Goal: Information Seeking & Learning: Learn about a topic

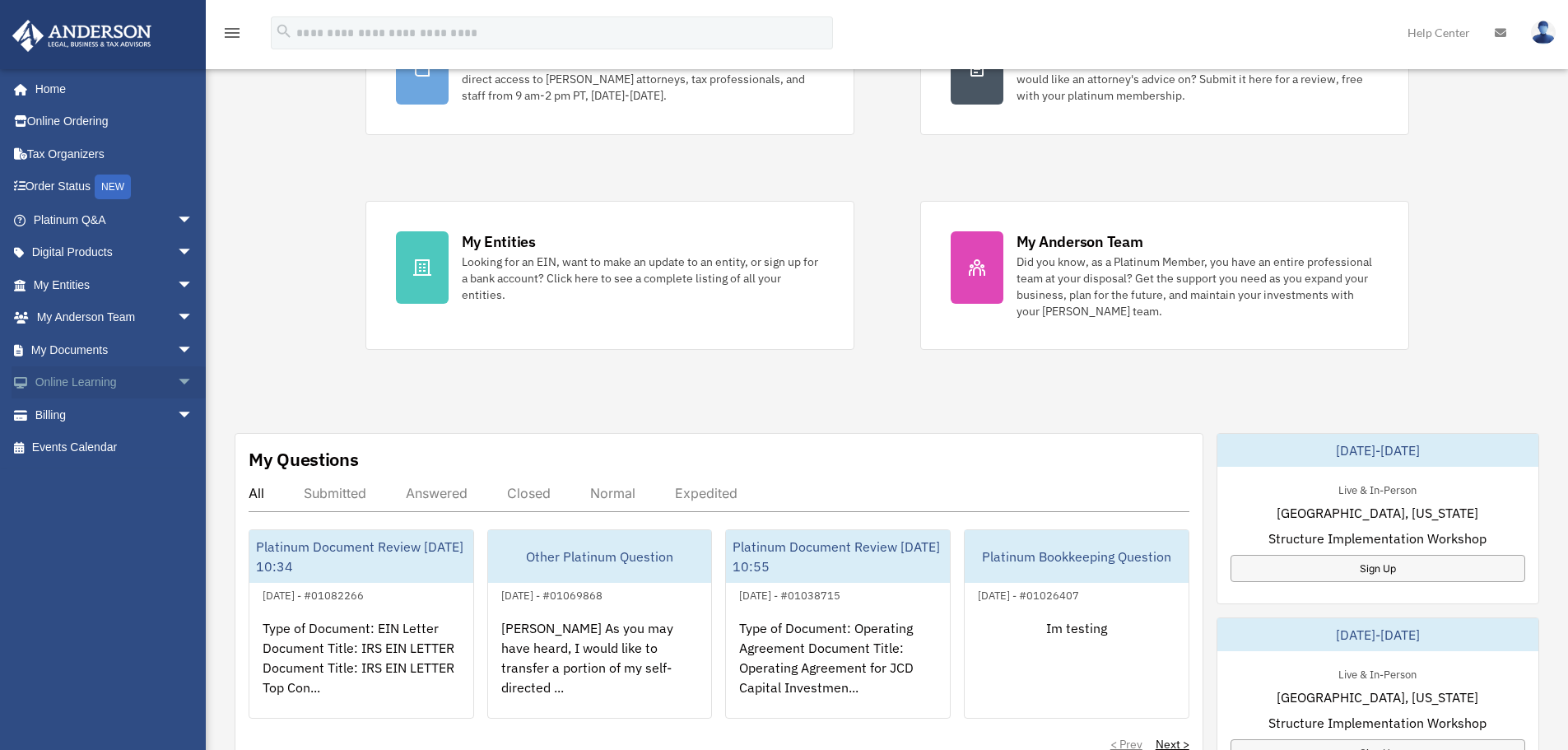
scroll to position [329, 0]
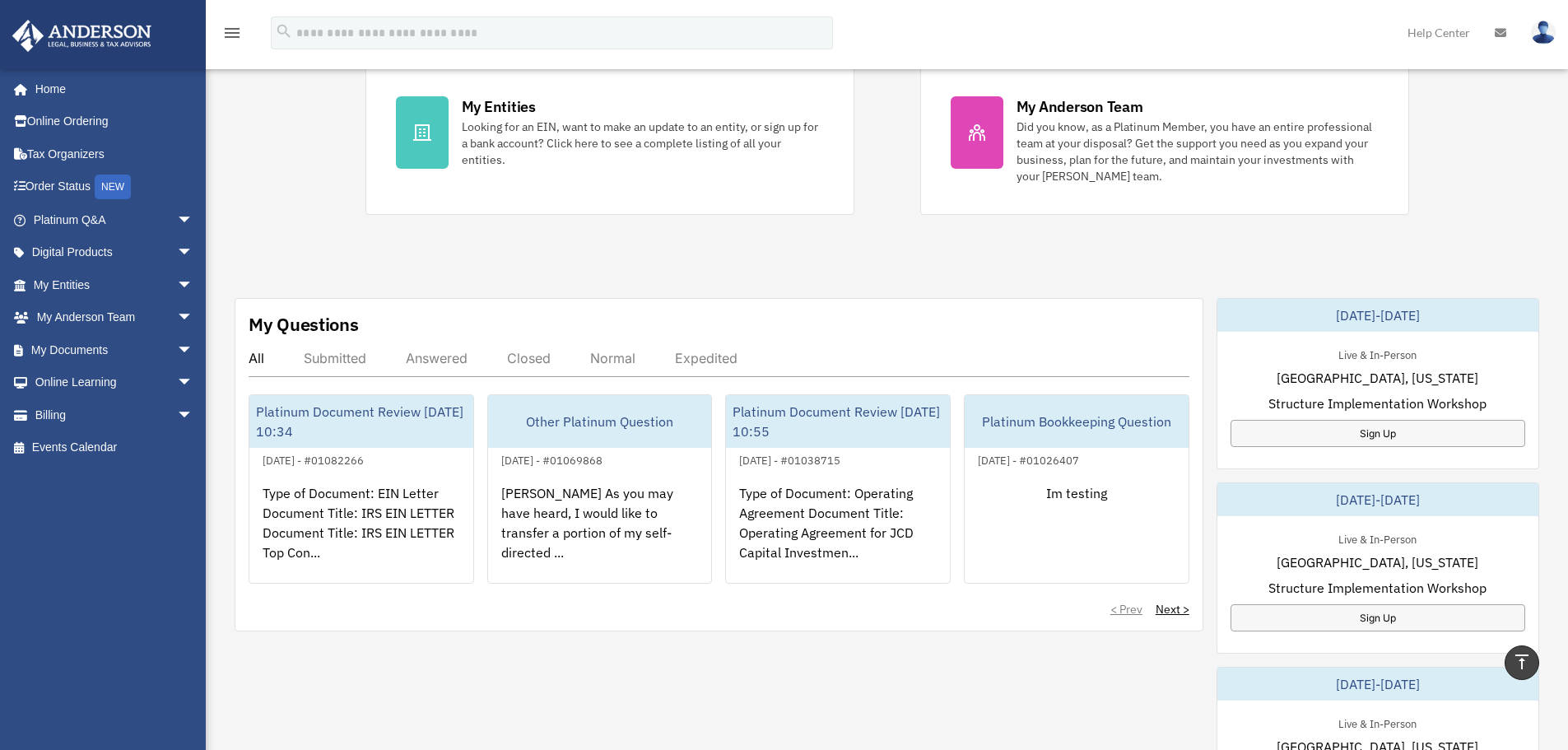
click at [353, 365] on div "Submitted" at bounding box center [334, 358] width 62 height 17
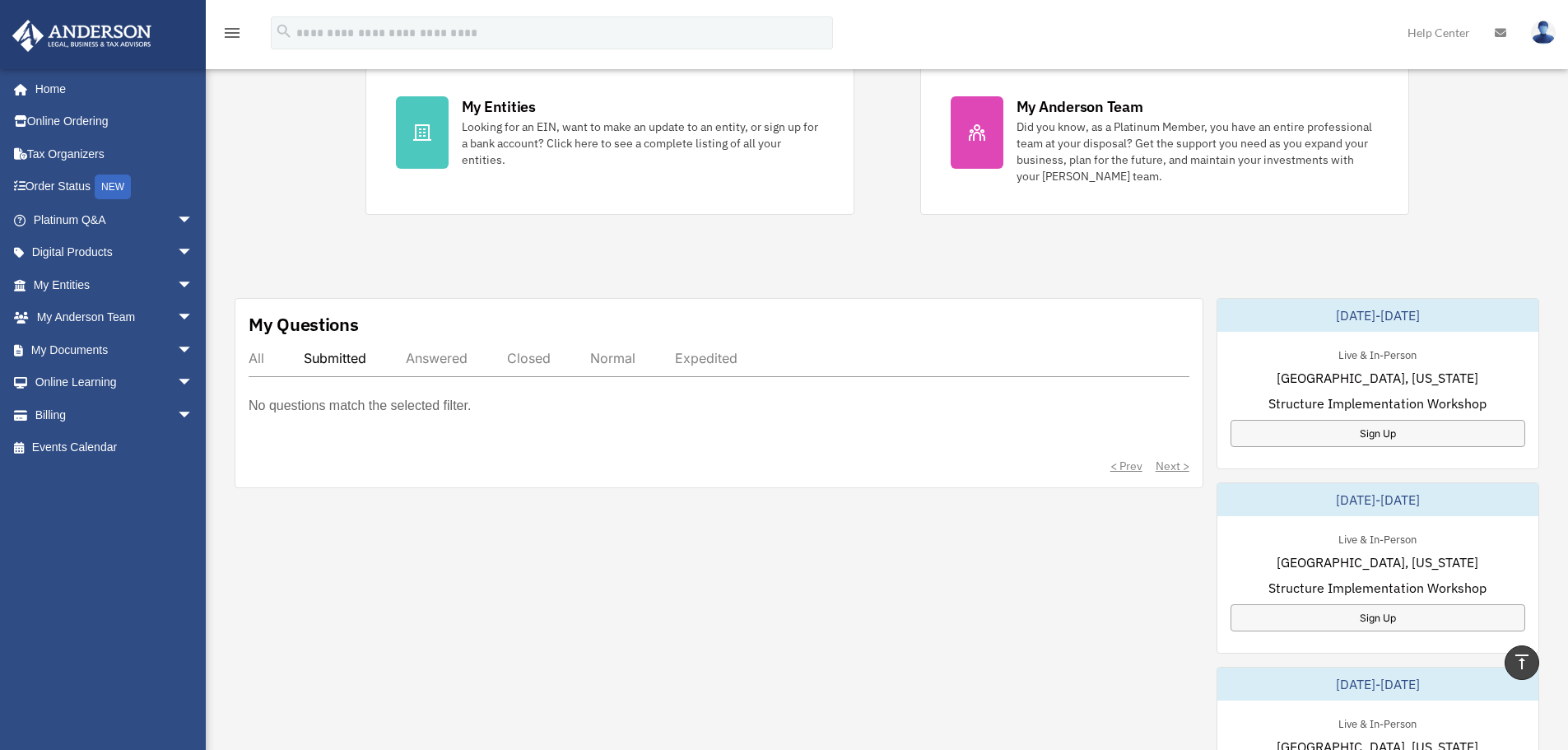
click at [454, 372] on div "All Submitted Answered Closed Normal Expedited" at bounding box center [718, 363] width 941 height 27
click at [453, 366] on div "Answered" at bounding box center [437, 358] width 61 height 17
click at [517, 360] on div "Closed" at bounding box center [529, 358] width 44 height 17
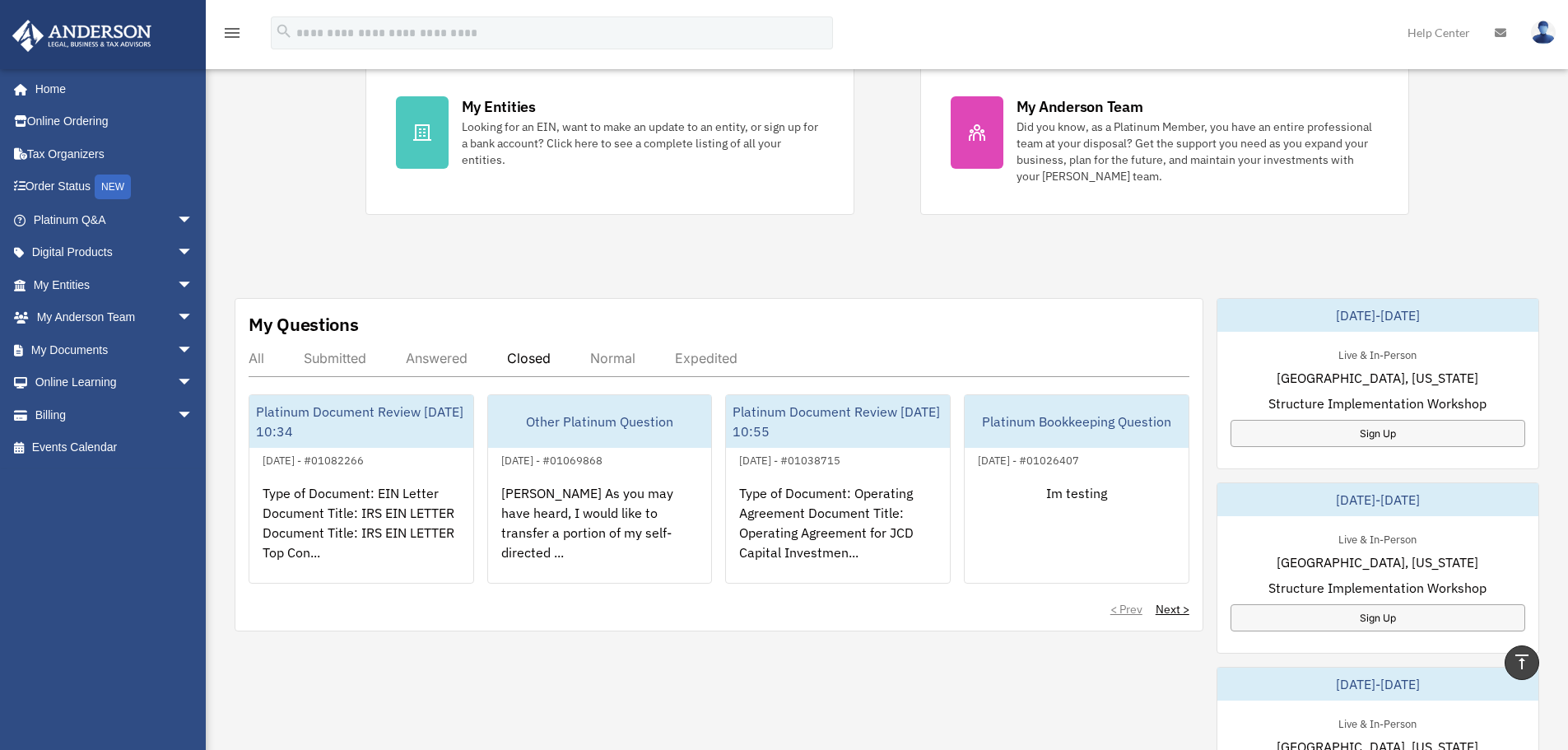
click at [619, 357] on div "Normal" at bounding box center [613, 358] width 46 height 17
click at [714, 356] on div "Expedited" at bounding box center [706, 358] width 62 height 17
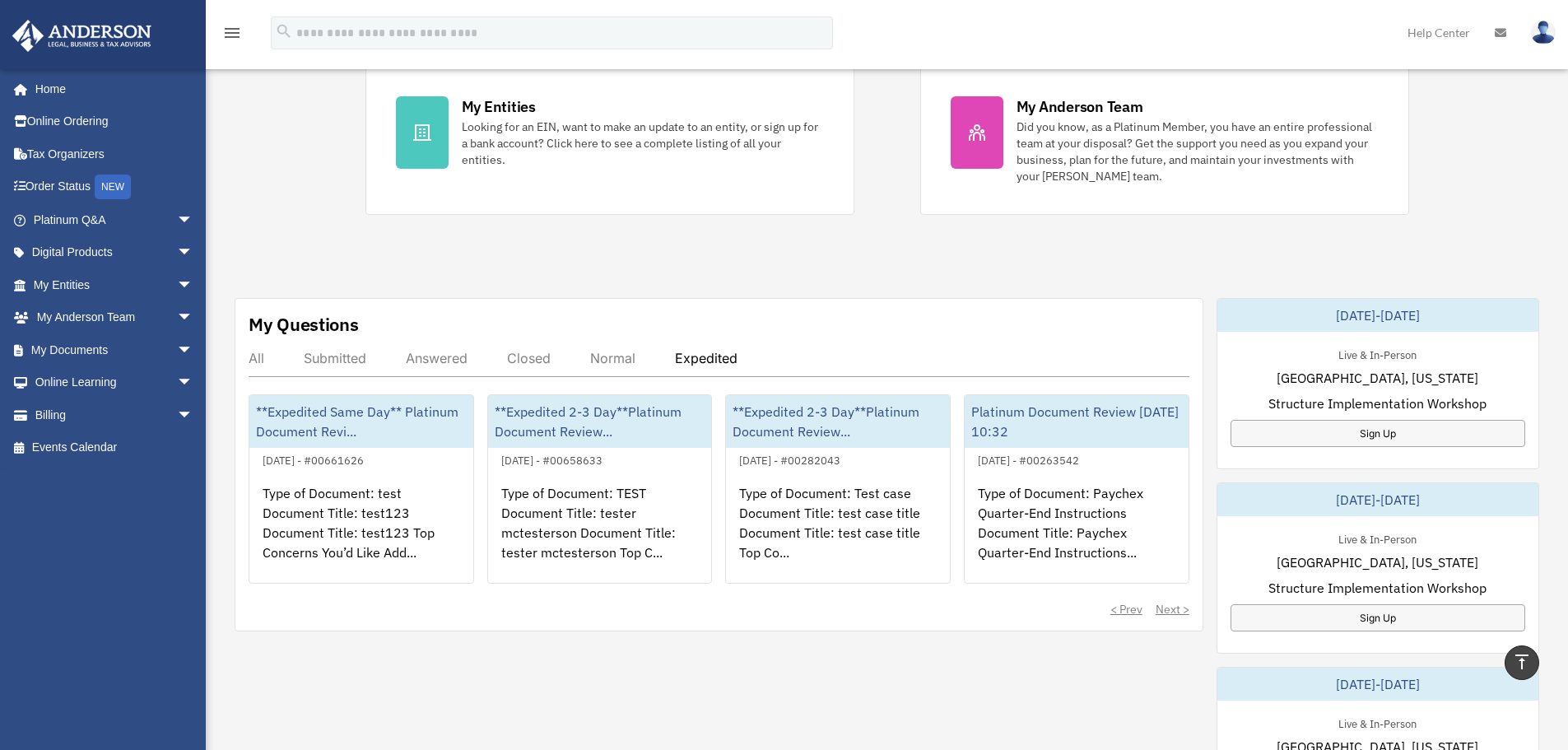
click at [253, 364] on div "All" at bounding box center [256, 358] width 16 height 17
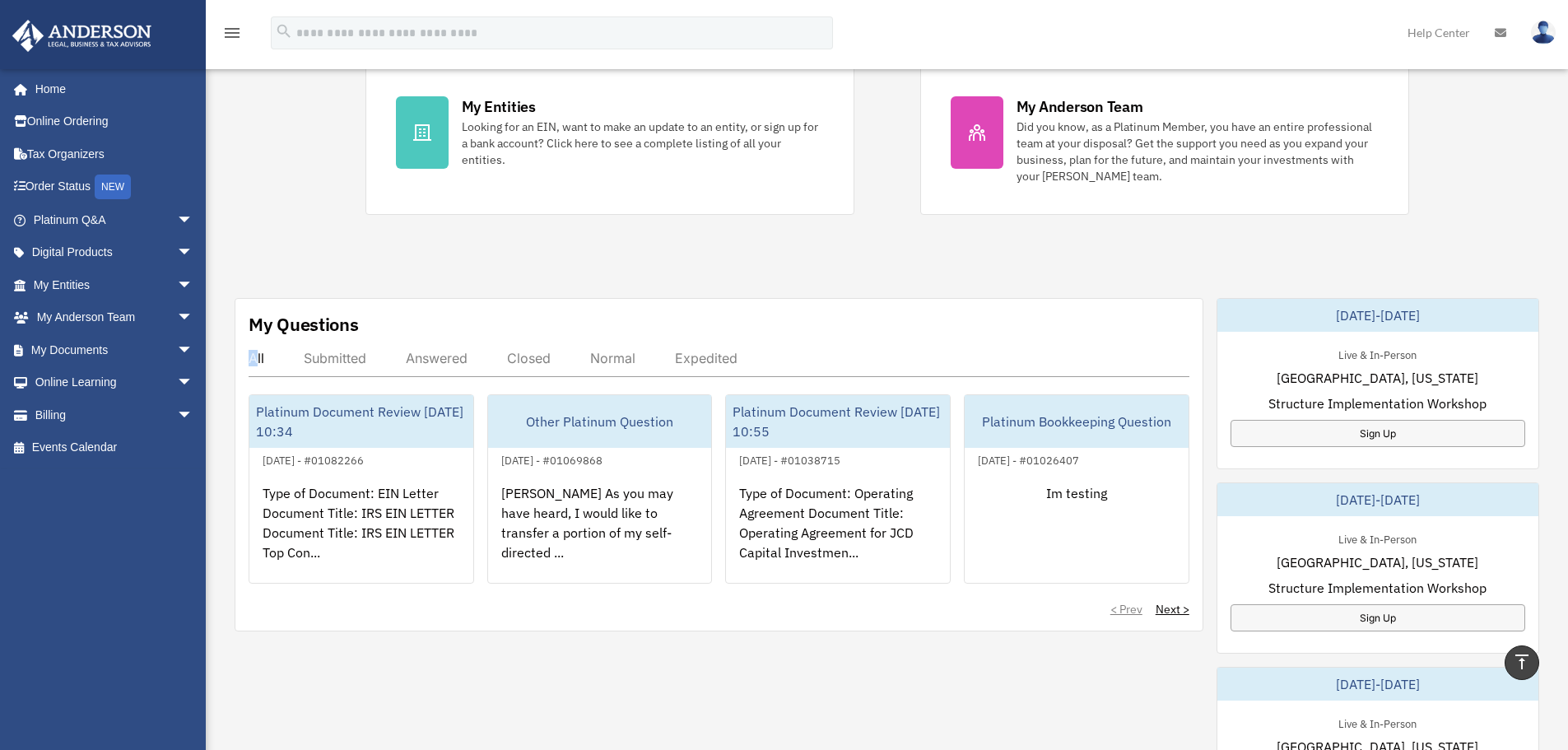
click at [254, 362] on div "All" at bounding box center [256, 358] width 16 height 17
click at [49, 82] on link "Home" at bounding box center [115, 89] width 207 height 33
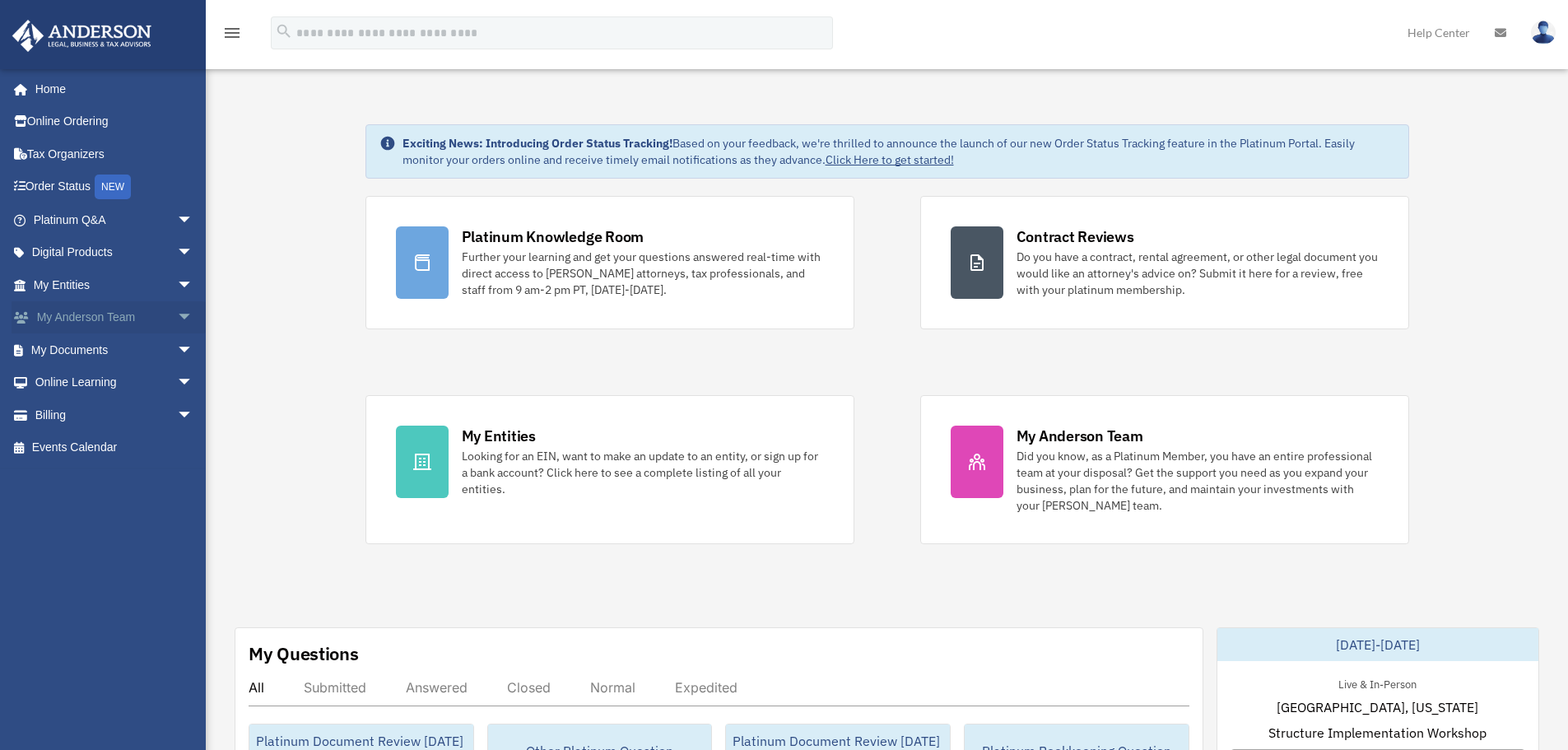
click at [177, 315] on span "arrow_drop_down" at bounding box center [194, 318] width 33 height 33
click at [142, 354] on link "My Anderson Team" at bounding box center [120, 350] width 195 height 33
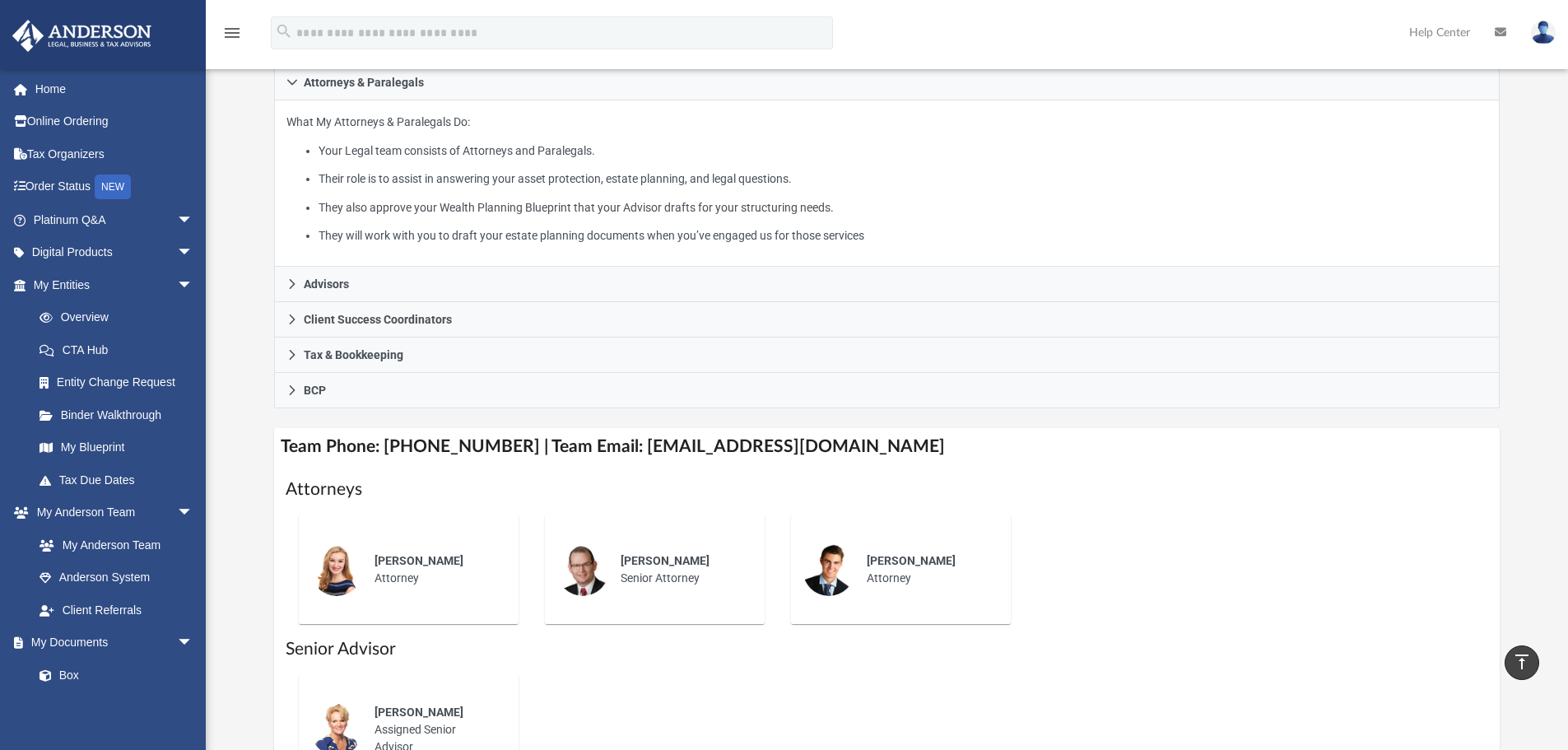
scroll to position [247, 0]
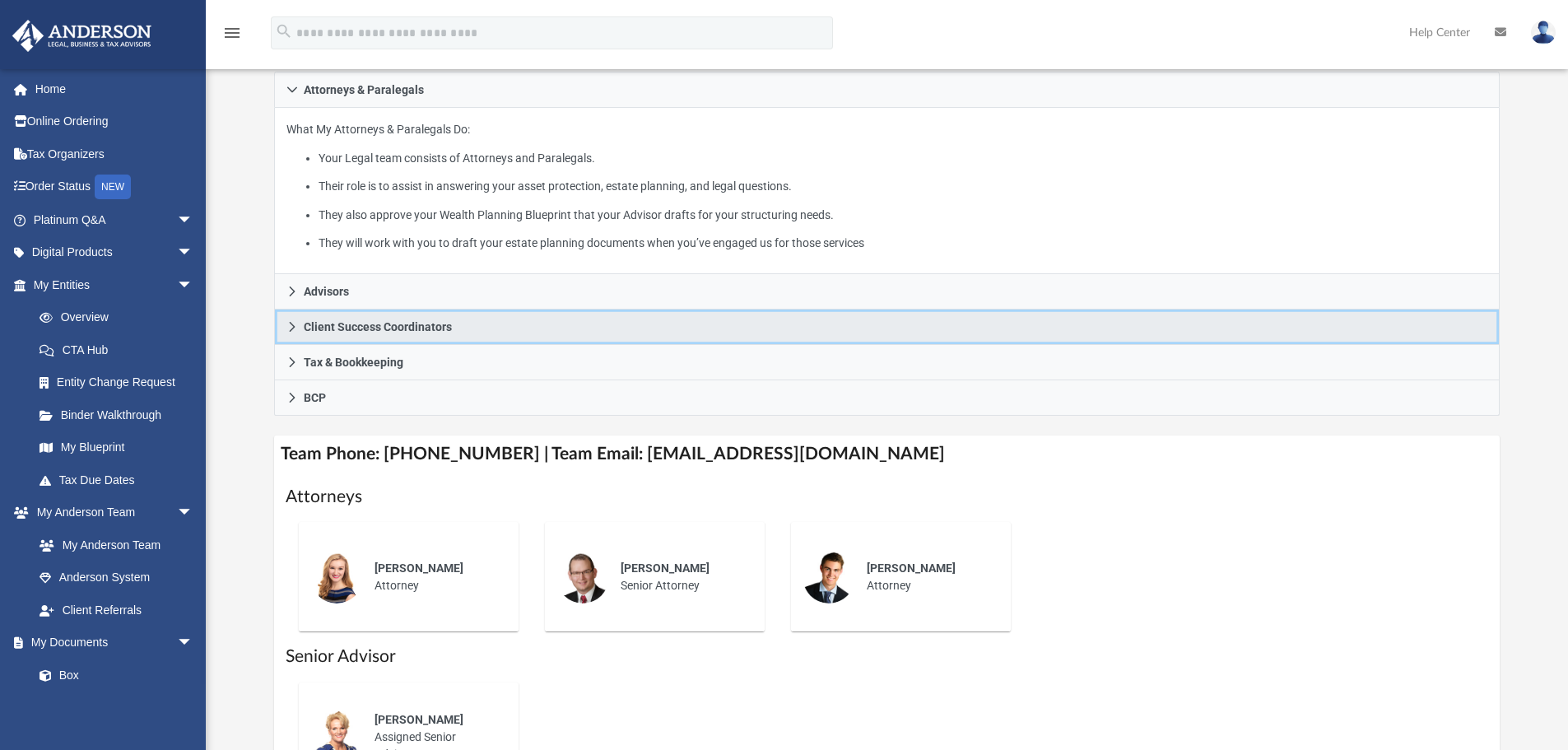
click at [290, 325] on icon at bounding box center [291, 326] width 6 height 10
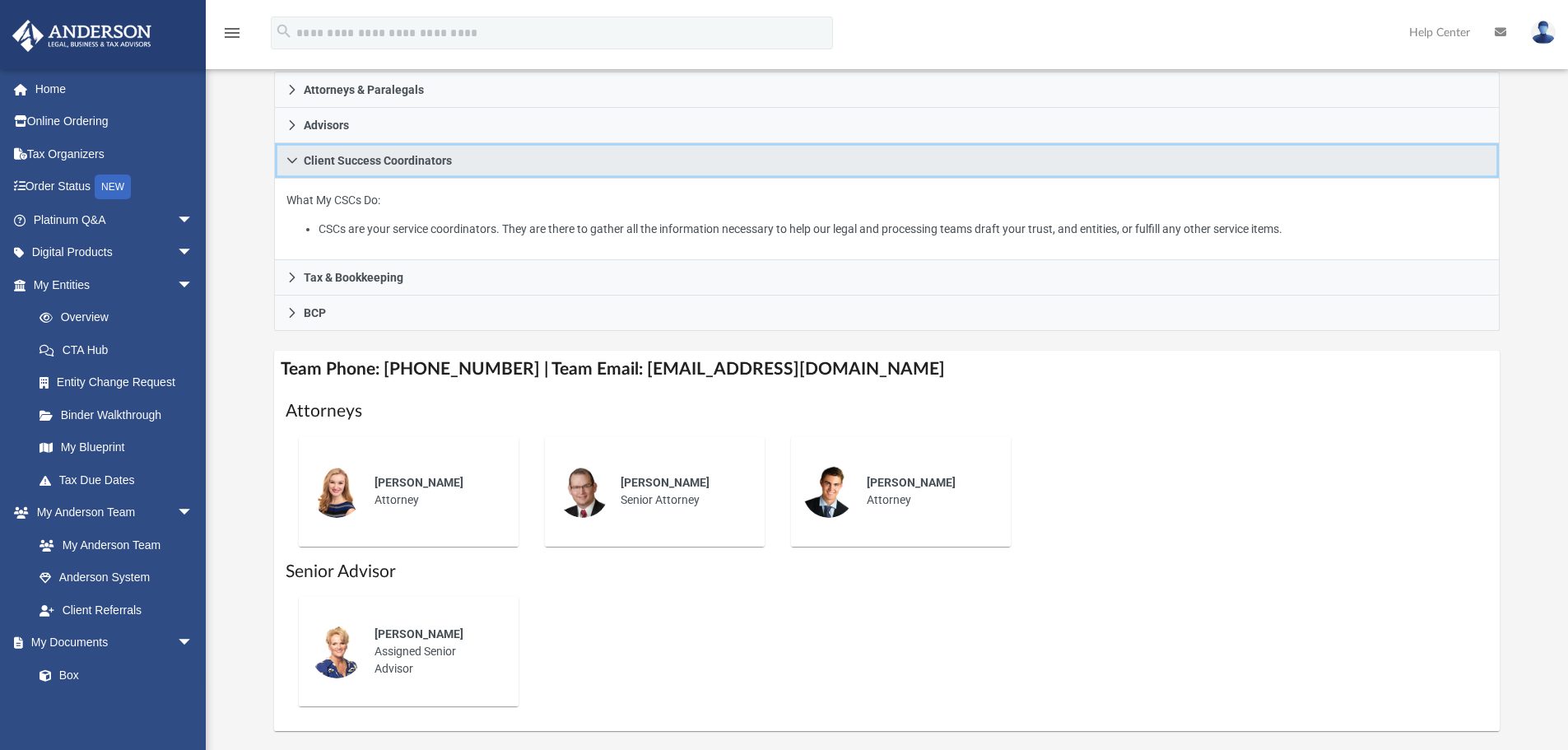
click at [289, 154] on link "Client Success Coordinators" at bounding box center [887, 161] width 1226 height 35
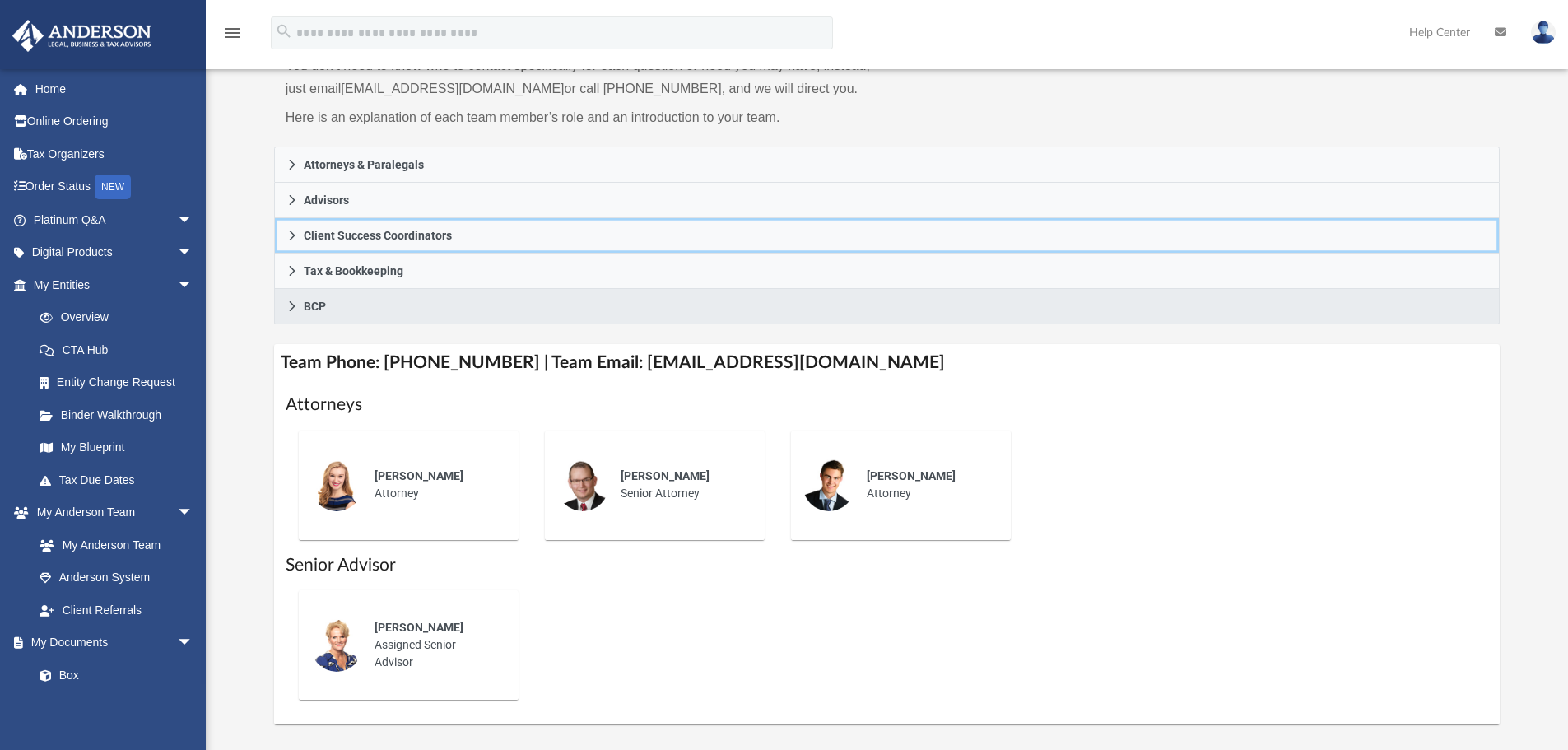
scroll to position [165, 0]
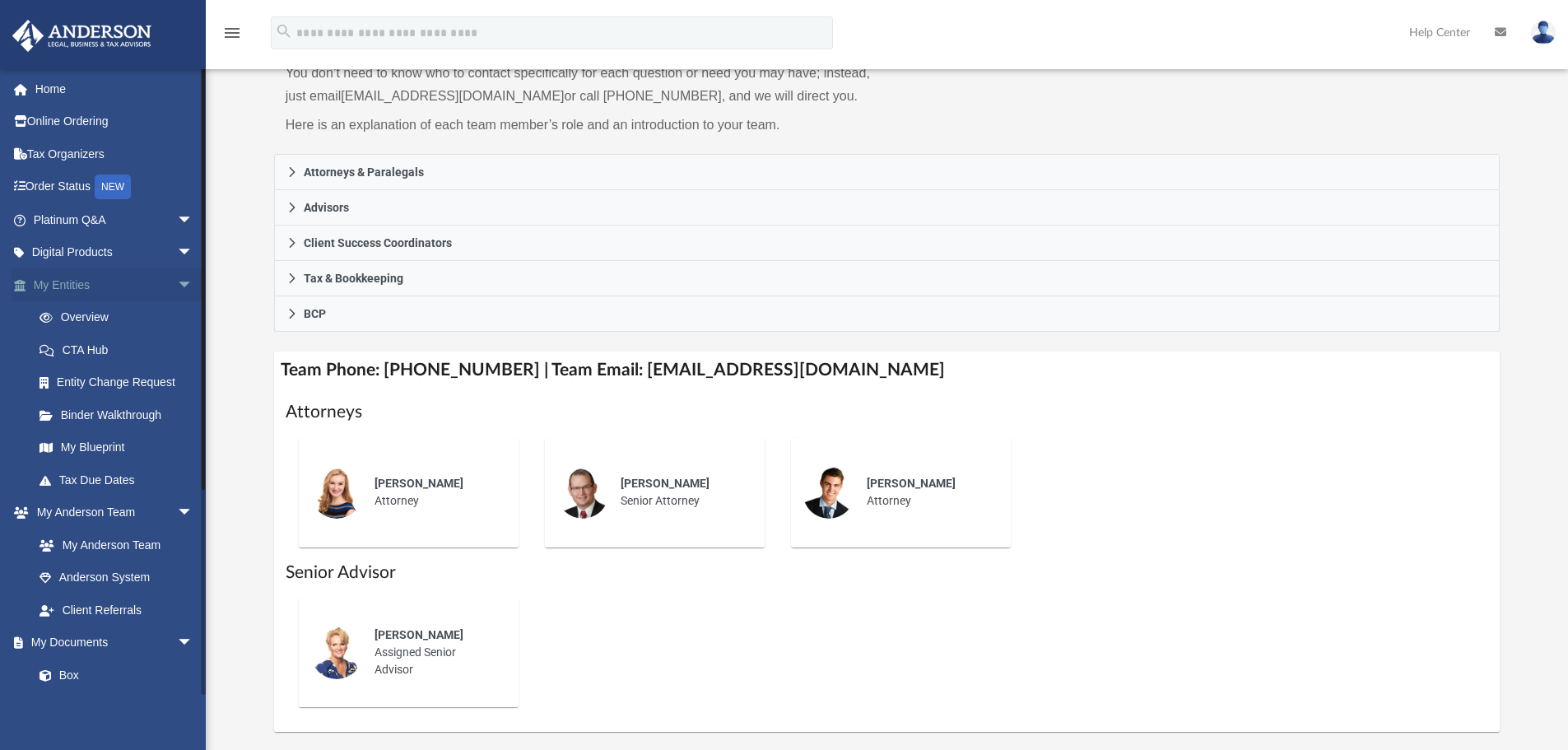
click at [177, 282] on span "arrow_drop_down" at bounding box center [194, 285] width 33 height 33
click at [177, 219] on span "arrow_drop_down" at bounding box center [194, 220] width 33 height 33
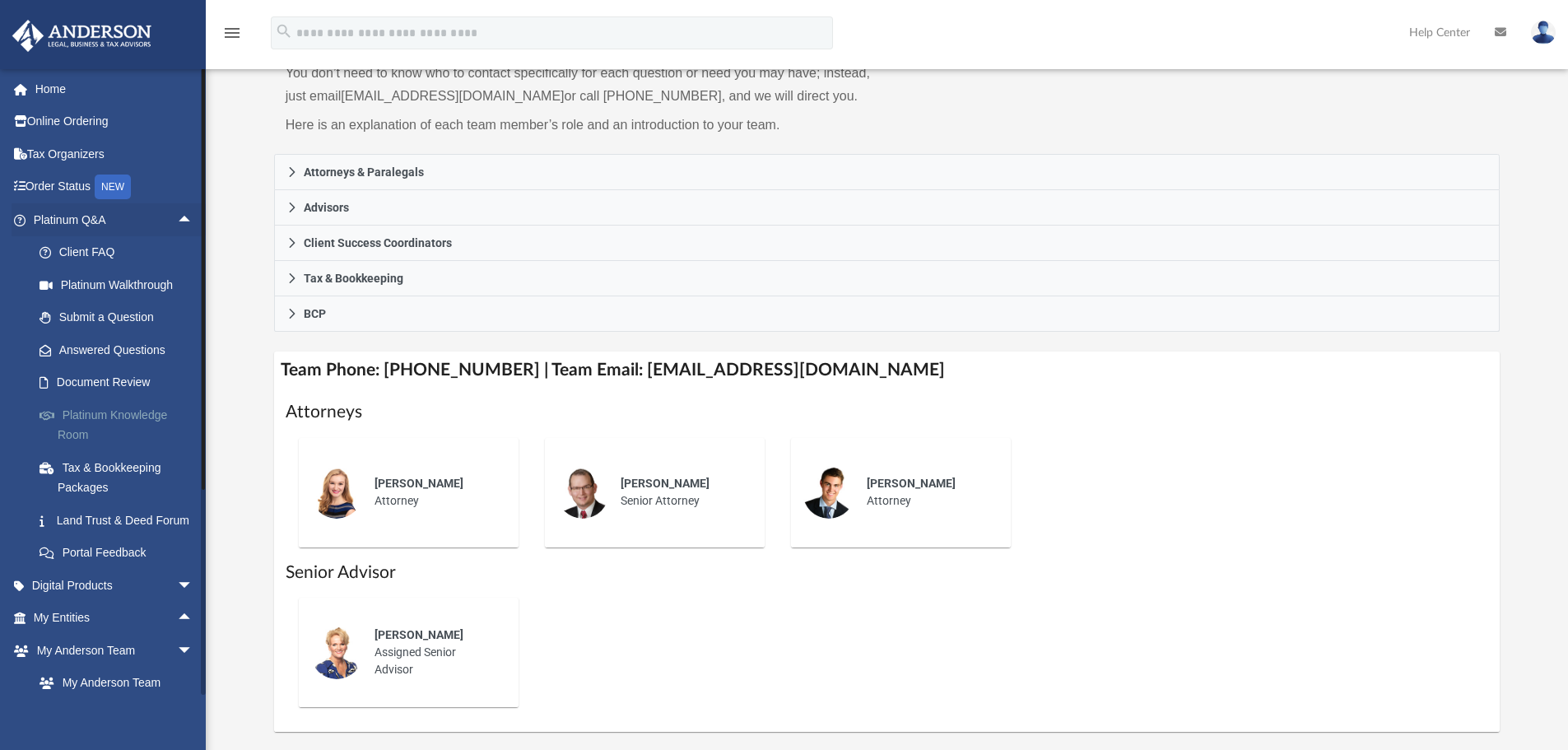
click at [103, 409] on link "Platinum Knowledge Room" at bounding box center [120, 425] width 195 height 53
click at [94, 428] on link "Platinum Knowledge Room" at bounding box center [120, 425] width 195 height 53
click at [108, 405] on link "Platinum Knowledge Room" at bounding box center [120, 425] width 195 height 53
click at [146, 412] on link "Platinum Knowledge Room" at bounding box center [120, 425] width 195 height 53
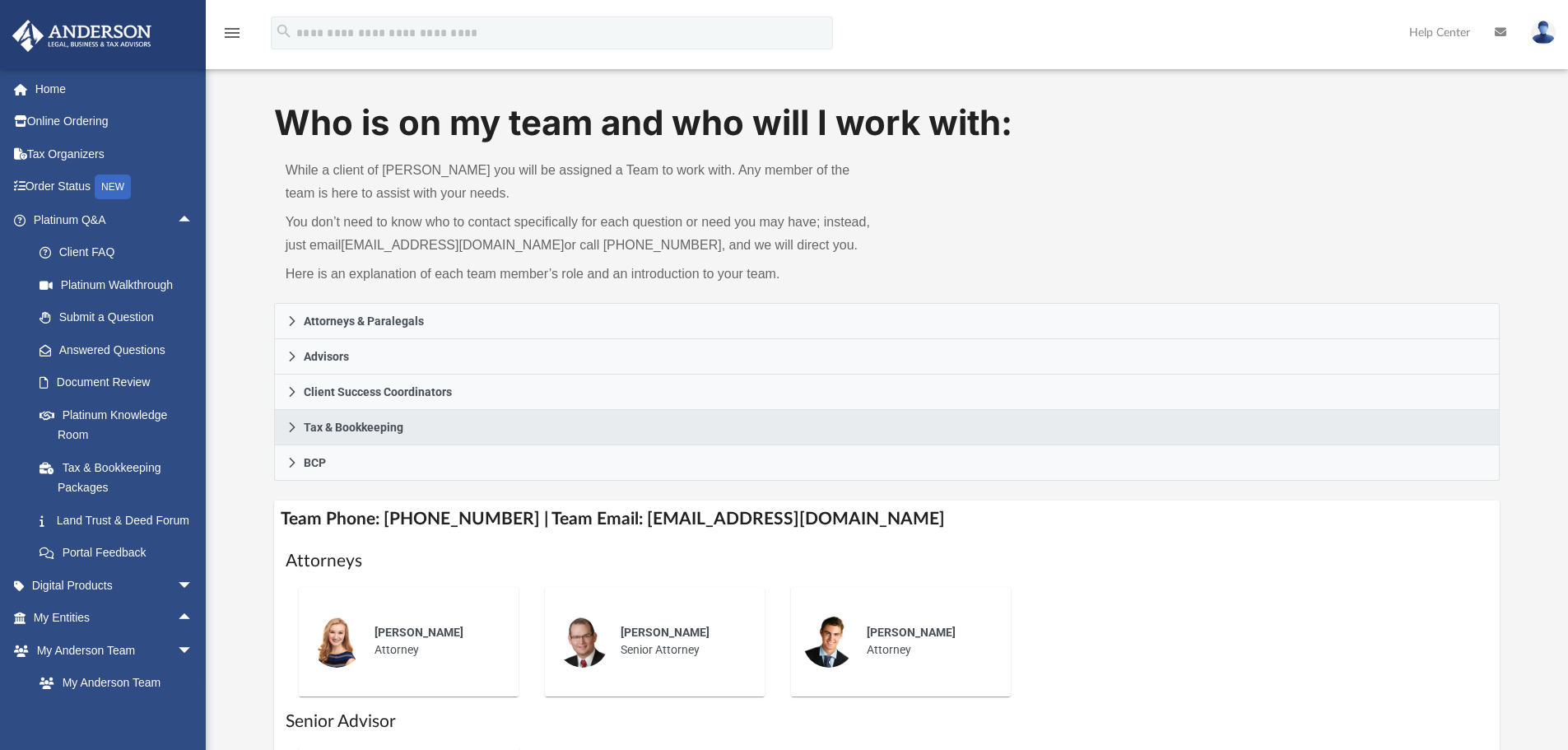
scroll to position [0, 0]
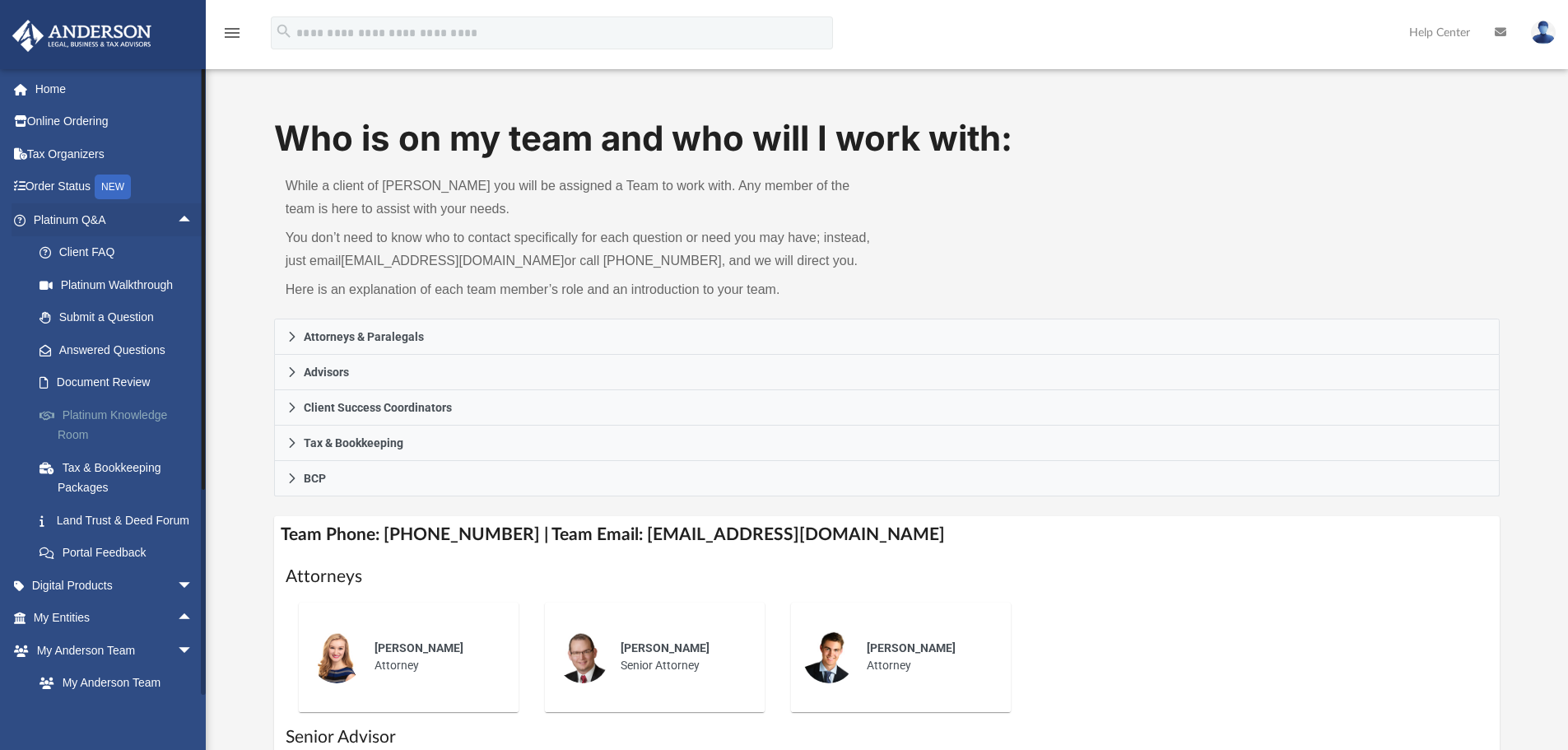
click at [86, 428] on link "Platinum Knowledge Room" at bounding box center [120, 425] width 195 height 53
click at [92, 432] on link "Platinum Knowledge Room" at bounding box center [120, 425] width 195 height 53
click at [73, 405] on link "Platinum Knowledge Room" at bounding box center [120, 425] width 195 height 53
click at [97, 79] on link "Home" at bounding box center [115, 89] width 207 height 33
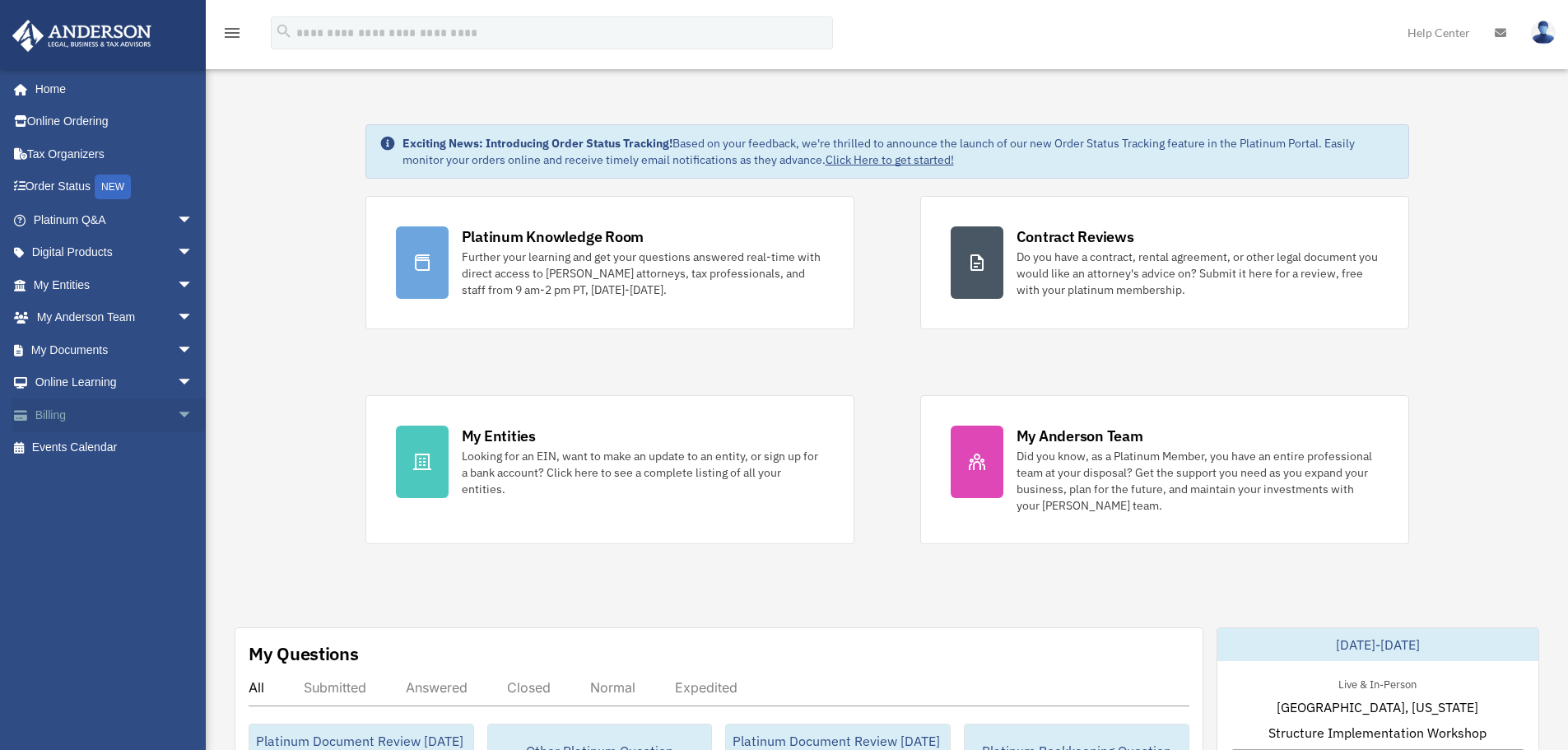
click at [177, 413] on span "arrow_drop_down" at bounding box center [194, 415] width 33 height 33
click at [104, 507] on link "Manage Payments" at bounding box center [120, 514] width 195 height 33
click at [110, 523] on link "Manage Payments" at bounding box center [120, 514] width 195 height 33
click at [140, 518] on link "Manage Payments" at bounding box center [120, 514] width 195 height 33
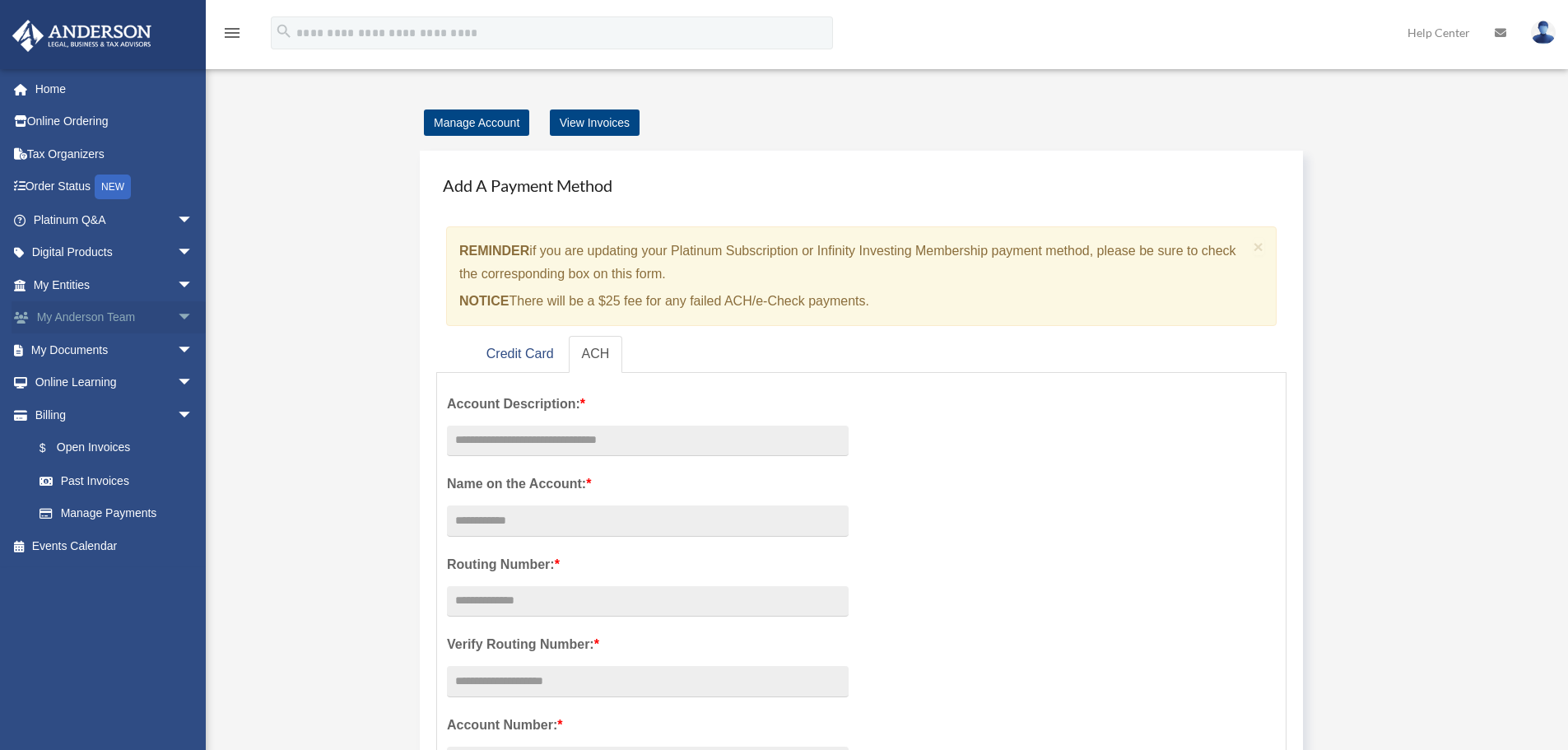
click at [177, 322] on span "arrow_drop_down" at bounding box center [194, 318] width 33 height 33
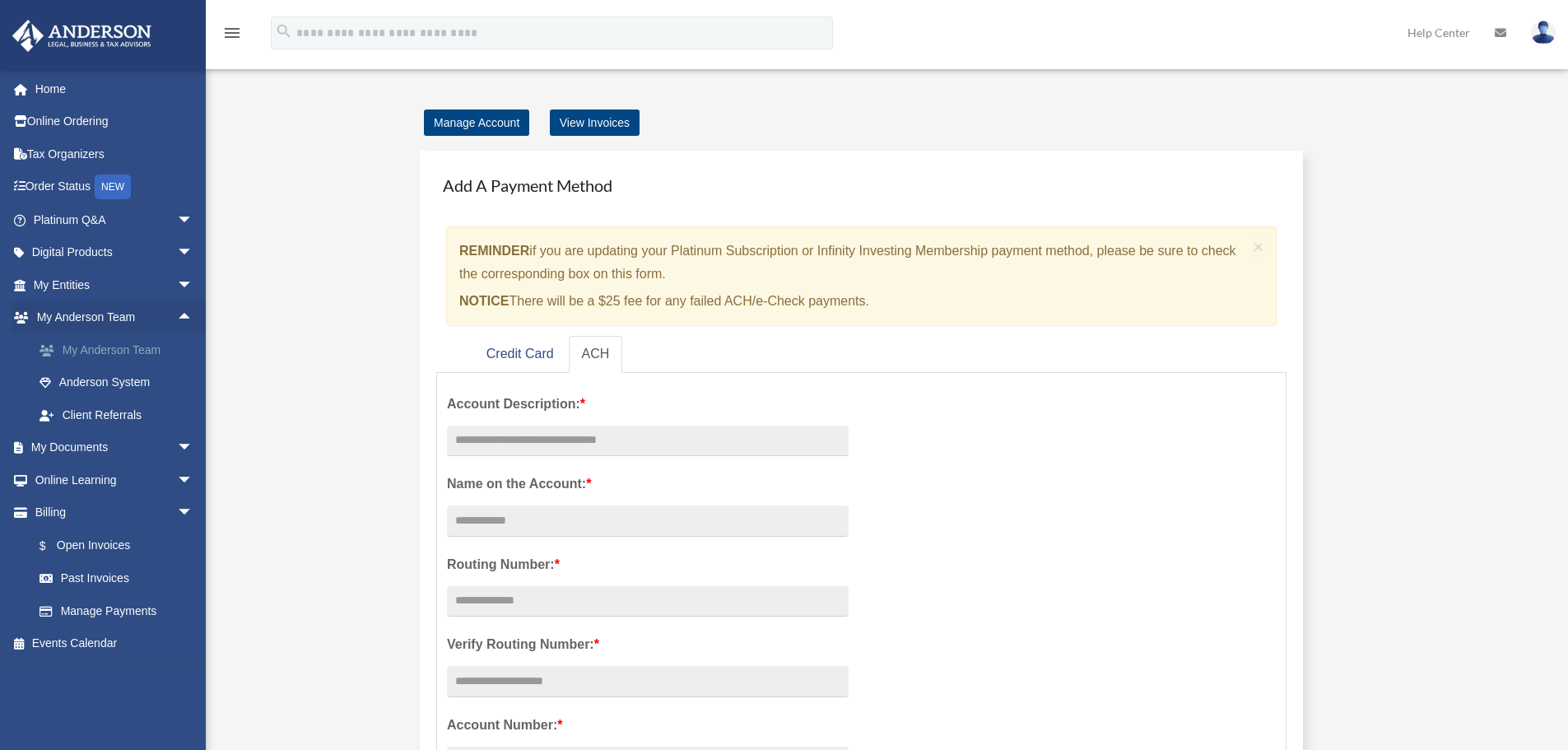
click at [153, 351] on link "My Anderson Team" at bounding box center [120, 350] width 195 height 33
click at [97, 346] on link "My Anderson Team" at bounding box center [120, 350] width 195 height 33
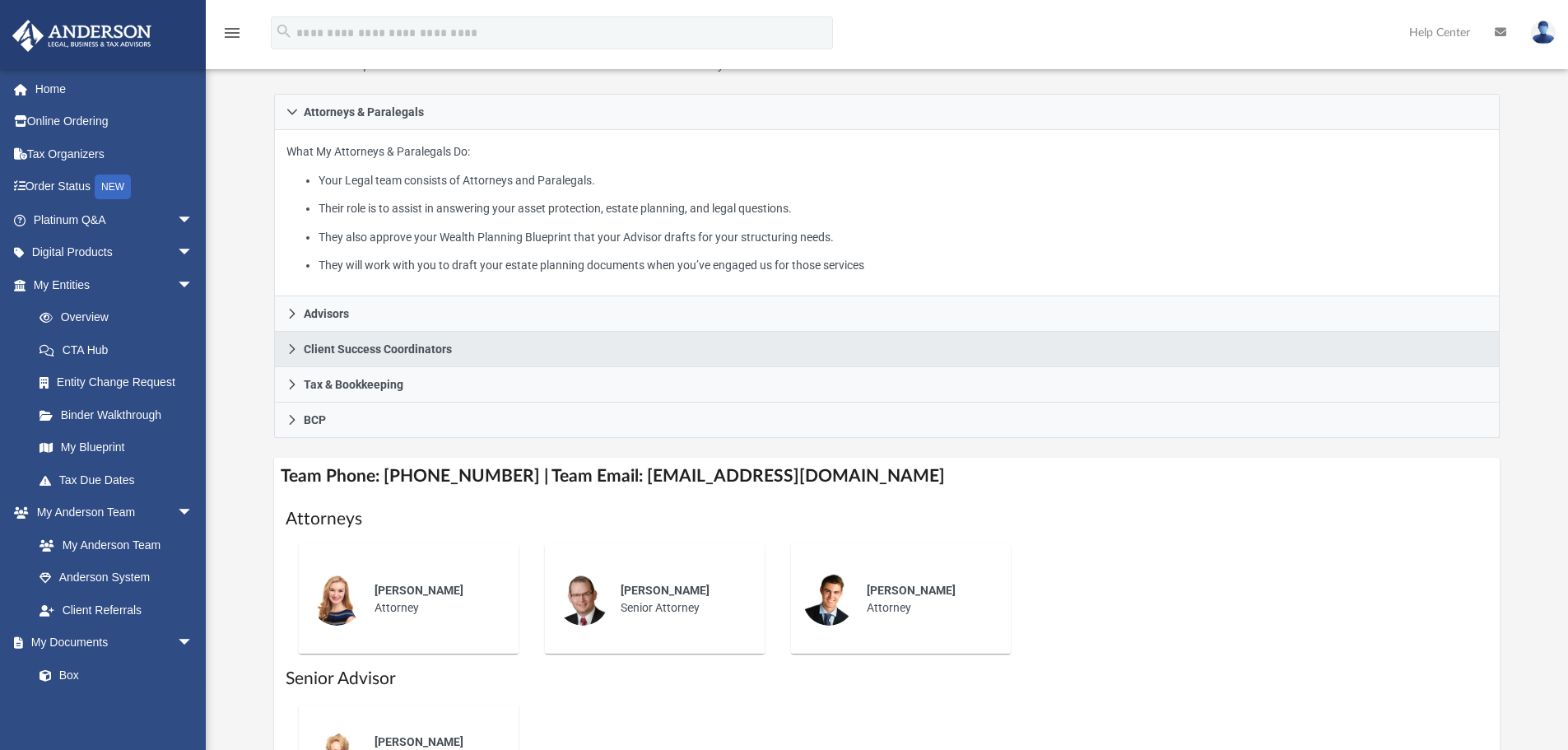
scroll to position [247, 0]
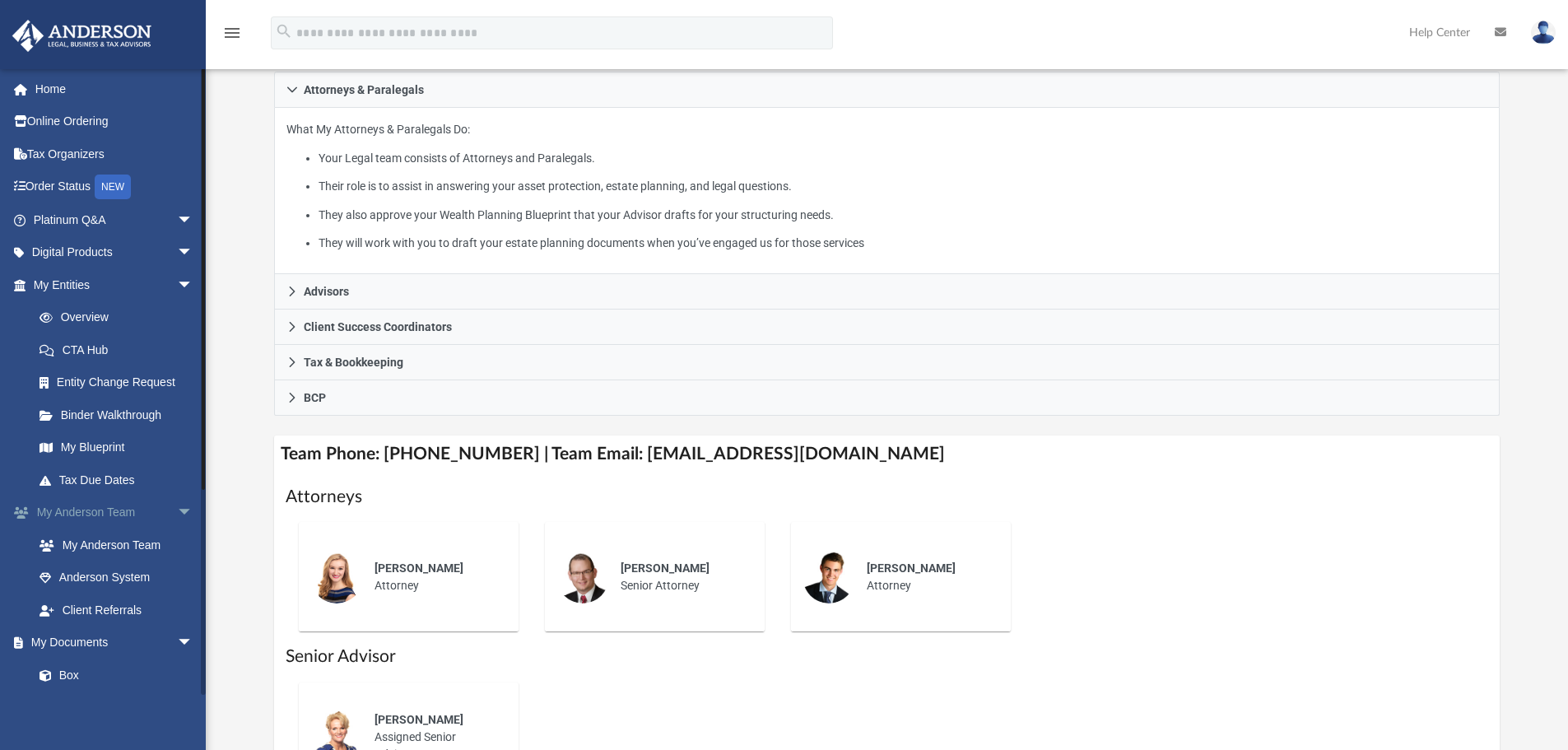
click at [177, 507] on span "arrow_drop_down" at bounding box center [194, 513] width 33 height 33
click at [177, 282] on span "arrow_drop_down" at bounding box center [194, 285] width 33 height 33
click at [177, 282] on span "arrow_drop_up" at bounding box center [194, 285] width 33 height 33
click at [179, 508] on span "arrow_drop_up" at bounding box center [194, 513] width 33 height 33
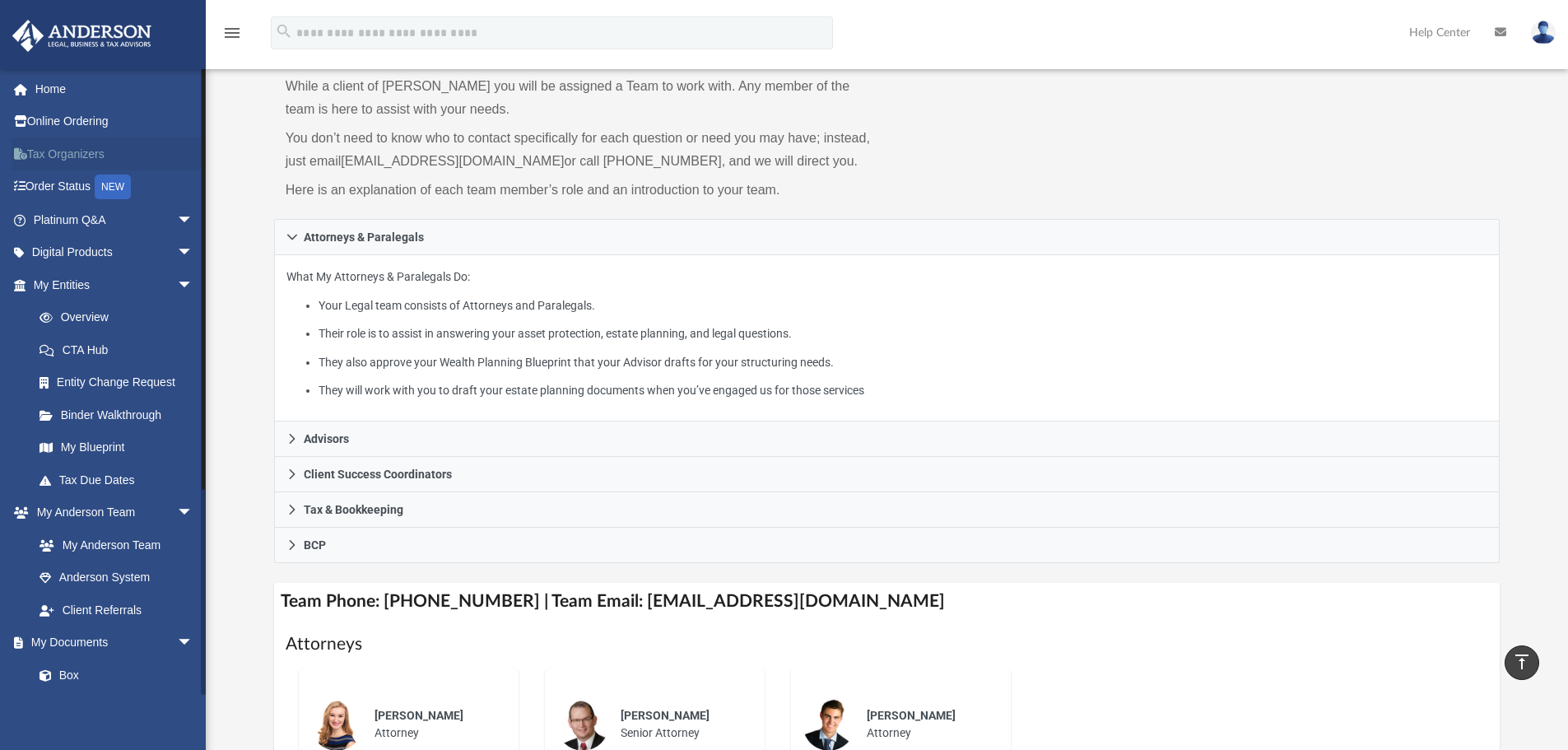
scroll to position [82, 0]
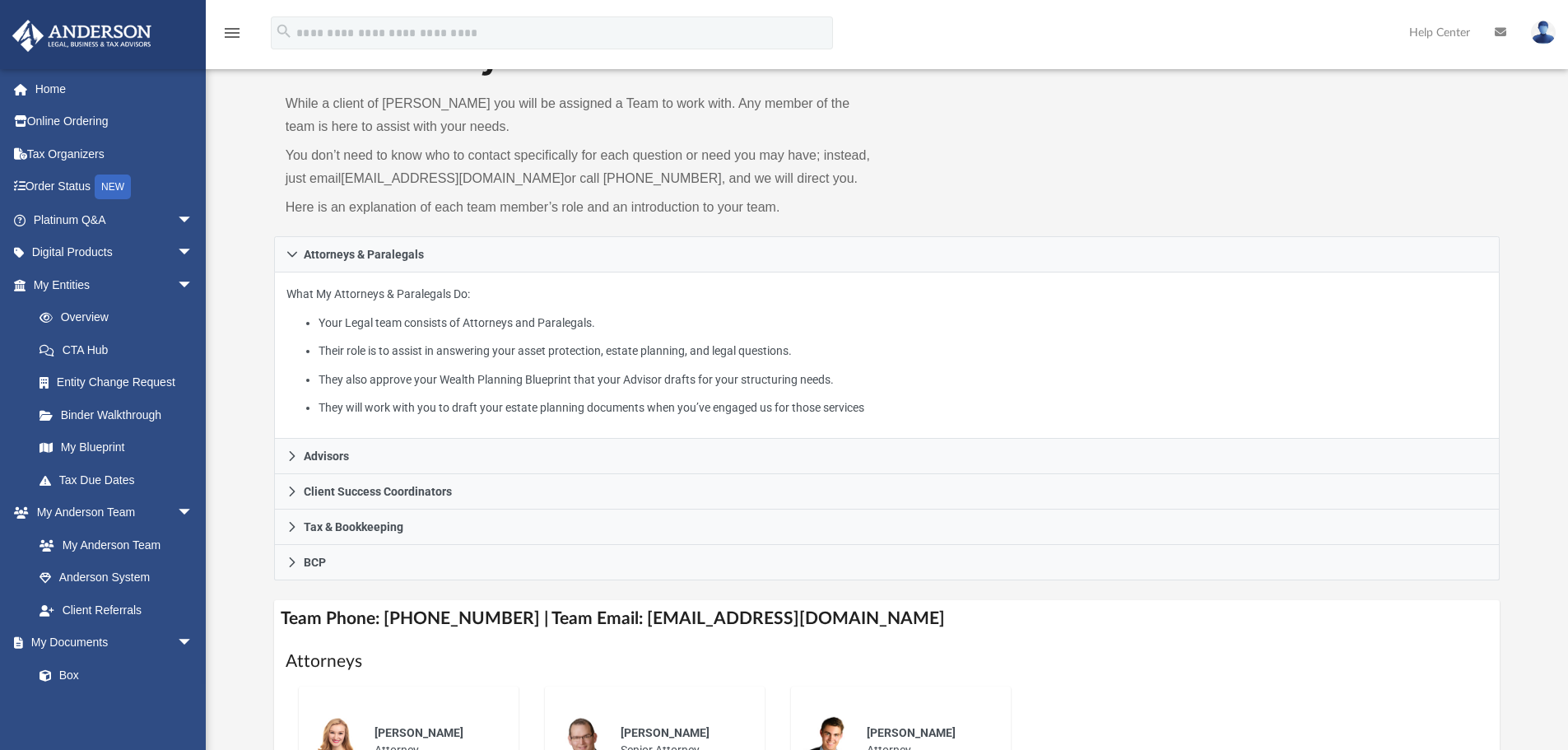
click at [72, 31] on img at bounding box center [82, 36] width 149 height 32
click at [44, 93] on link "Home" at bounding box center [115, 89] width 207 height 33
click at [59, 89] on link "Home" at bounding box center [115, 89] width 207 height 33
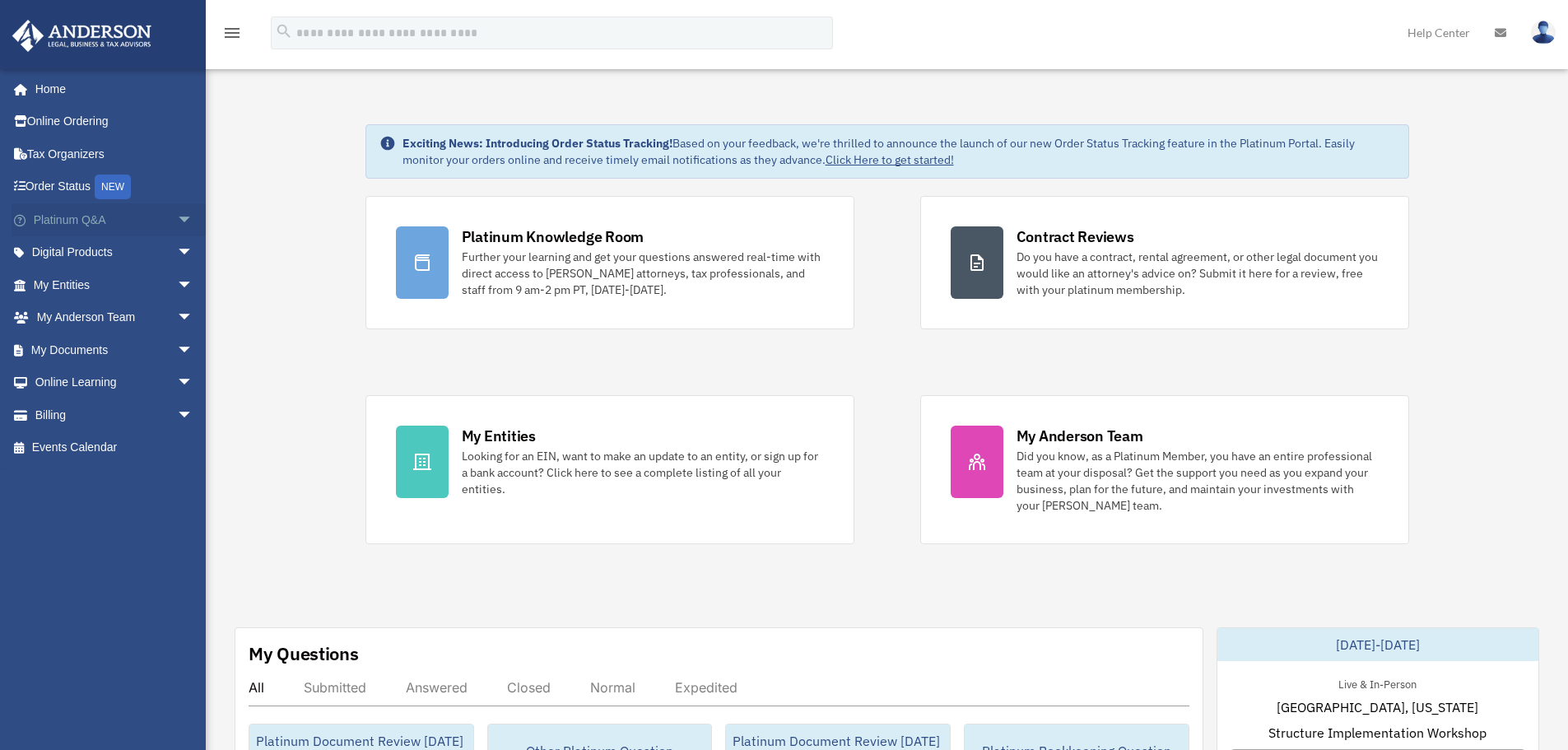
click at [177, 208] on span "arrow_drop_down" at bounding box center [194, 220] width 33 height 33
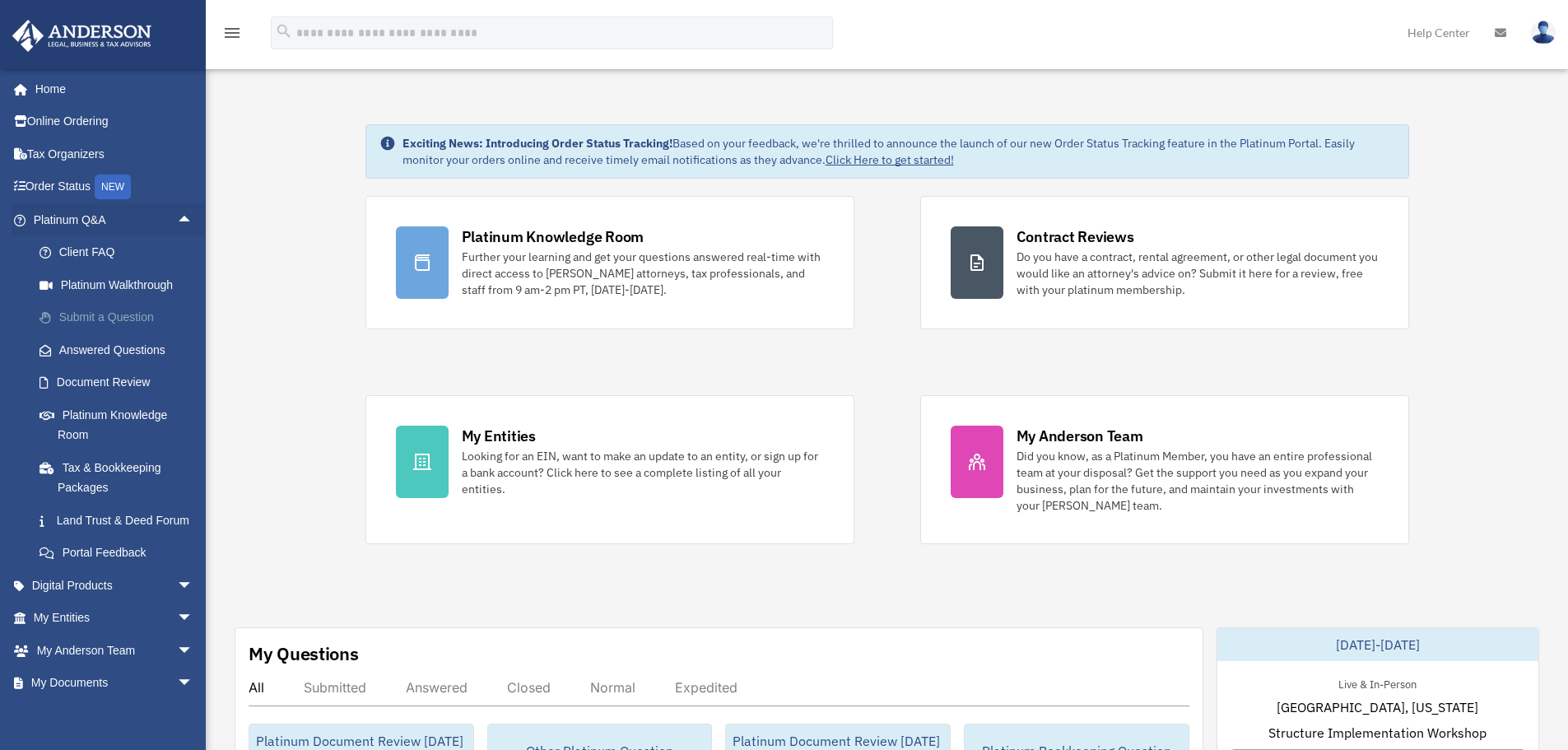
click at [133, 315] on link "Submit a Question" at bounding box center [120, 318] width 195 height 33
click at [104, 310] on link "Submit a Question" at bounding box center [120, 318] width 195 height 33
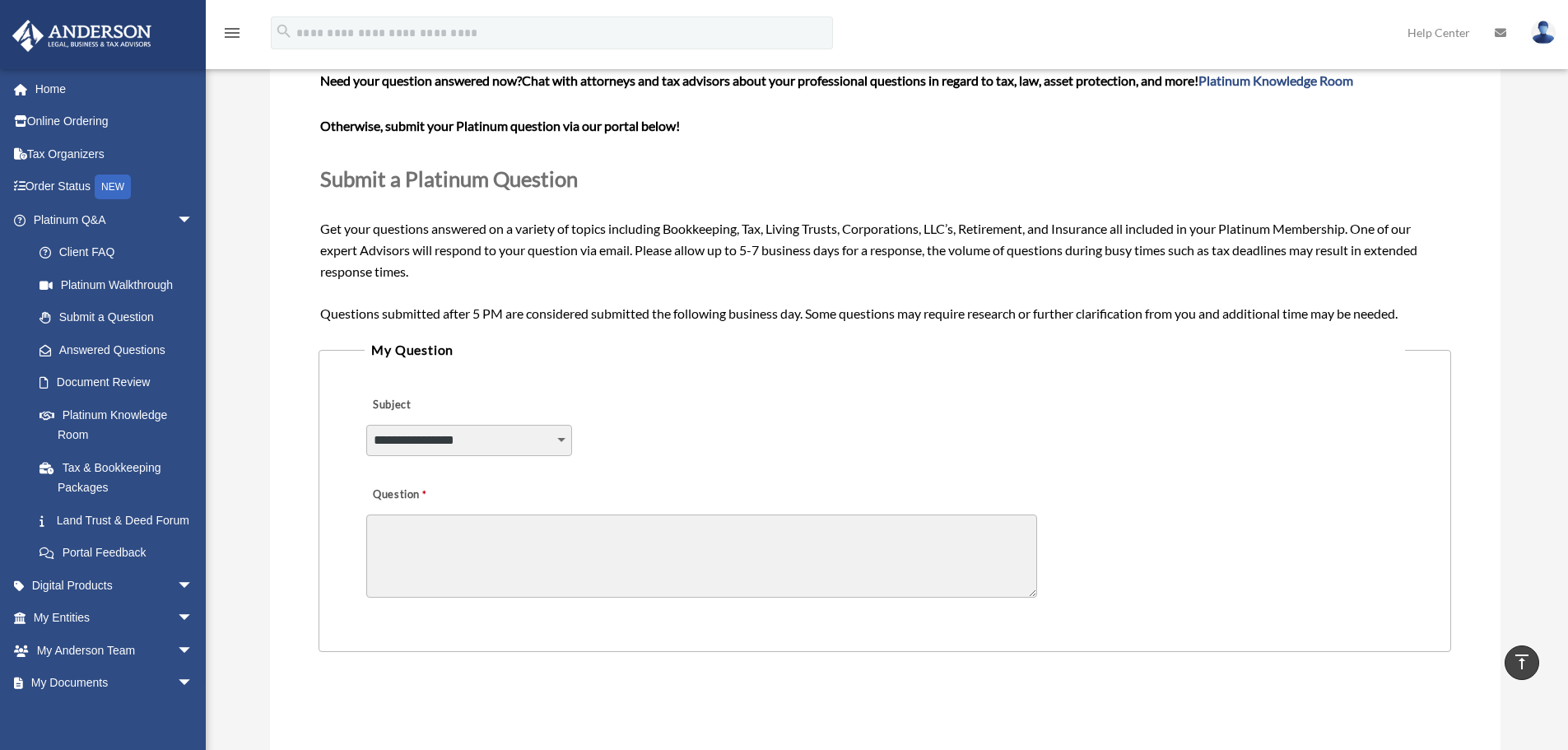
scroll to position [82, 0]
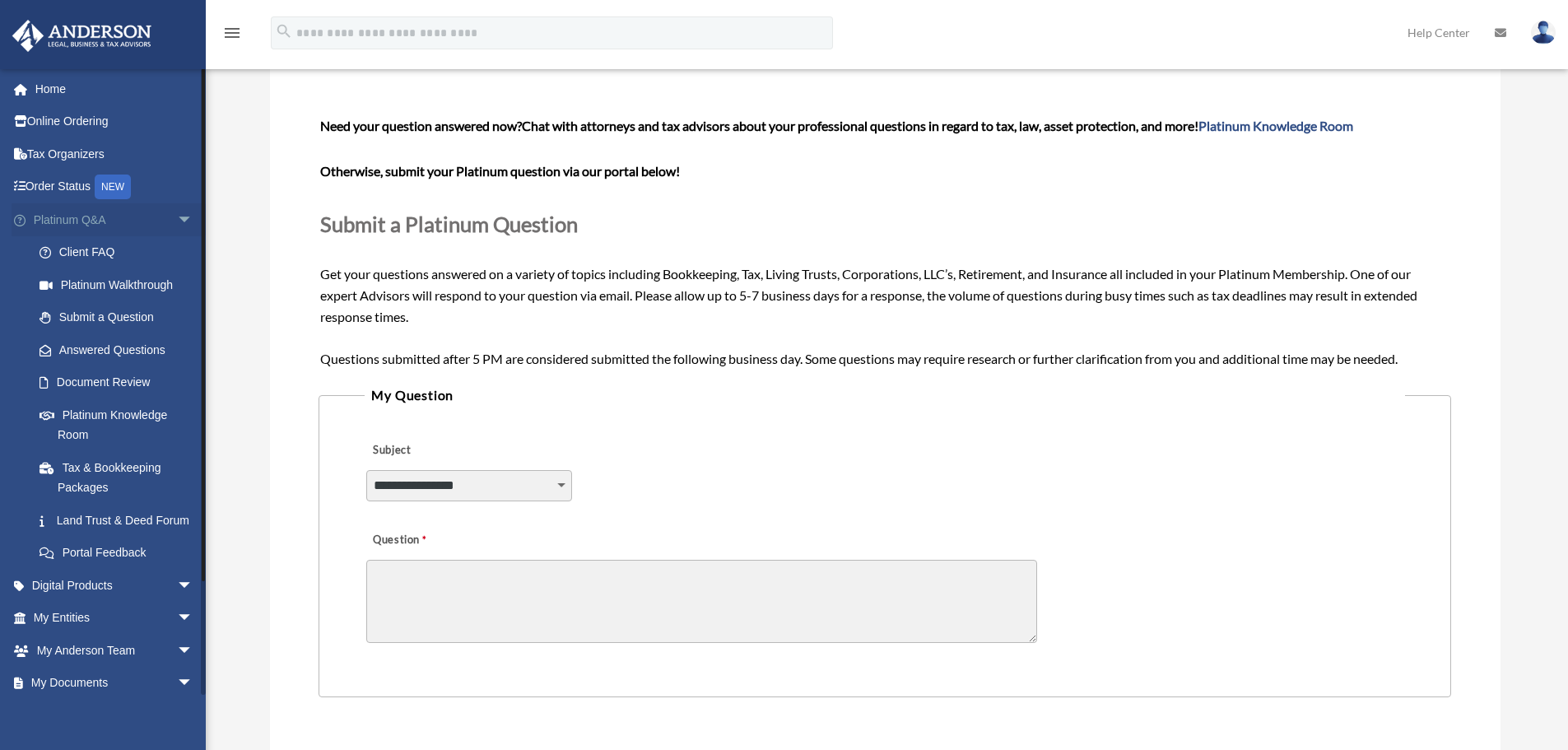
click at [177, 211] on span "arrow_drop_down" at bounding box center [194, 220] width 33 height 33
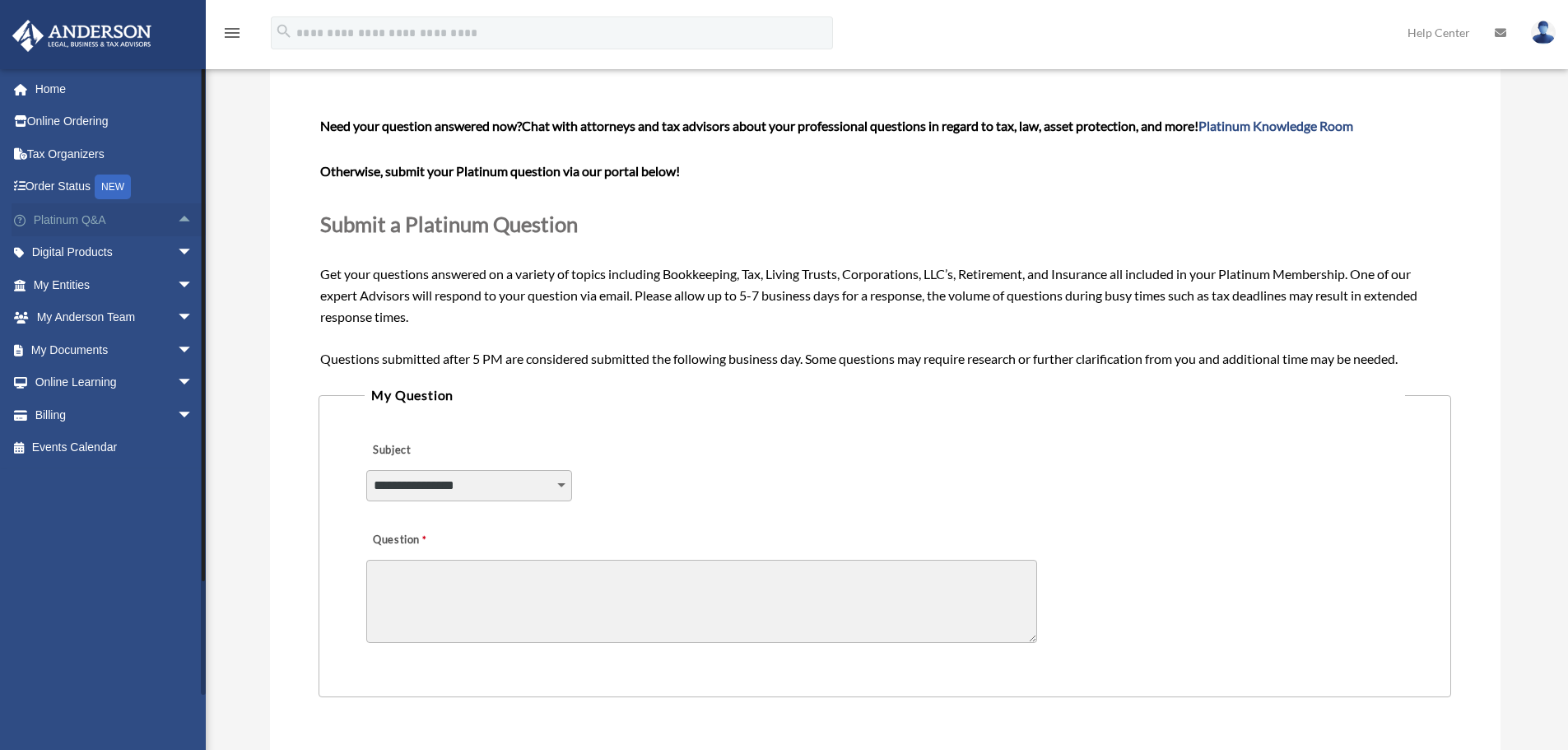
click at [177, 209] on span "arrow_drop_up" at bounding box center [194, 220] width 33 height 33
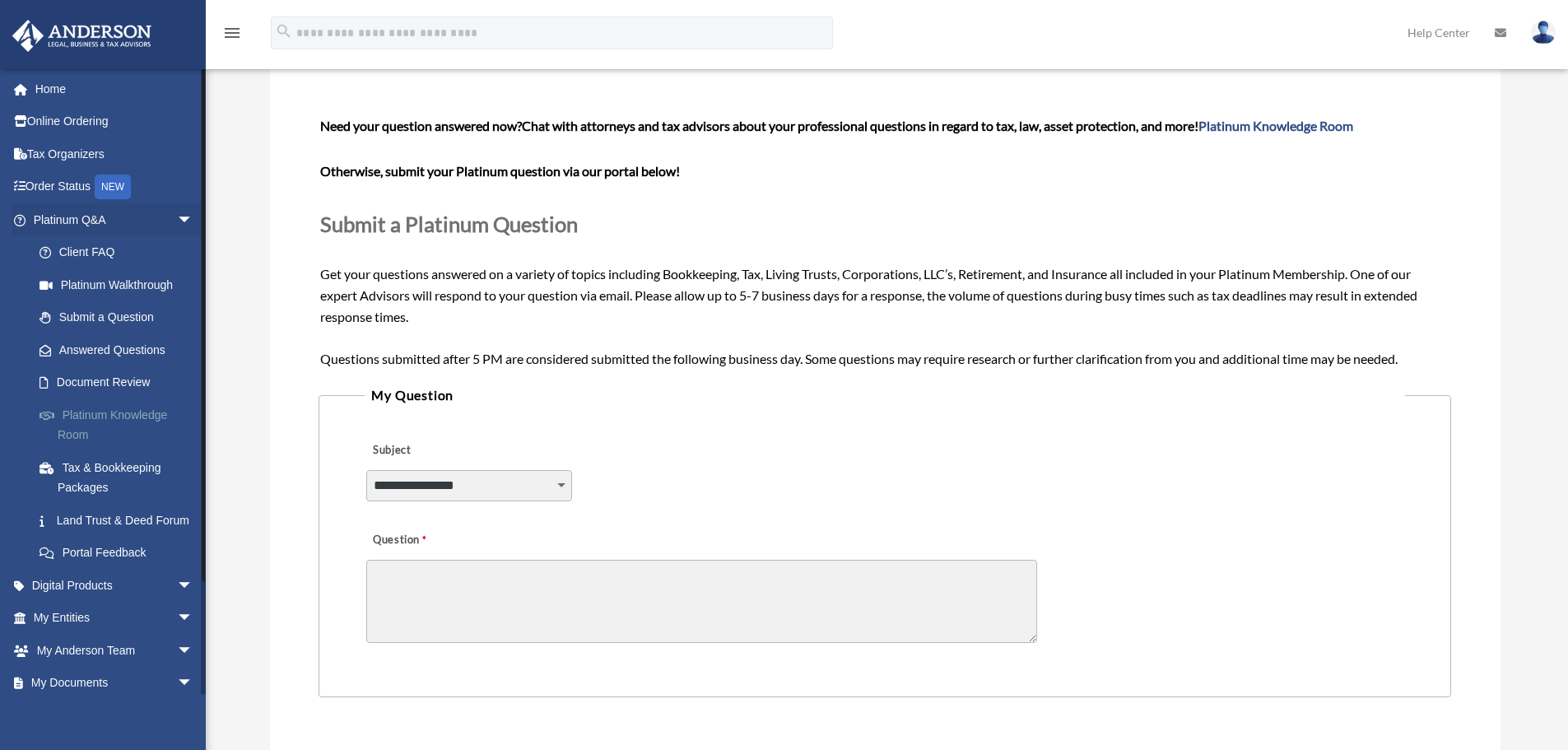
click at [132, 418] on link "Platinum Knowledge Room" at bounding box center [120, 425] width 195 height 53
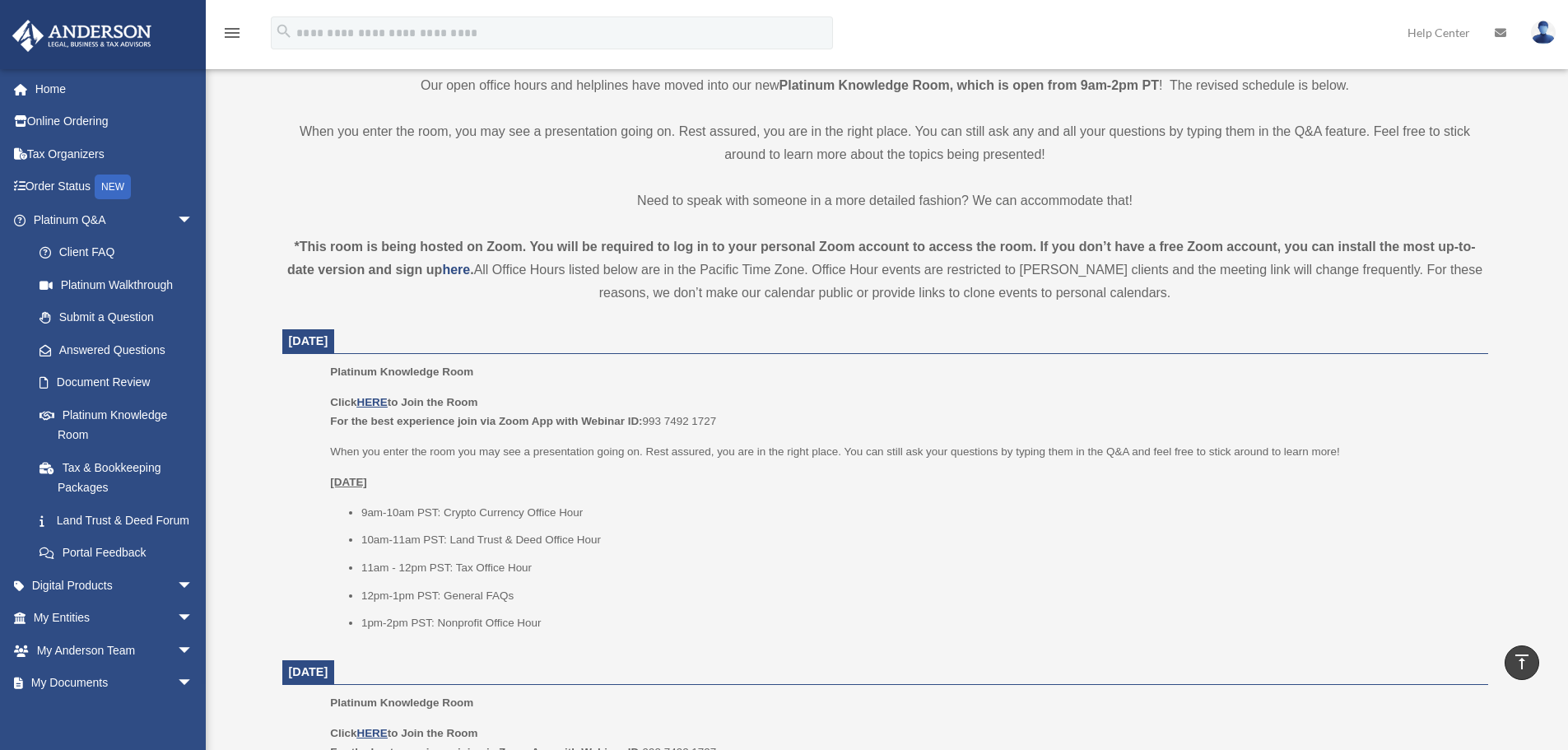
scroll to position [411, 0]
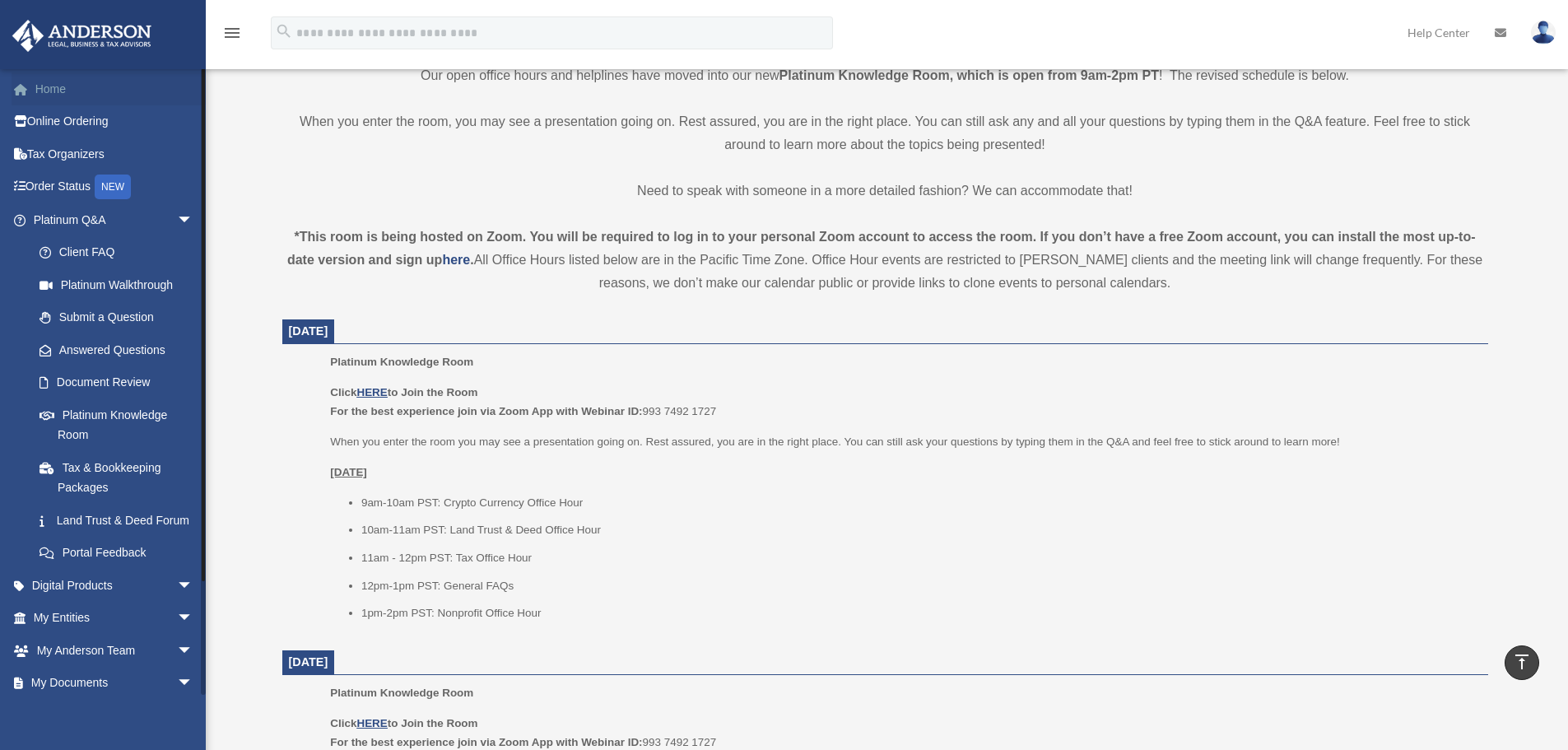
click at [36, 77] on link "Home" at bounding box center [115, 89] width 207 height 33
click at [46, 87] on link "Home" at bounding box center [115, 89] width 207 height 33
click at [45, 87] on link "Home" at bounding box center [115, 89] width 207 height 33
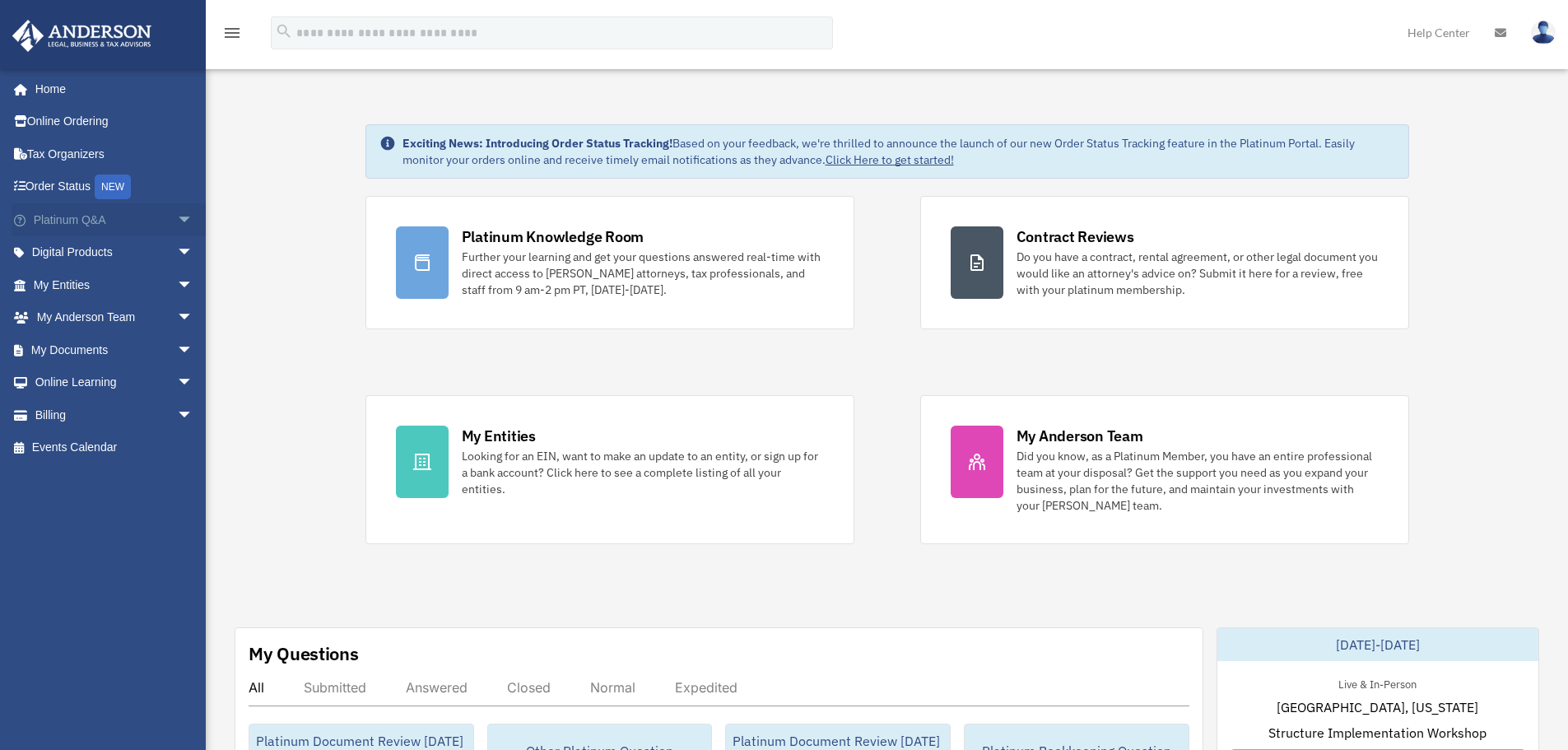
click at [181, 218] on span "arrow_drop_down" at bounding box center [194, 220] width 33 height 33
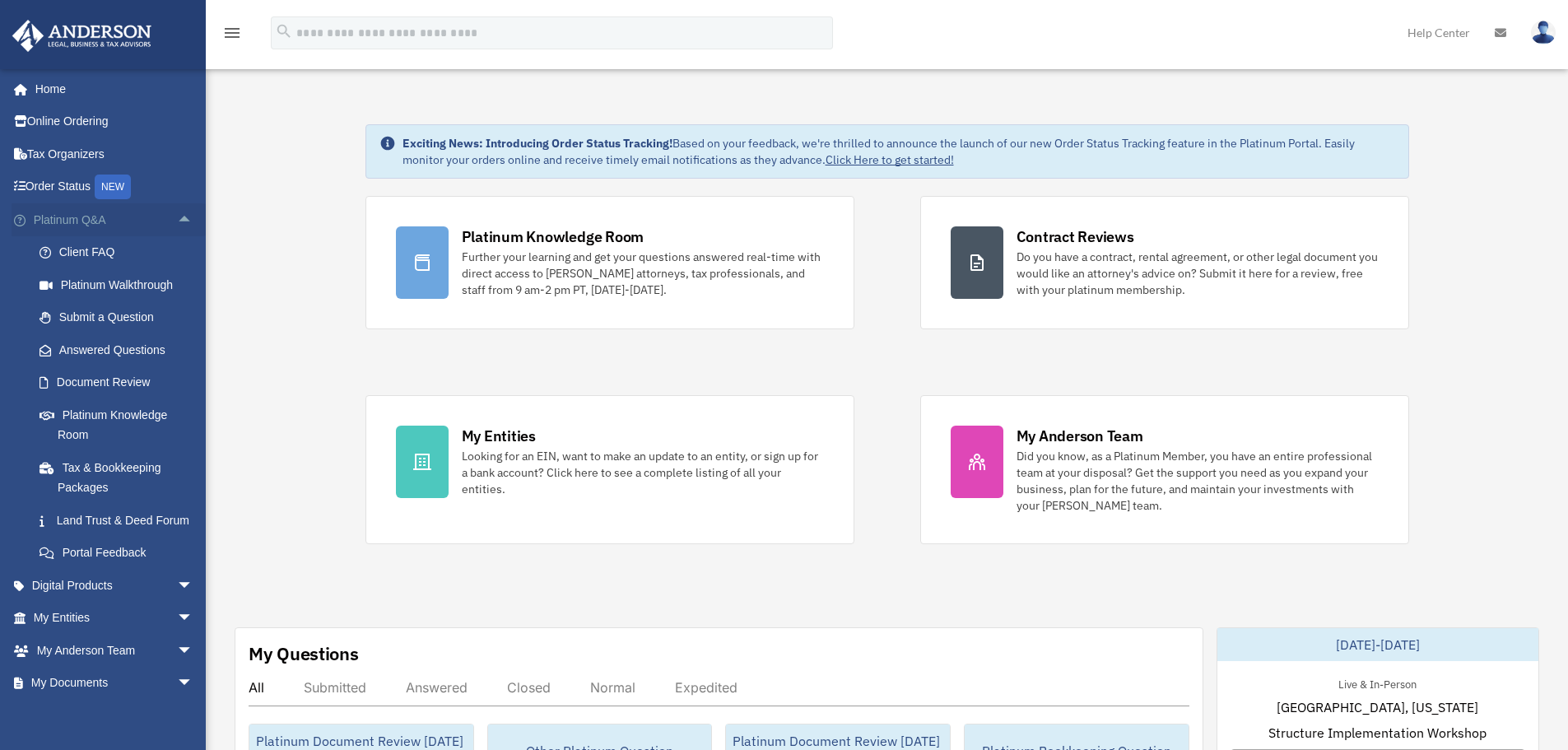
click at [177, 213] on span "arrow_drop_up" at bounding box center [194, 220] width 33 height 33
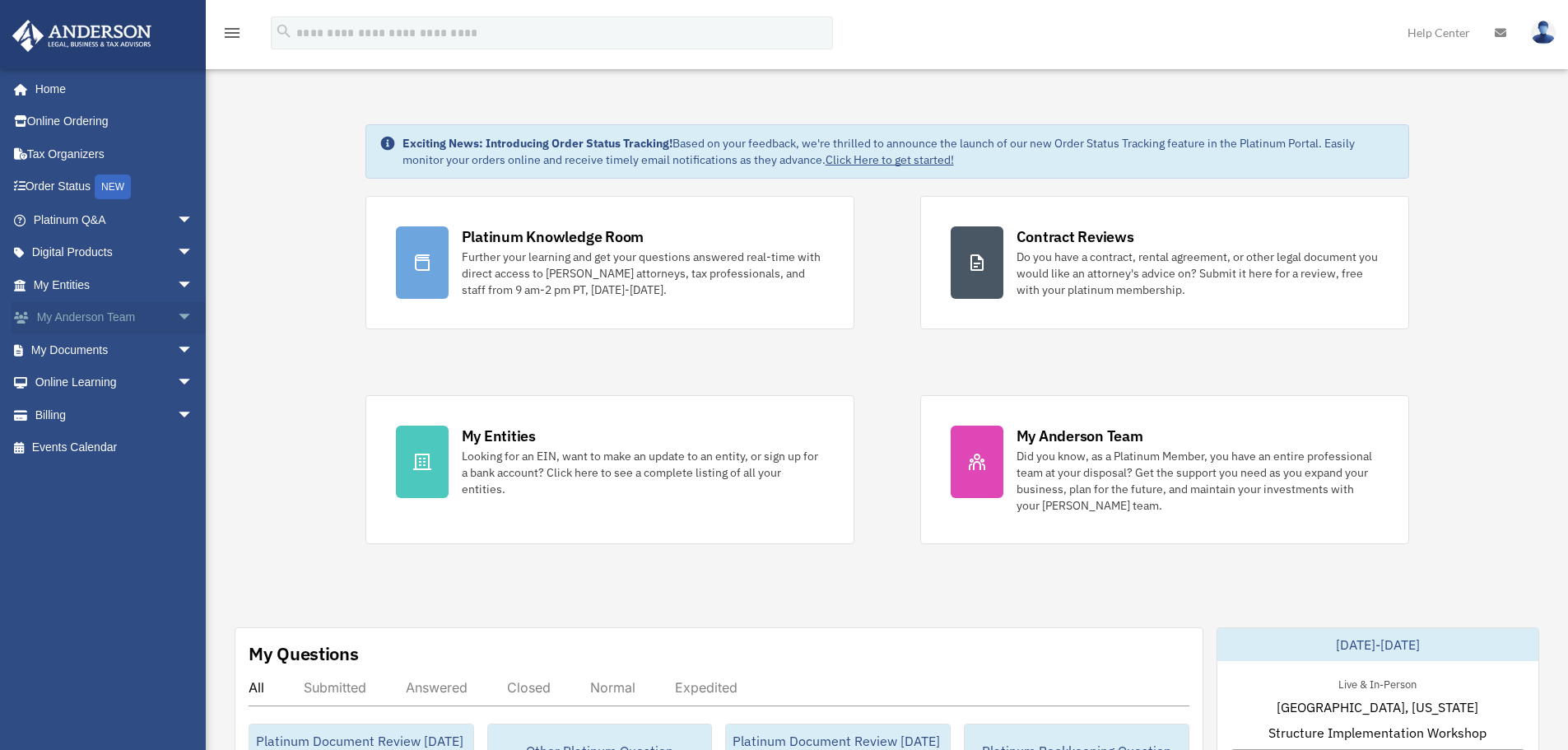
click at [177, 307] on span "arrow_drop_down" at bounding box center [194, 318] width 33 height 33
click at [177, 307] on span "arrow_drop_up" at bounding box center [194, 318] width 33 height 33
click at [177, 344] on span "arrow_drop_down" at bounding box center [194, 350] width 33 height 33
click at [177, 344] on span "arrow_drop_up" at bounding box center [194, 350] width 33 height 33
click at [71, 96] on link "Home" at bounding box center [115, 89] width 207 height 33
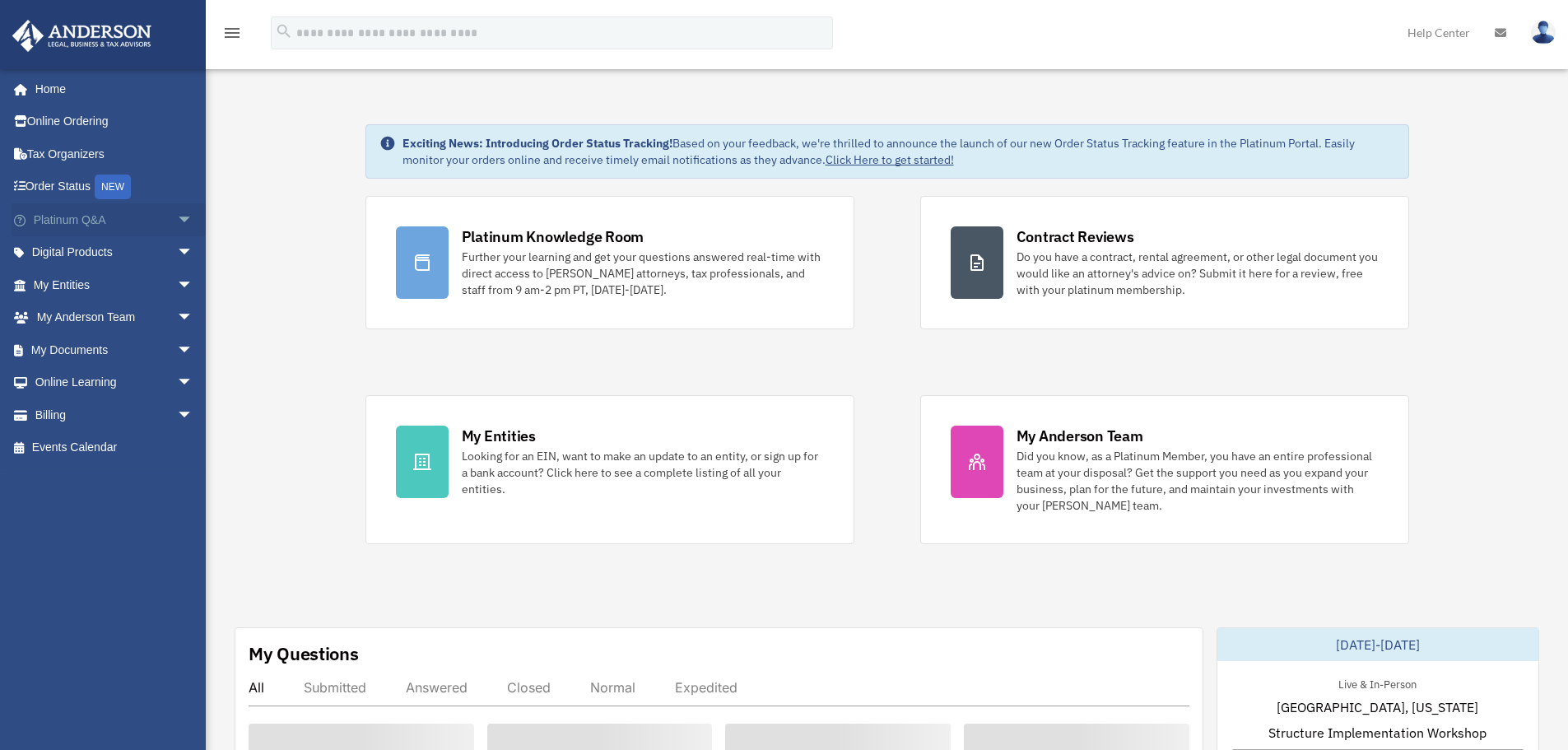
click at [177, 218] on span "arrow_drop_down" at bounding box center [194, 220] width 33 height 33
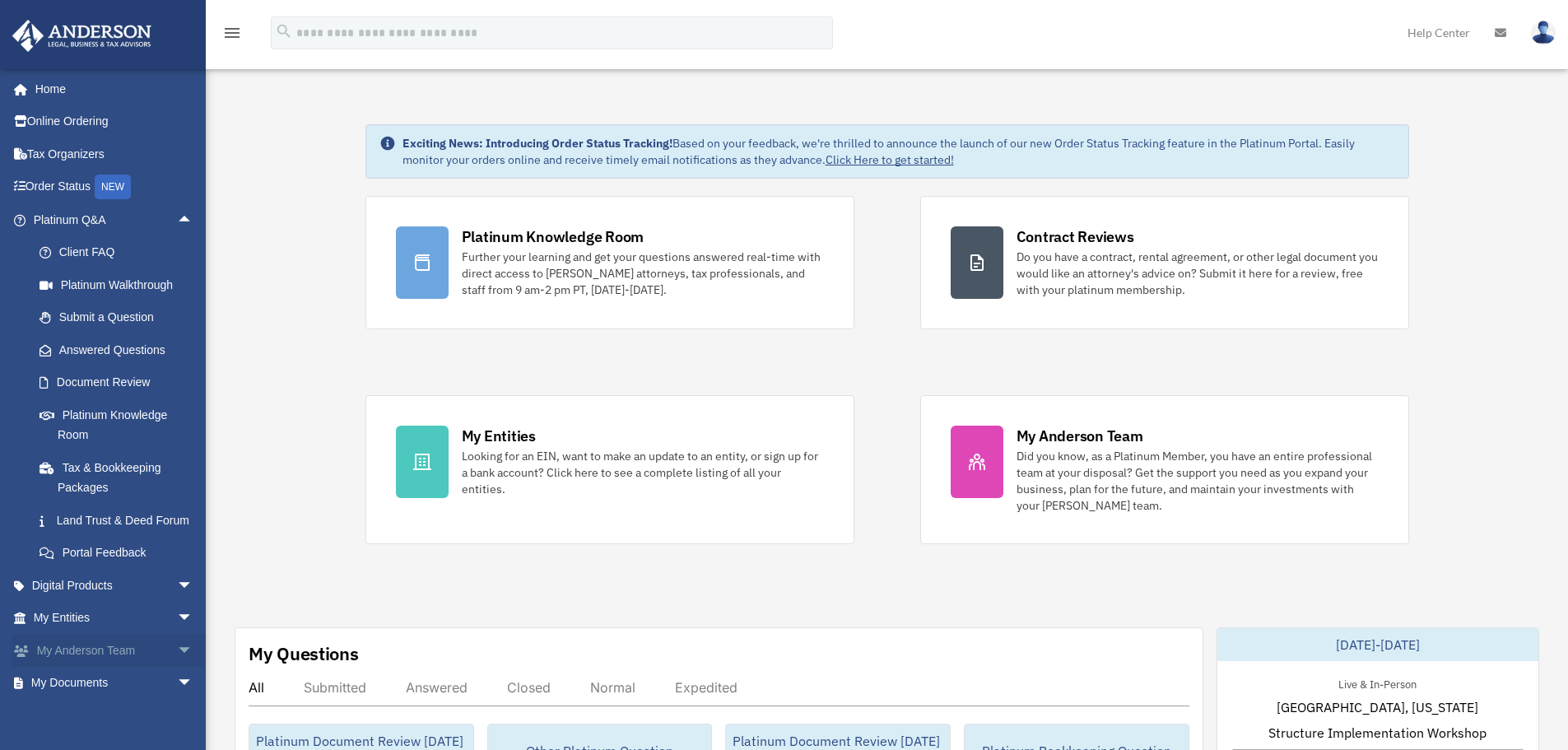
click at [177, 668] on span "arrow_drop_down" at bounding box center [194, 651] width 33 height 33
click at [177, 668] on span "arrow_drop_up" at bounding box center [194, 651] width 33 height 33
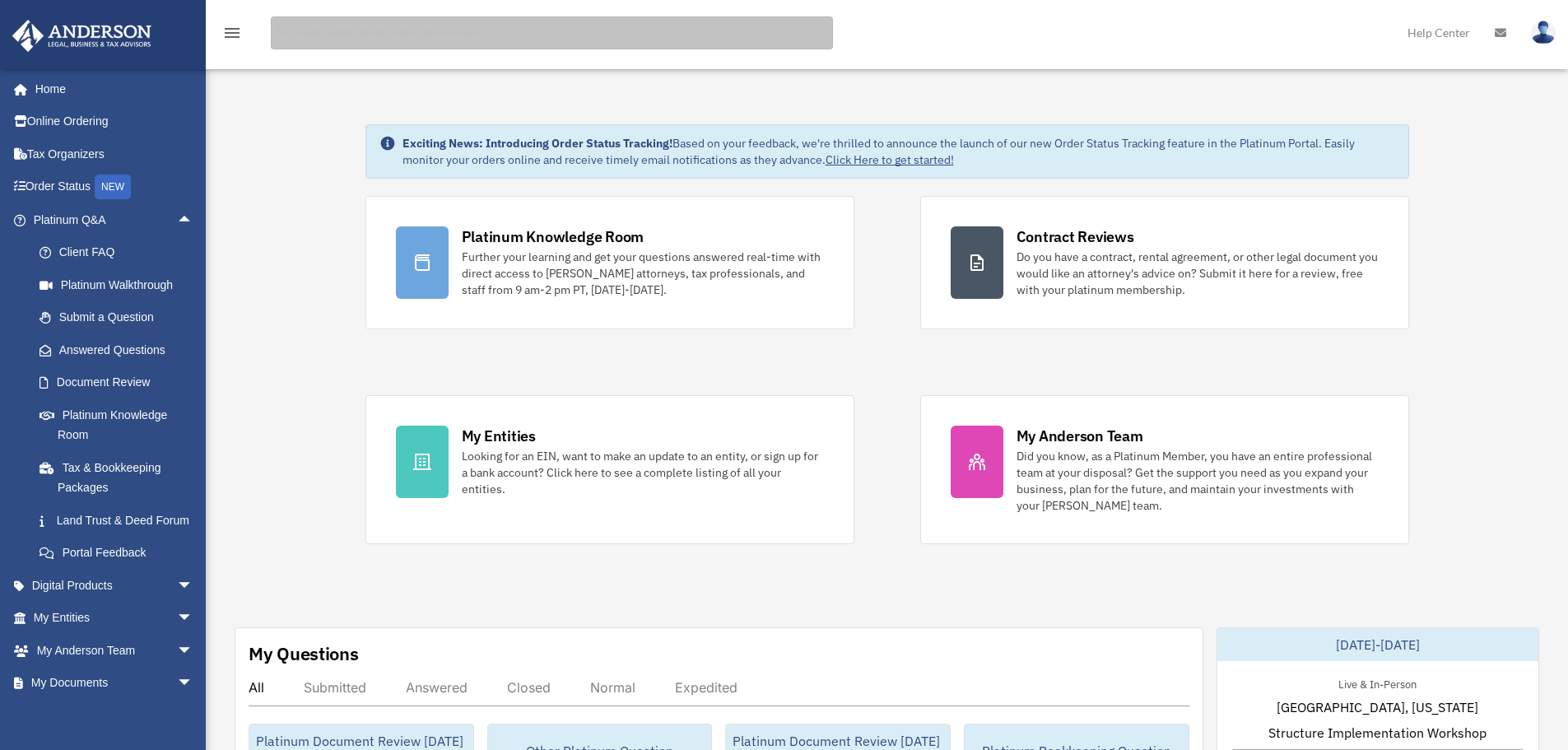
click at [412, 29] on input "search" at bounding box center [552, 33] width 562 height 33
type input "**********"
click at [474, 34] on input "**********" at bounding box center [552, 33] width 562 height 33
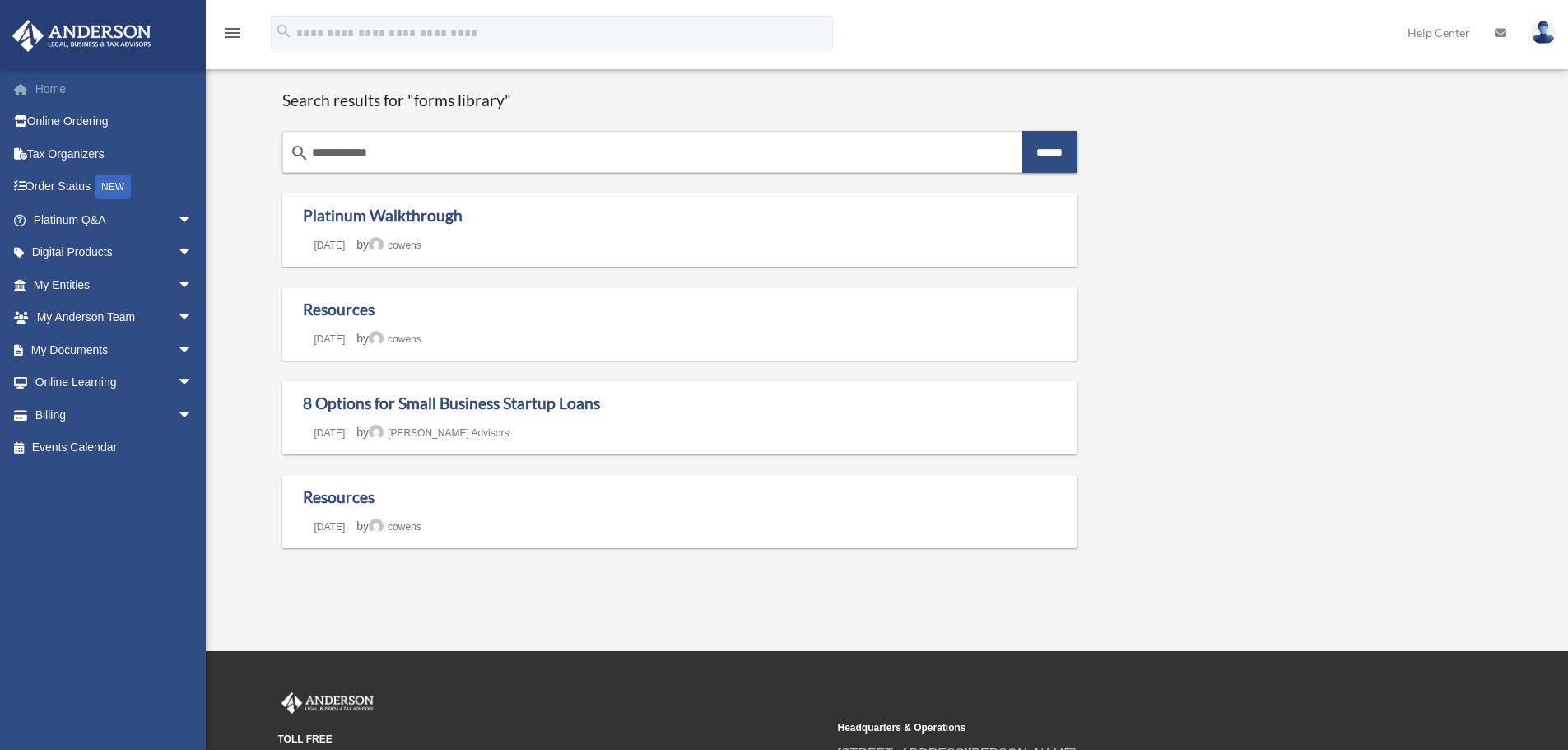
click at [31, 98] on link "Home" at bounding box center [115, 89] width 207 height 33
click at [37, 85] on link "Home" at bounding box center [115, 89] width 207 height 33
click at [177, 254] on span "arrow_drop_down" at bounding box center [194, 253] width 33 height 33
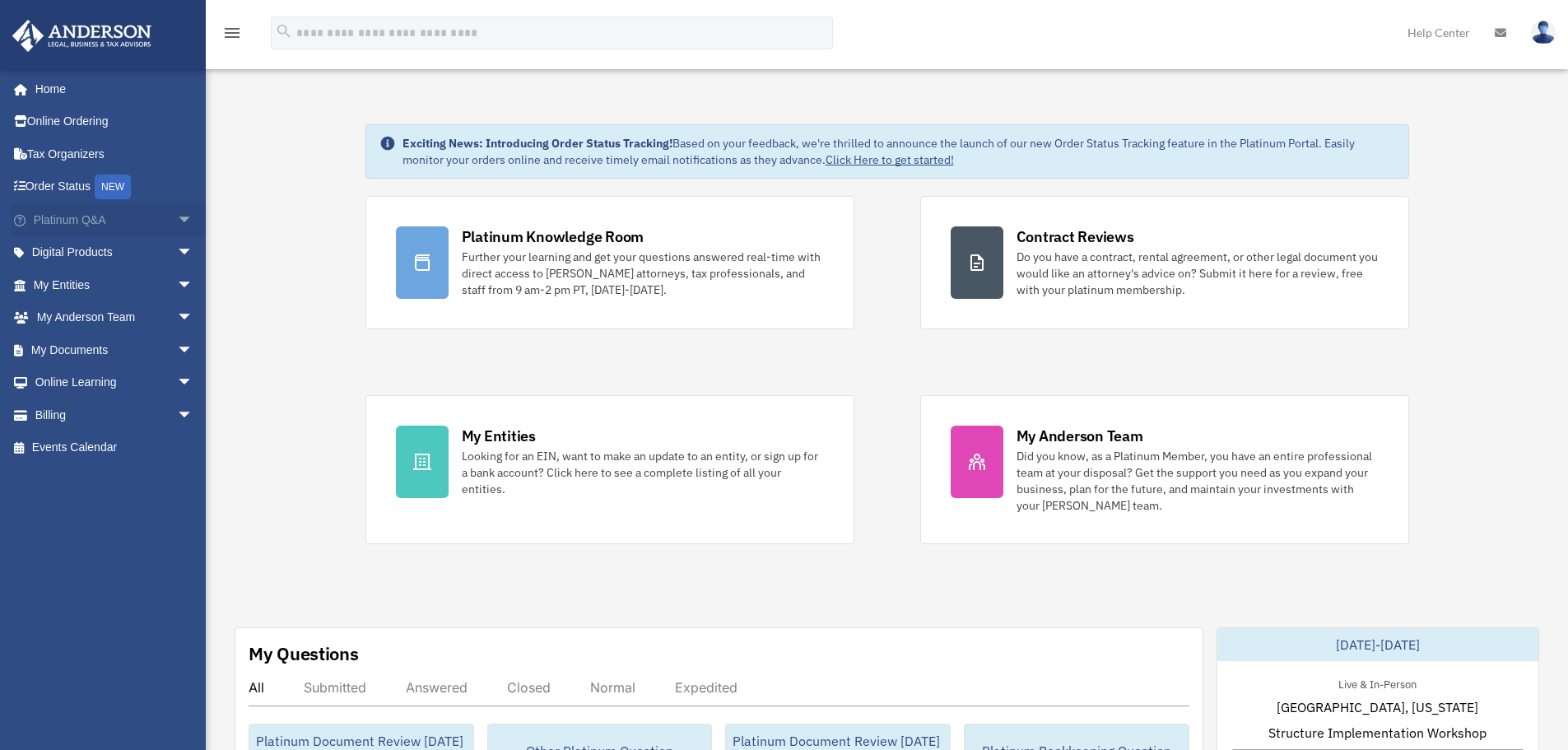
click at [177, 219] on span "arrow_drop_down" at bounding box center [194, 220] width 33 height 33
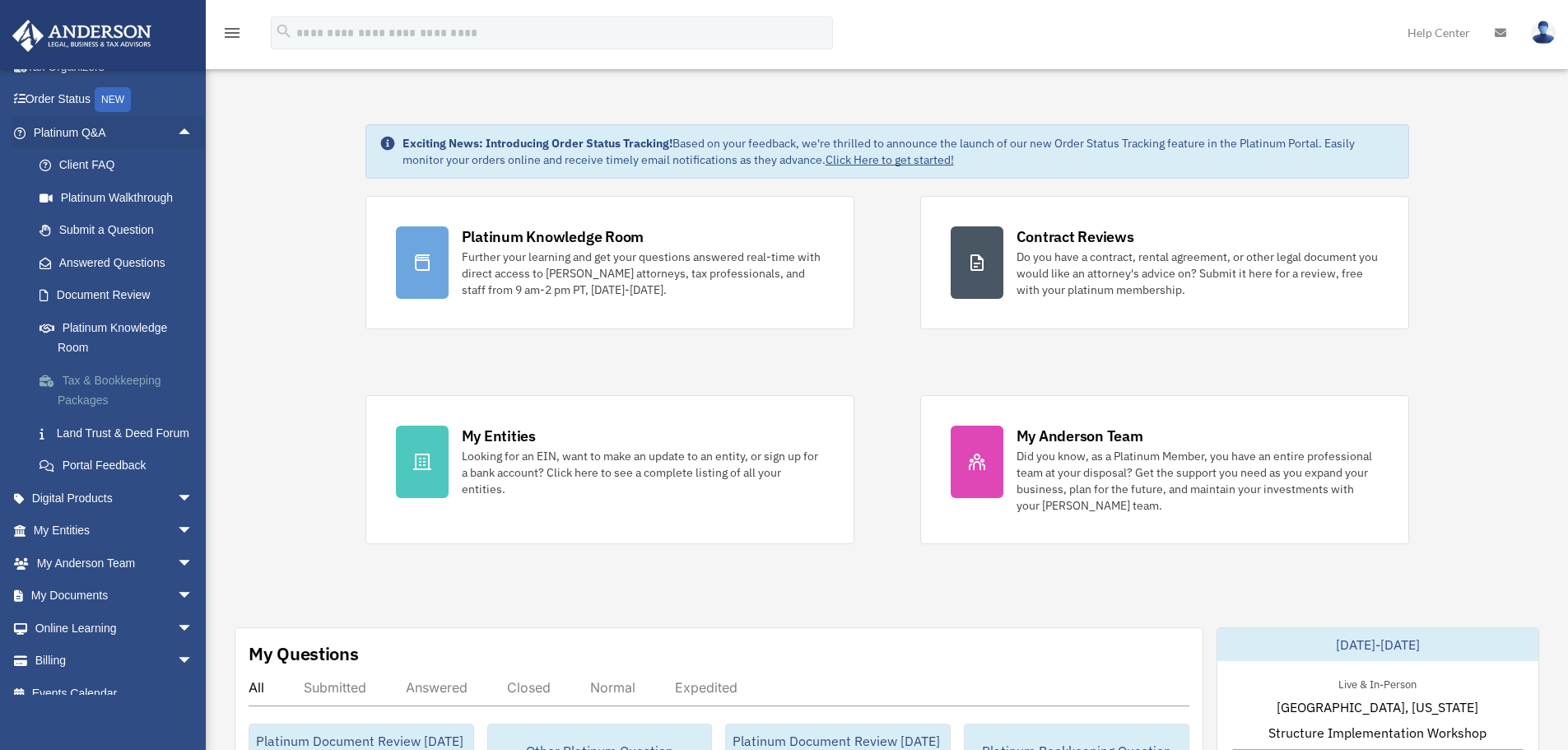
scroll to position [126, 0]
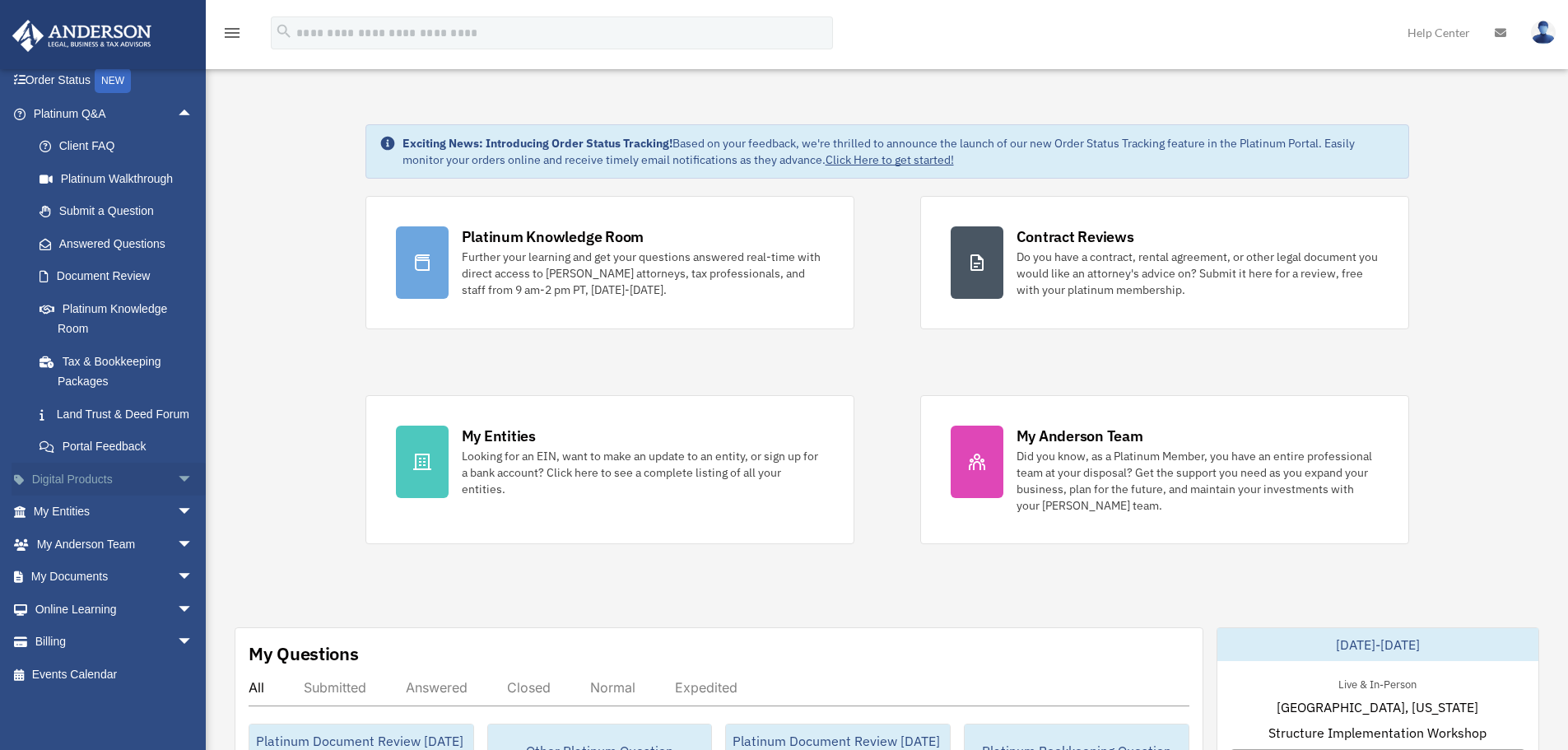
click at [177, 476] on span "arrow_drop_down" at bounding box center [194, 479] width 33 height 33
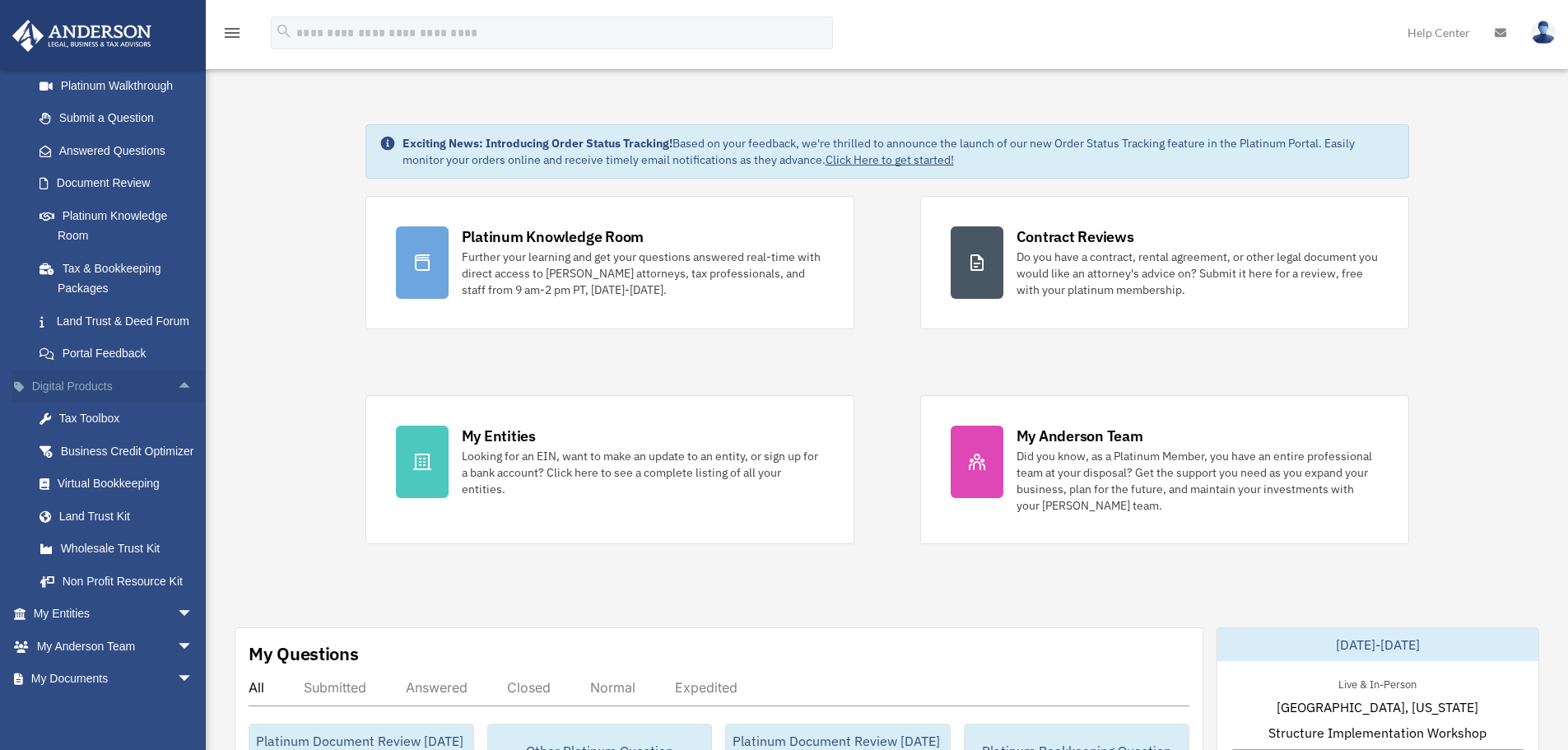
scroll to position [208, 0]
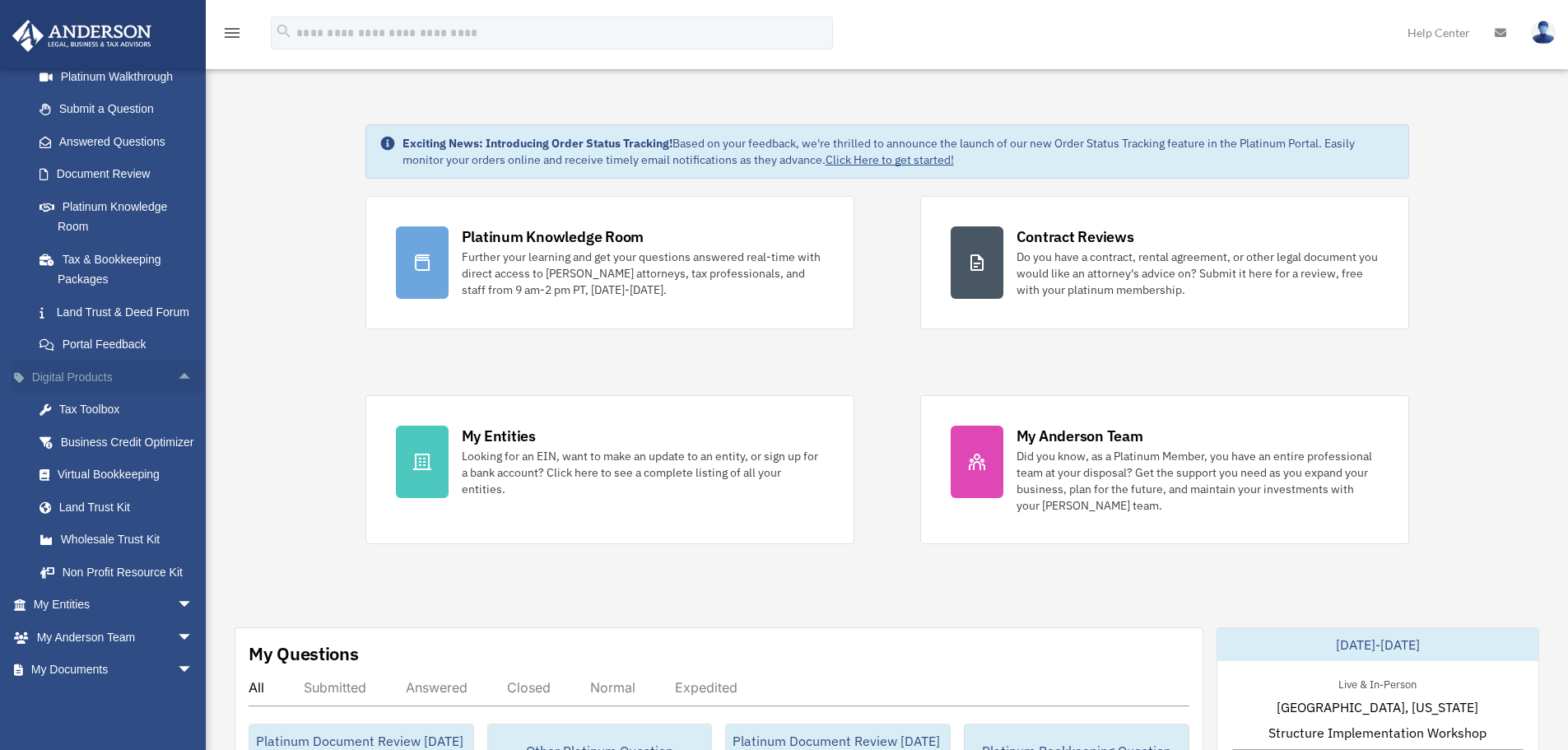
click at [177, 395] on span "arrow_drop_up" at bounding box center [194, 377] width 33 height 33
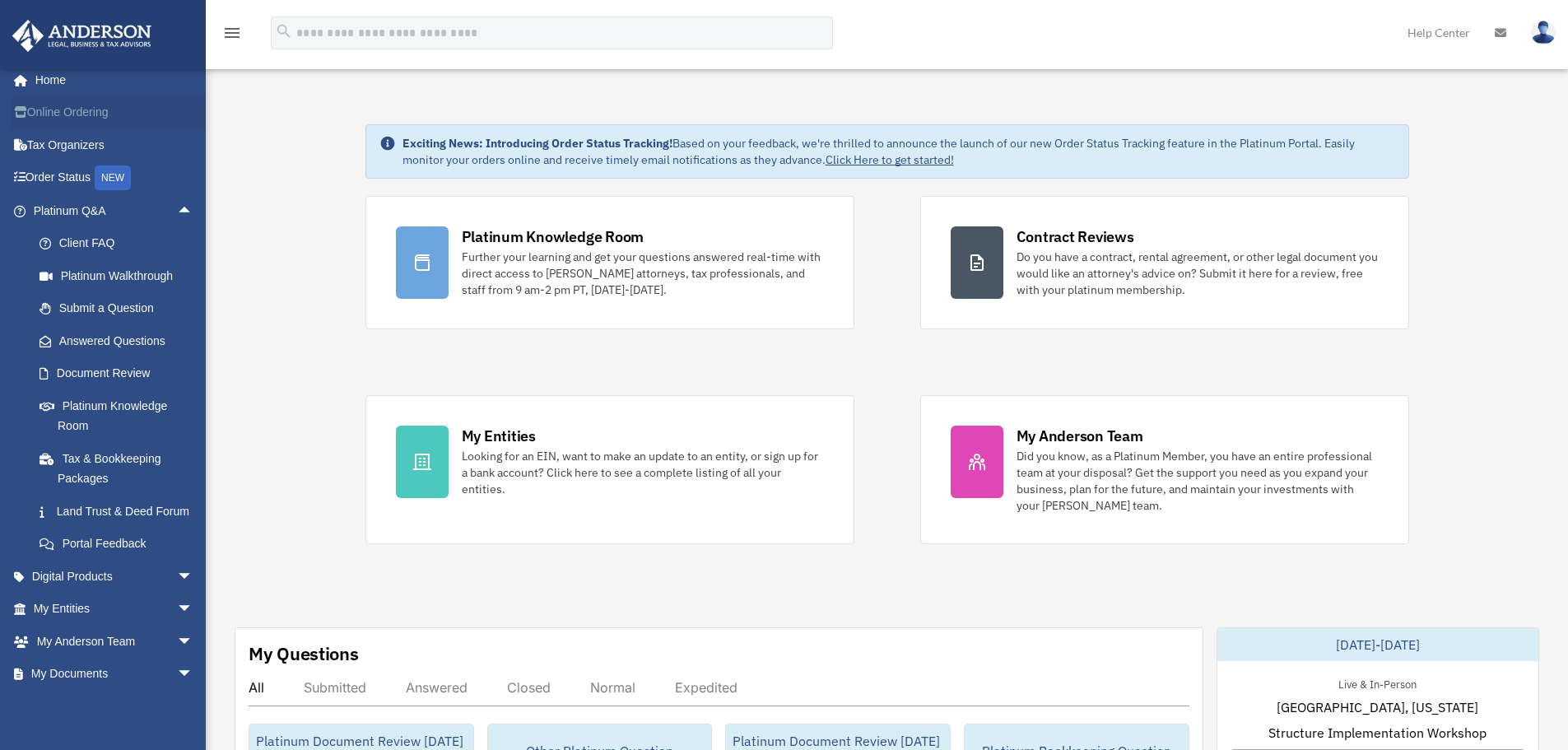
scroll to position [0, 0]
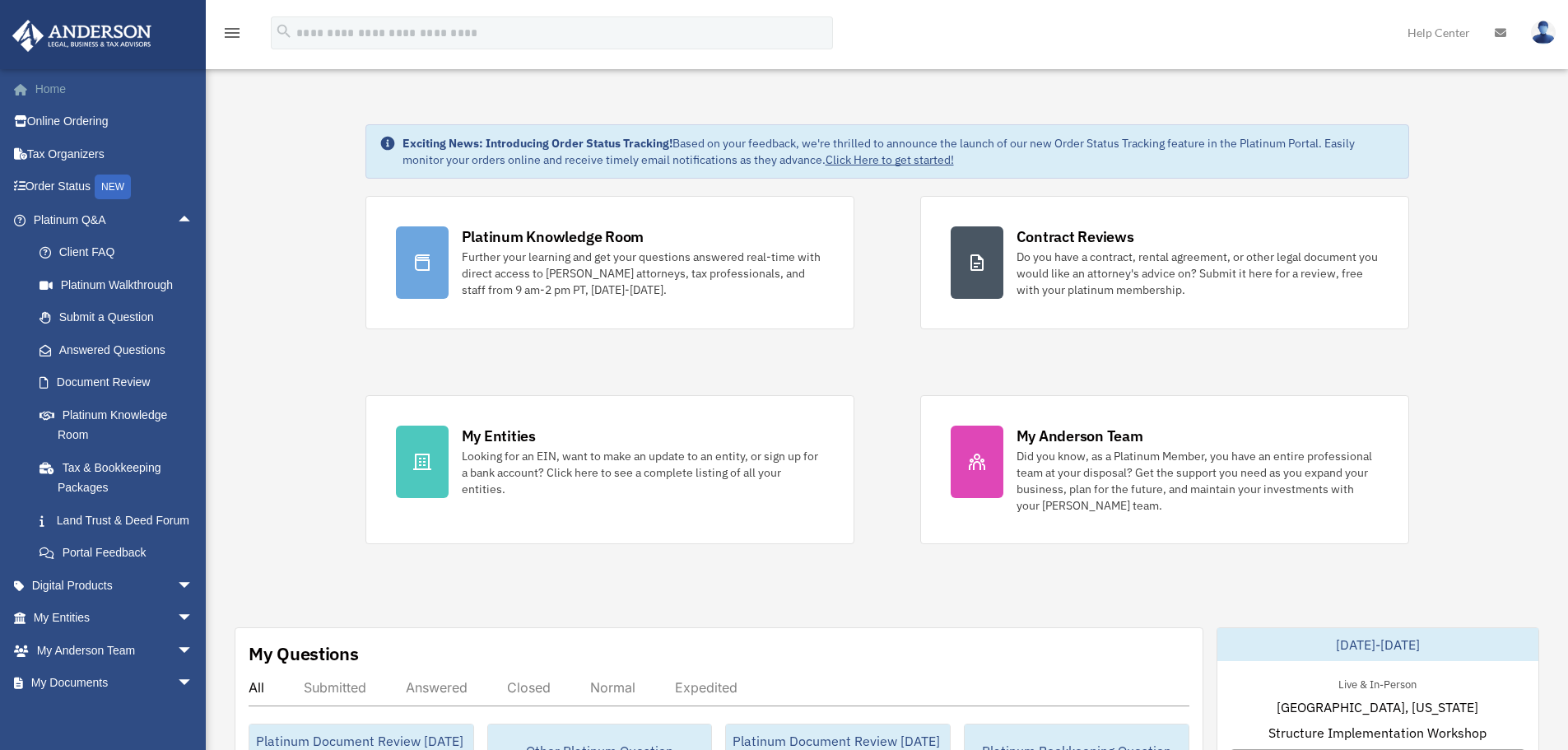
click at [68, 96] on link "Home" at bounding box center [115, 89] width 207 height 33
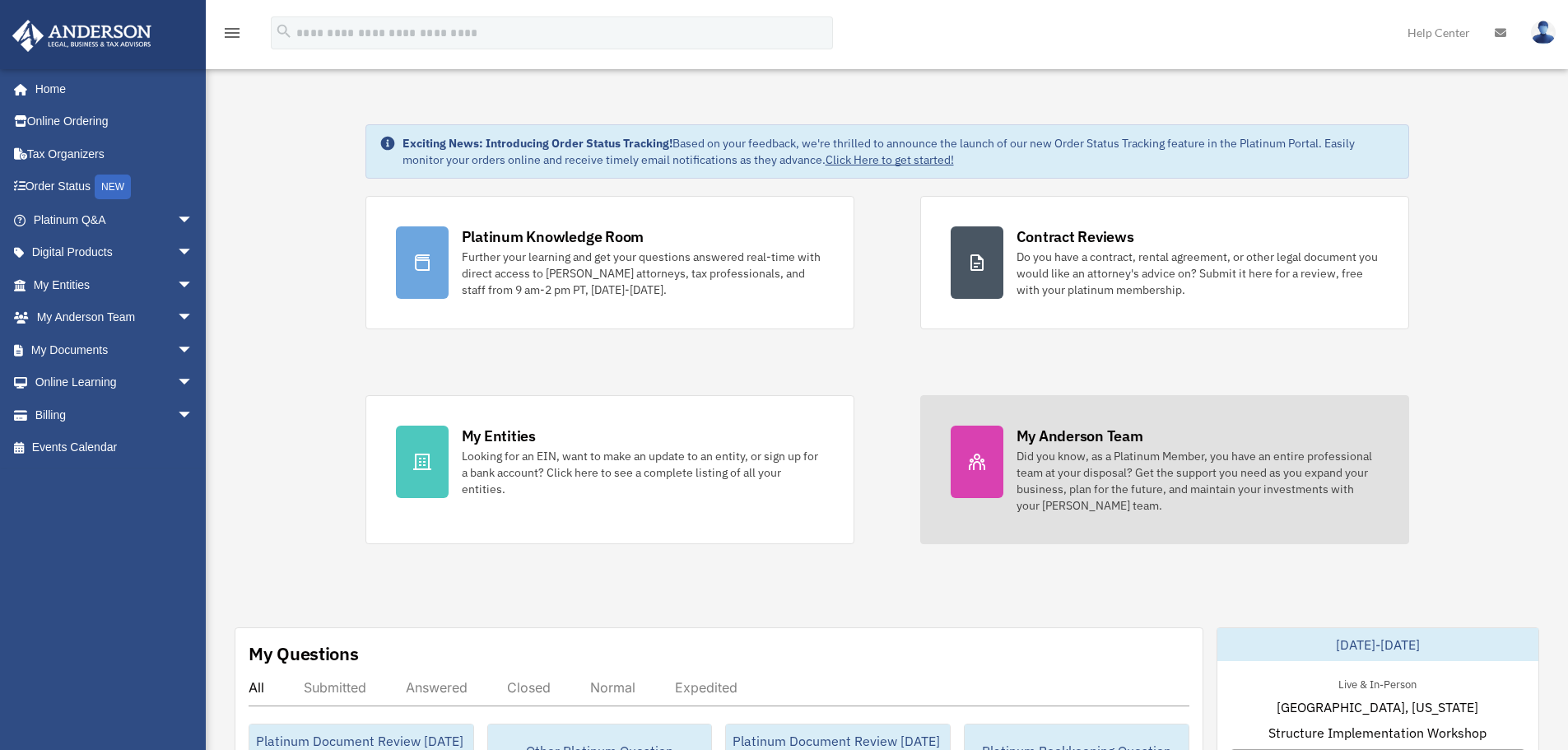
click at [1178, 452] on div "Did you know, as a Platinum Member, you have an entire professional team at you…" at bounding box center [1197, 481] width 362 height 66
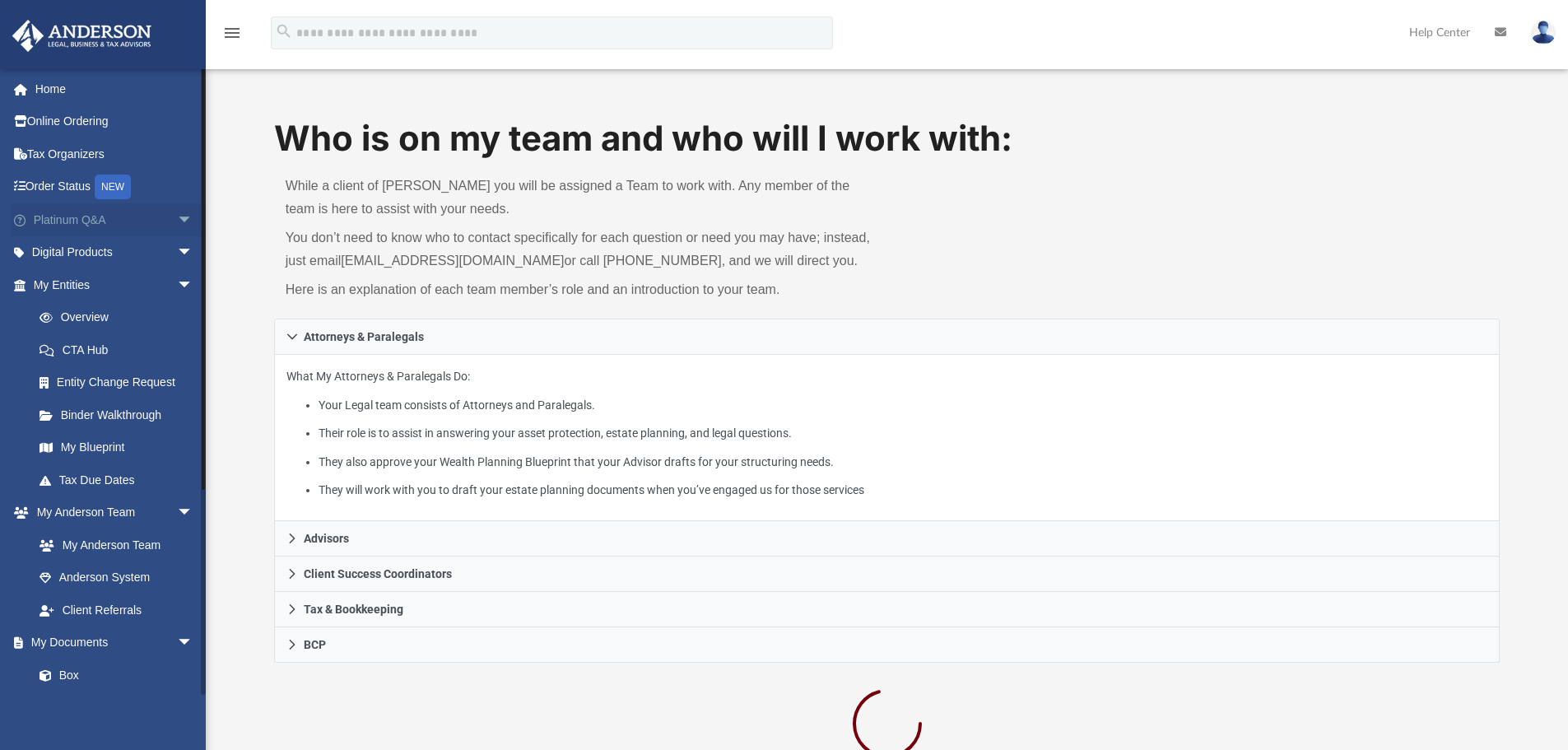
click at [177, 218] on span "arrow_drop_down" at bounding box center [194, 220] width 33 height 33
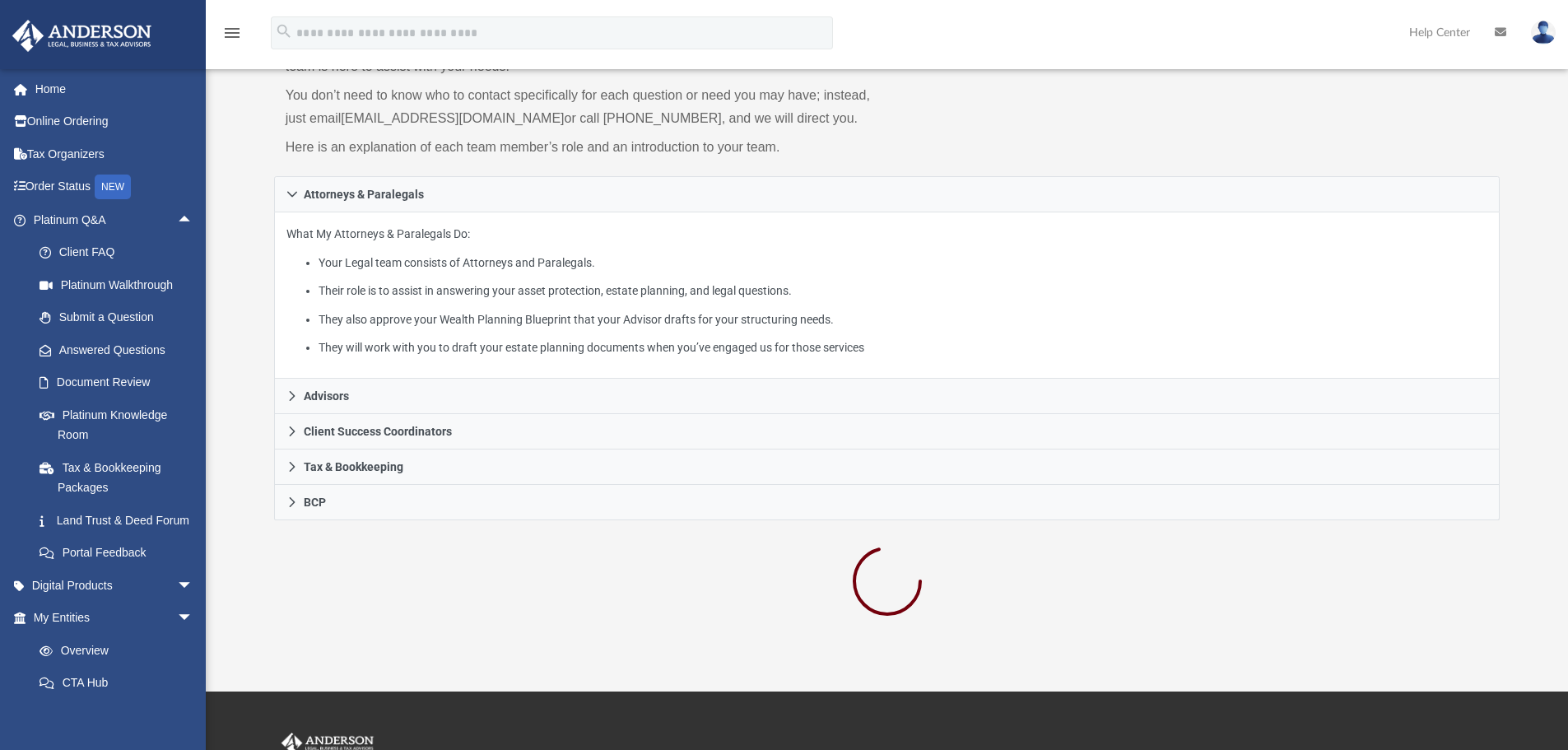
scroll to position [165, 0]
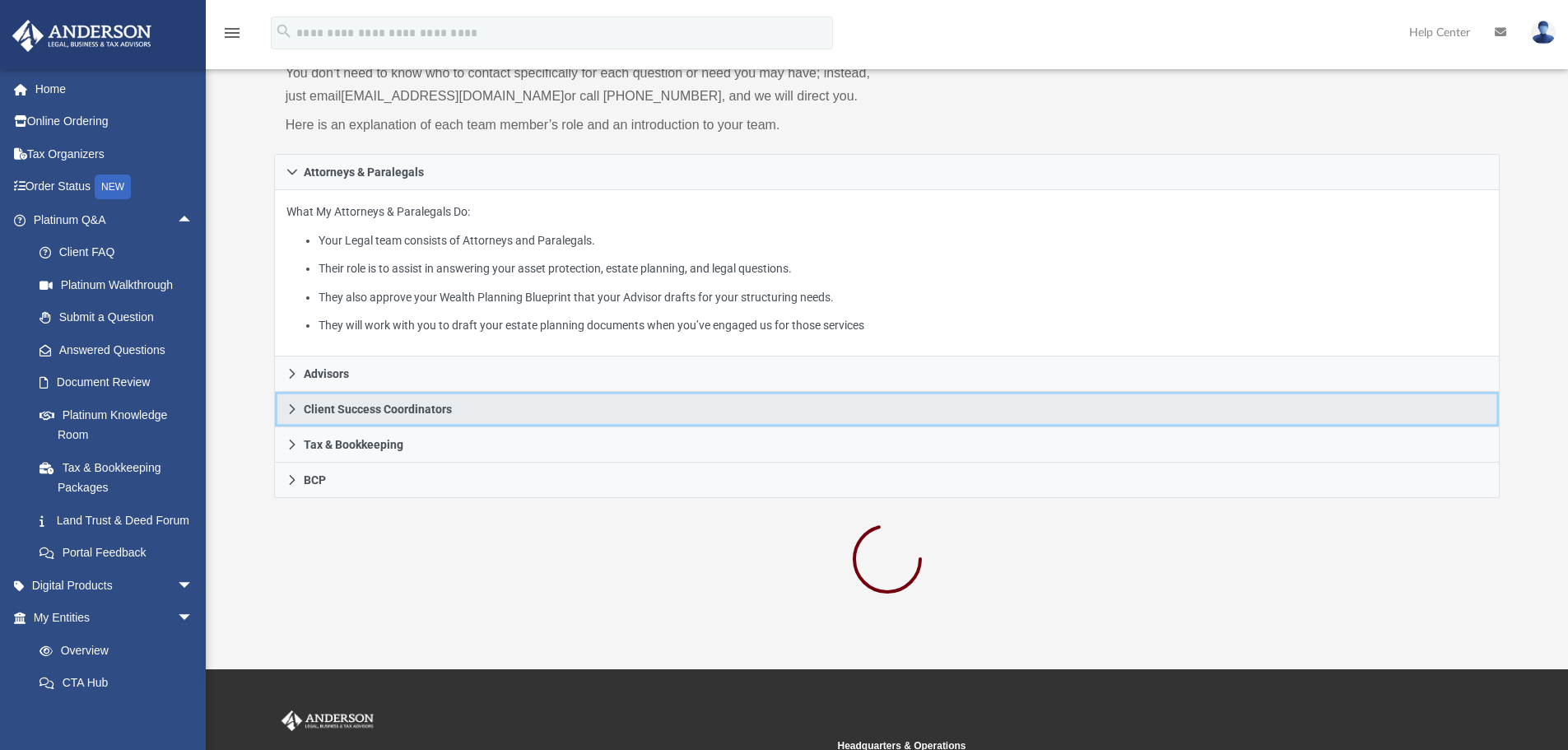
click at [298, 410] on link "Client Success Coordinators" at bounding box center [887, 410] width 1226 height 35
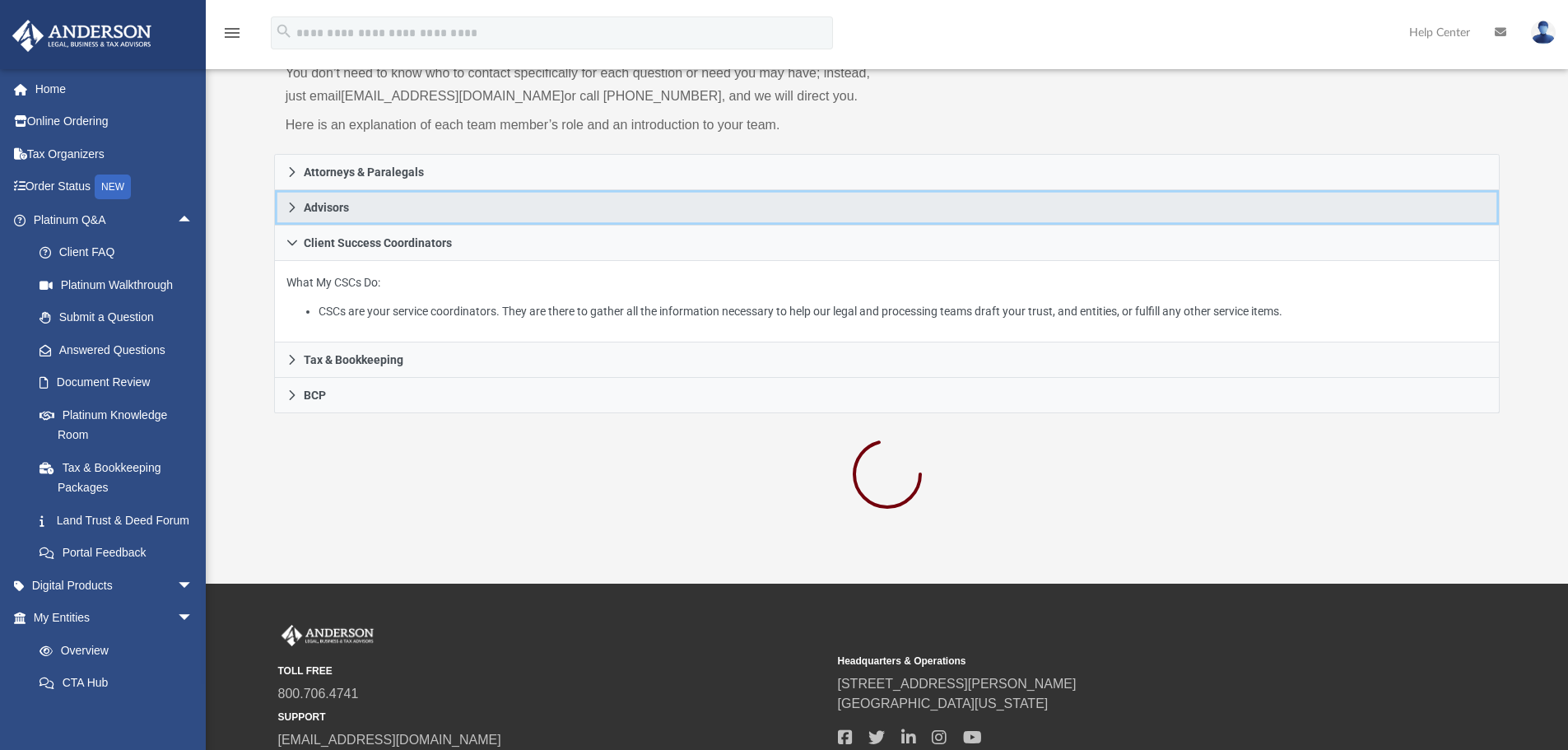
click at [299, 211] on link "Advisors" at bounding box center [887, 208] width 1226 height 35
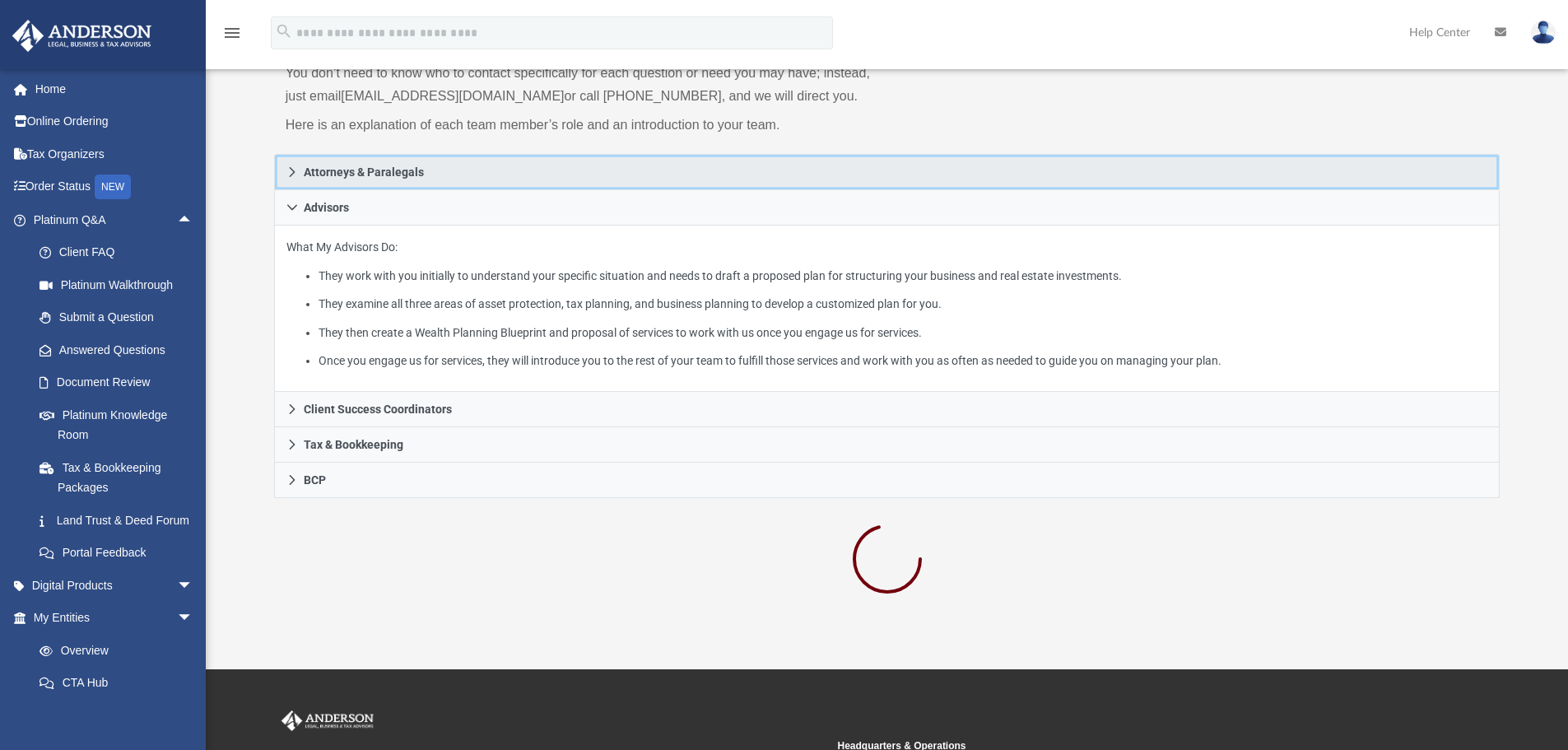
click at [289, 173] on icon at bounding box center [292, 172] width 11 height 11
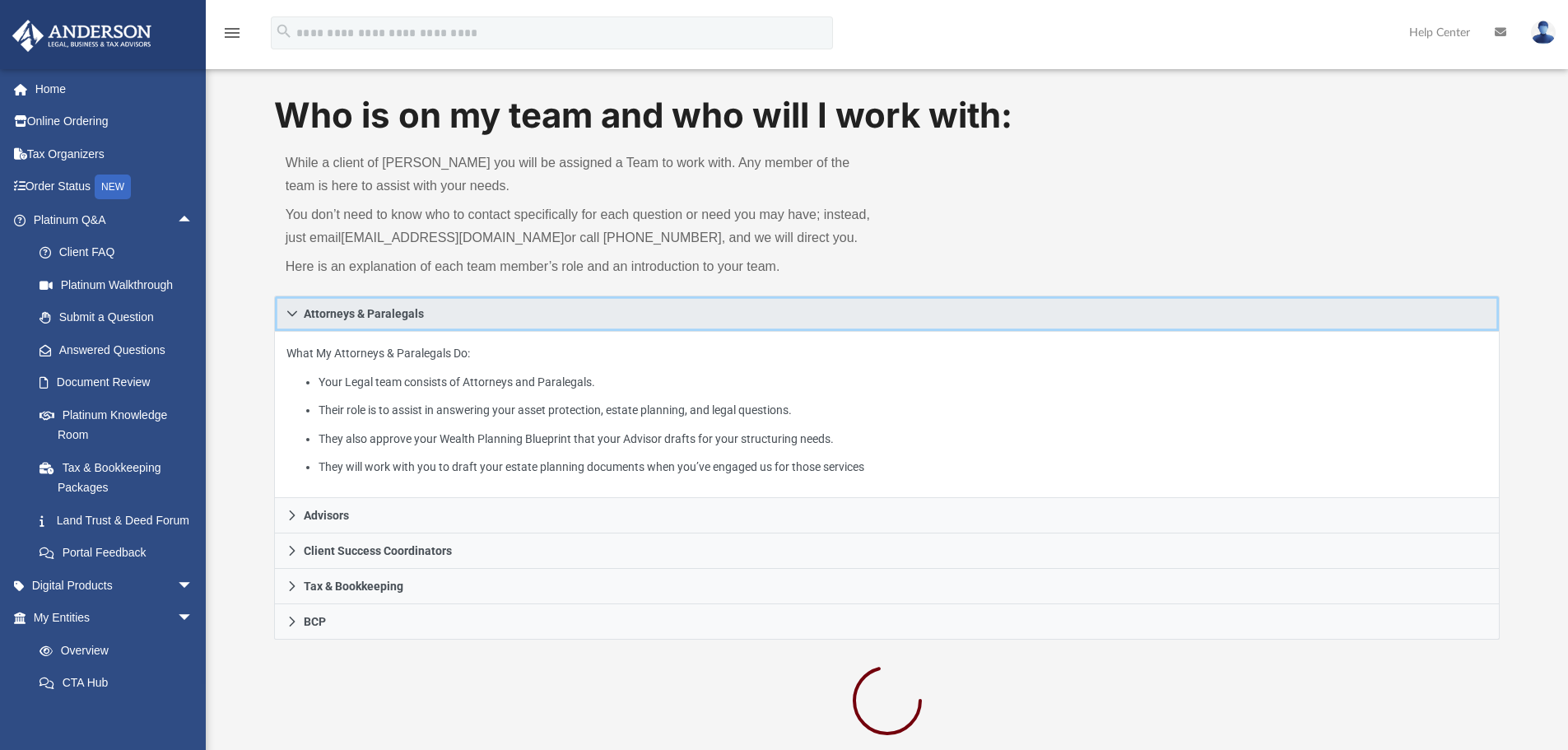
scroll to position [0, 0]
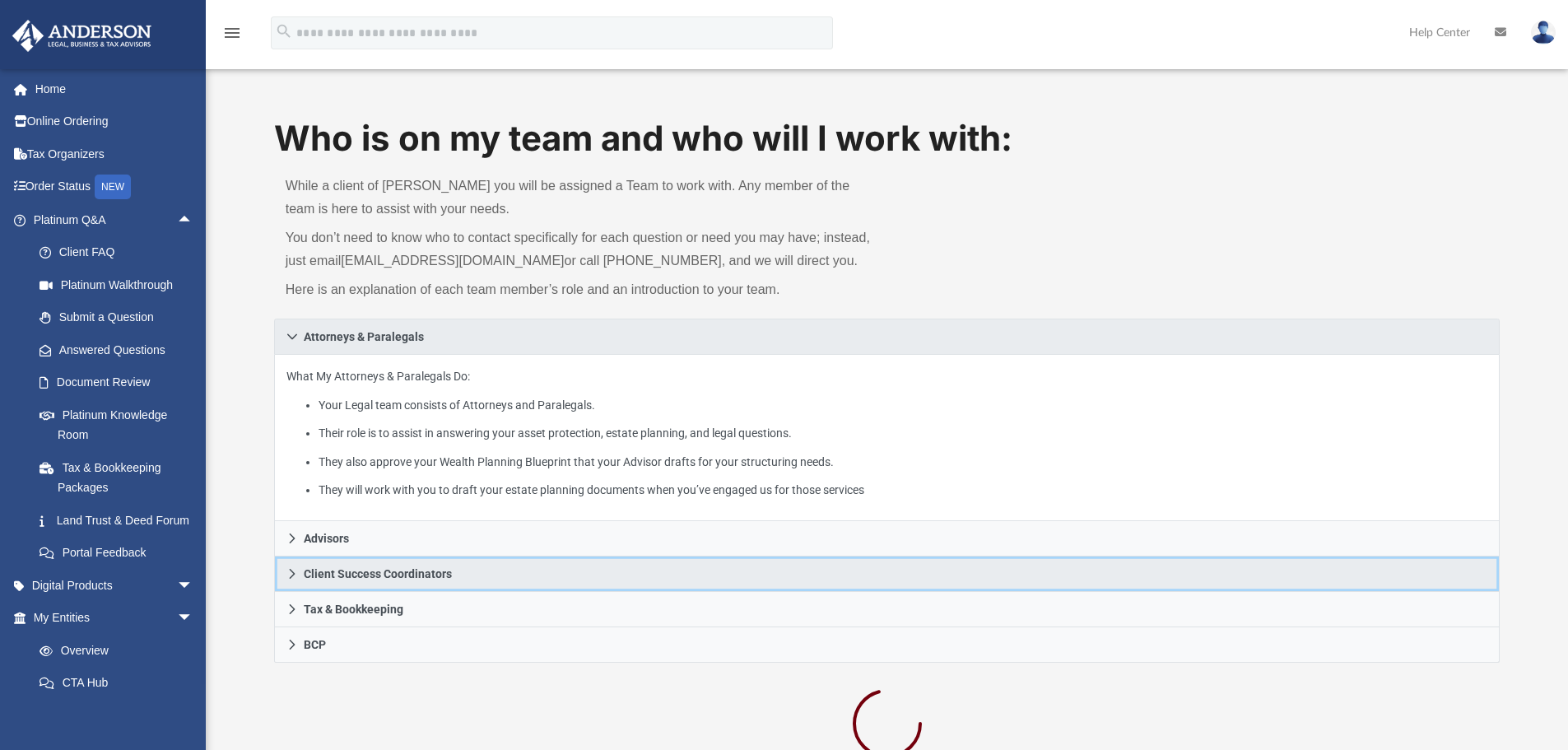
click at [298, 568] on link "Client Success Coordinators" at bounding box center [887, 574] width 1226 height 35
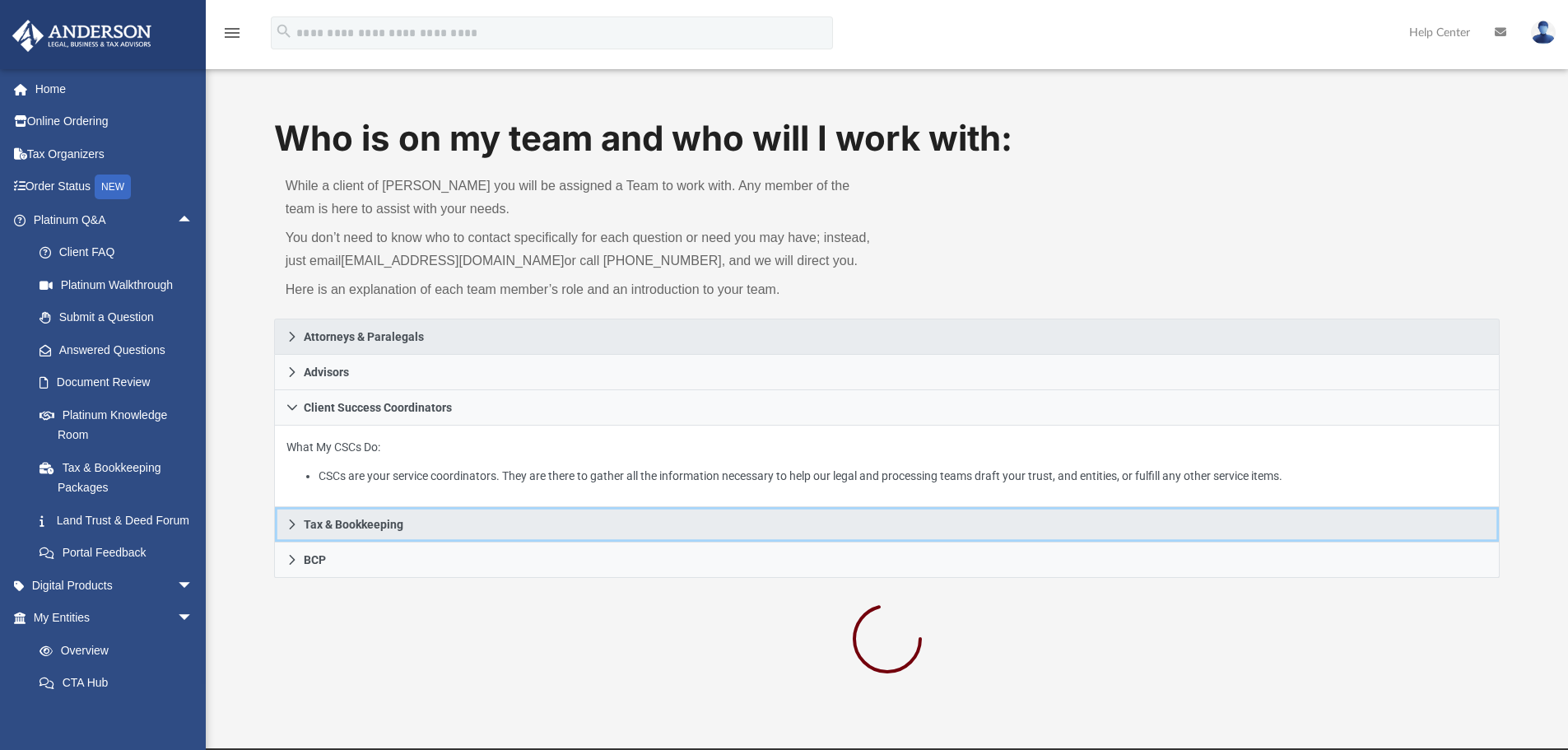
click at [290, 523] on icon at bounding box center [292, 524] width 11 height 11
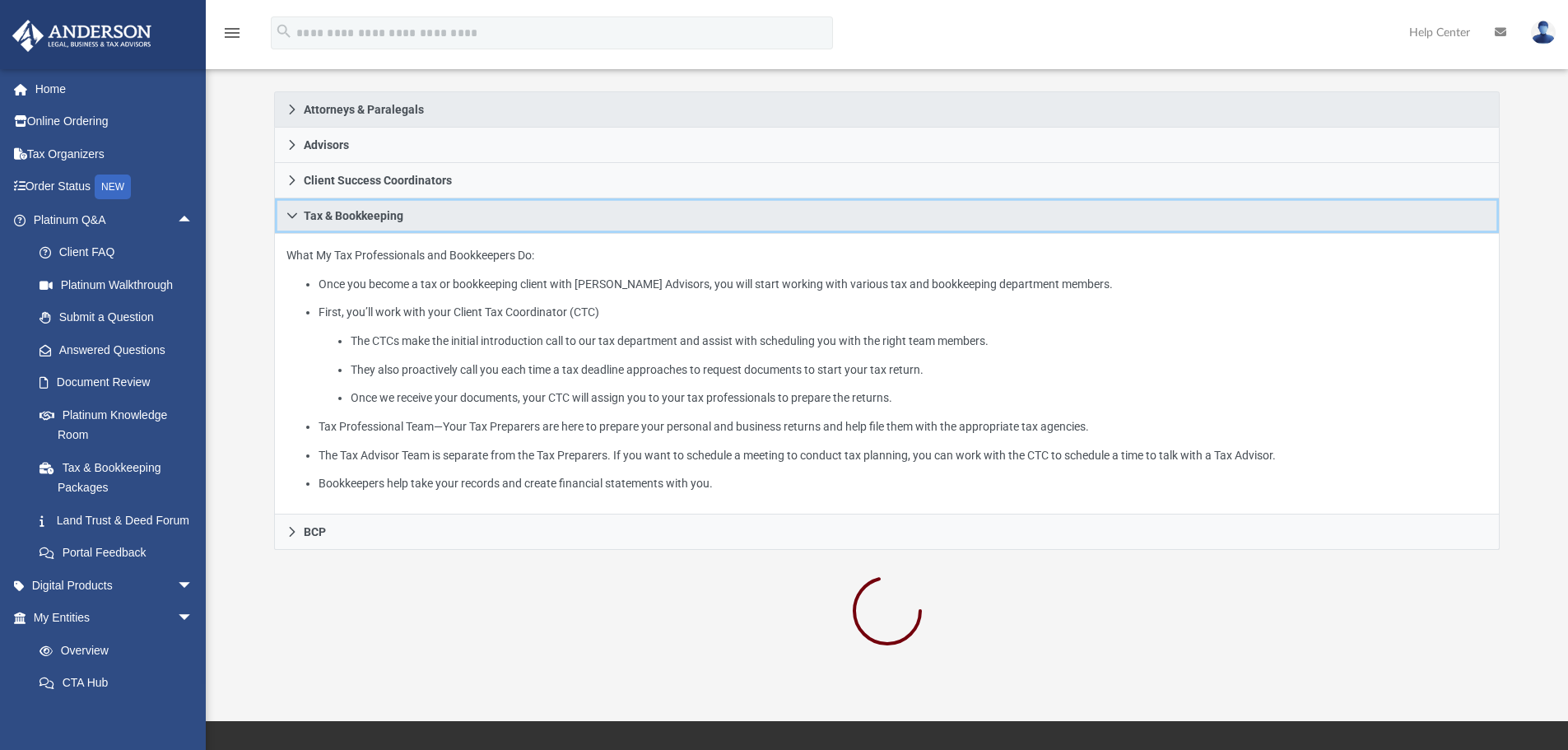
scroll to position [247, 0]
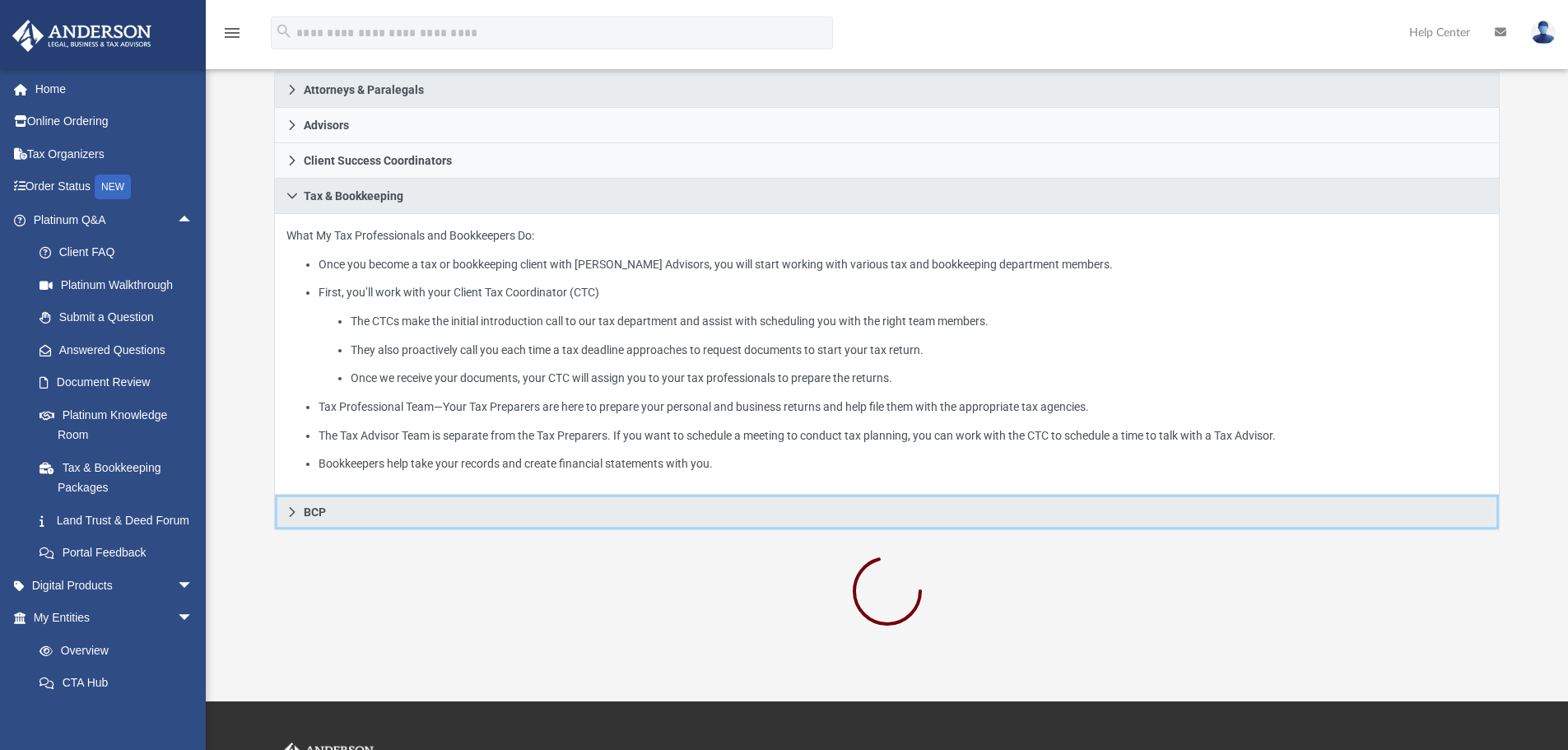
click at [288, 515] on icon at bounding box center [292, 511] width 11 height 11
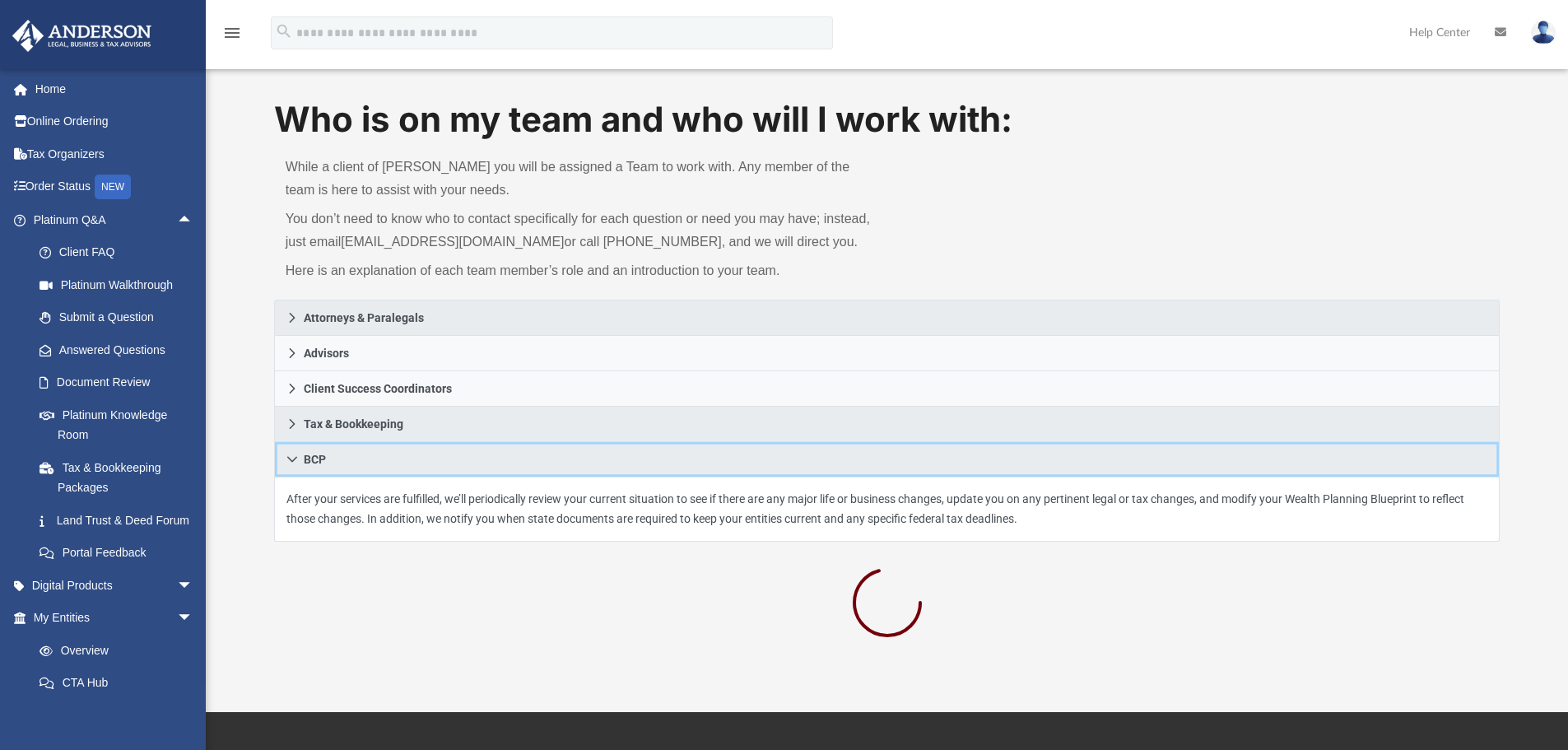
scroll to position [0, 0]
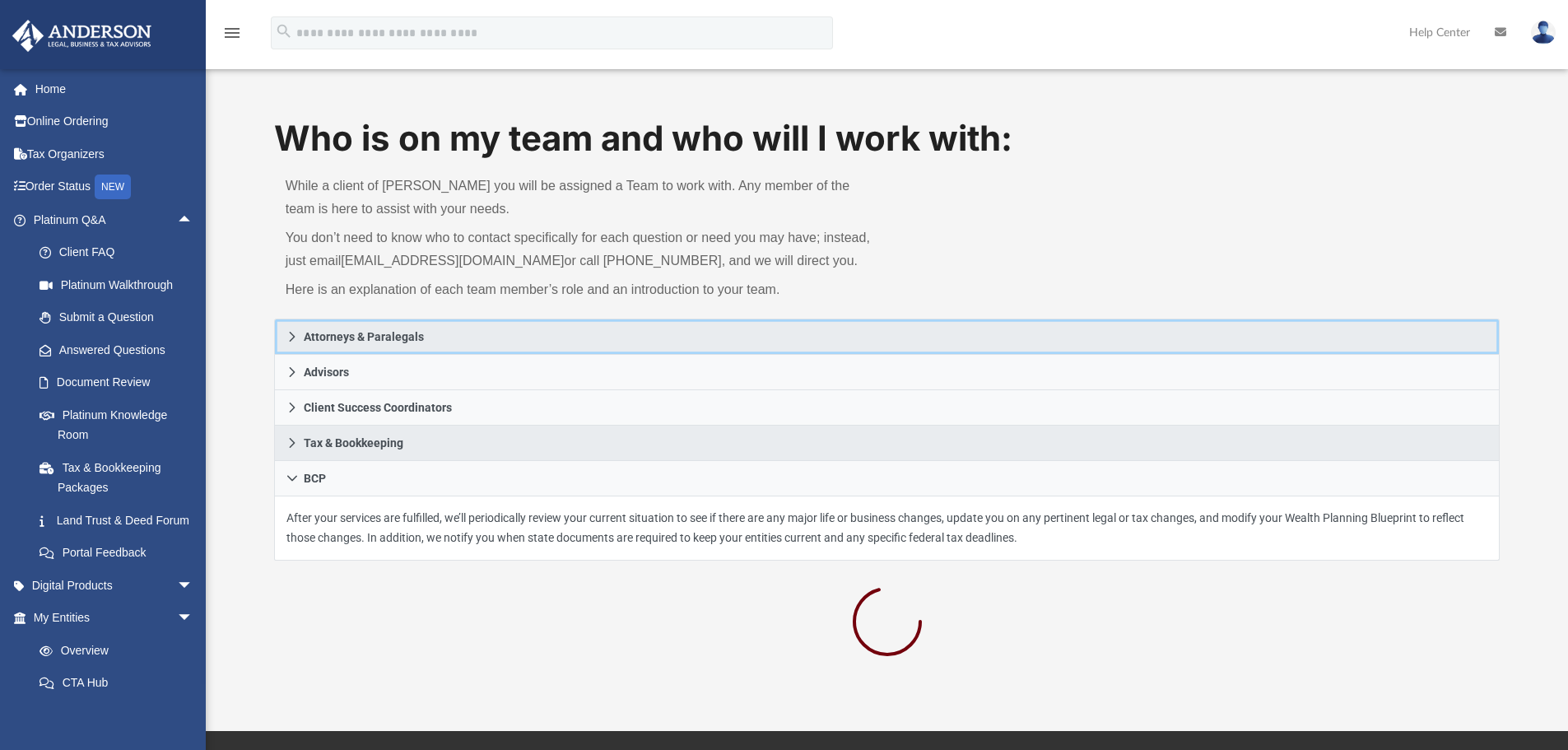
click at [293, 339] on icon at bounding box center [291, 336] width 6 height 10
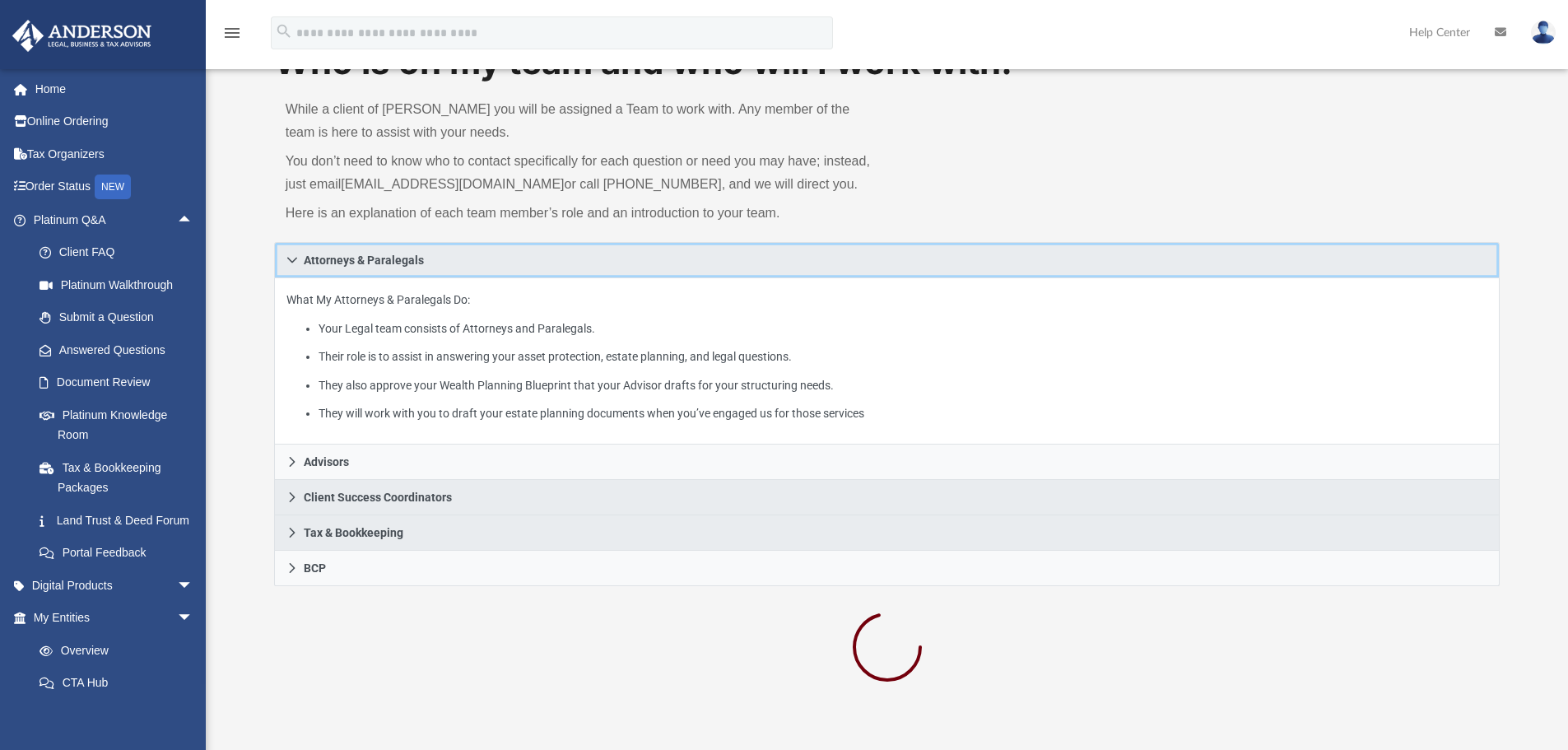
scroll to position [82, 0]
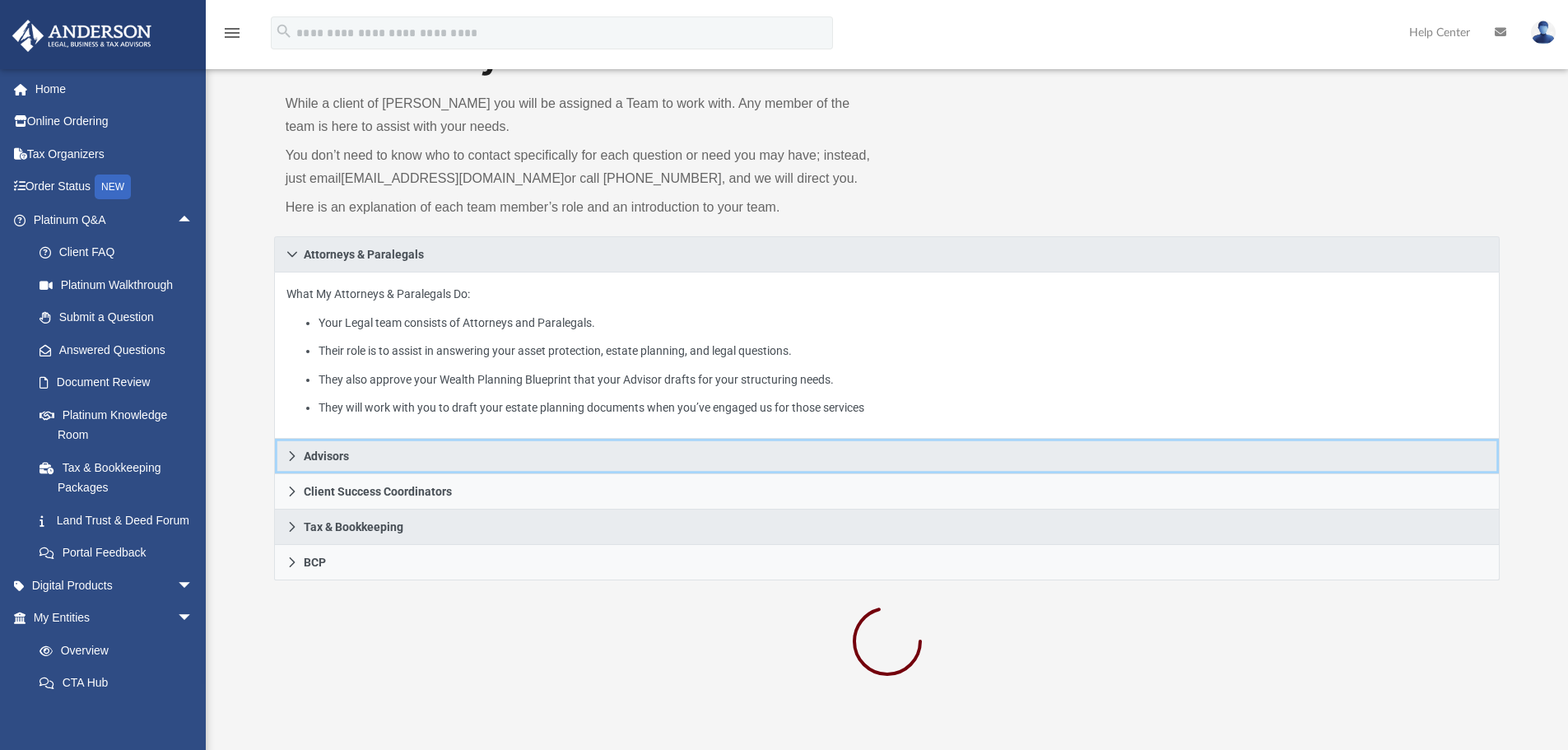
click at [289, 458] on icon at bounding box center [292, 455] width 11 height 11
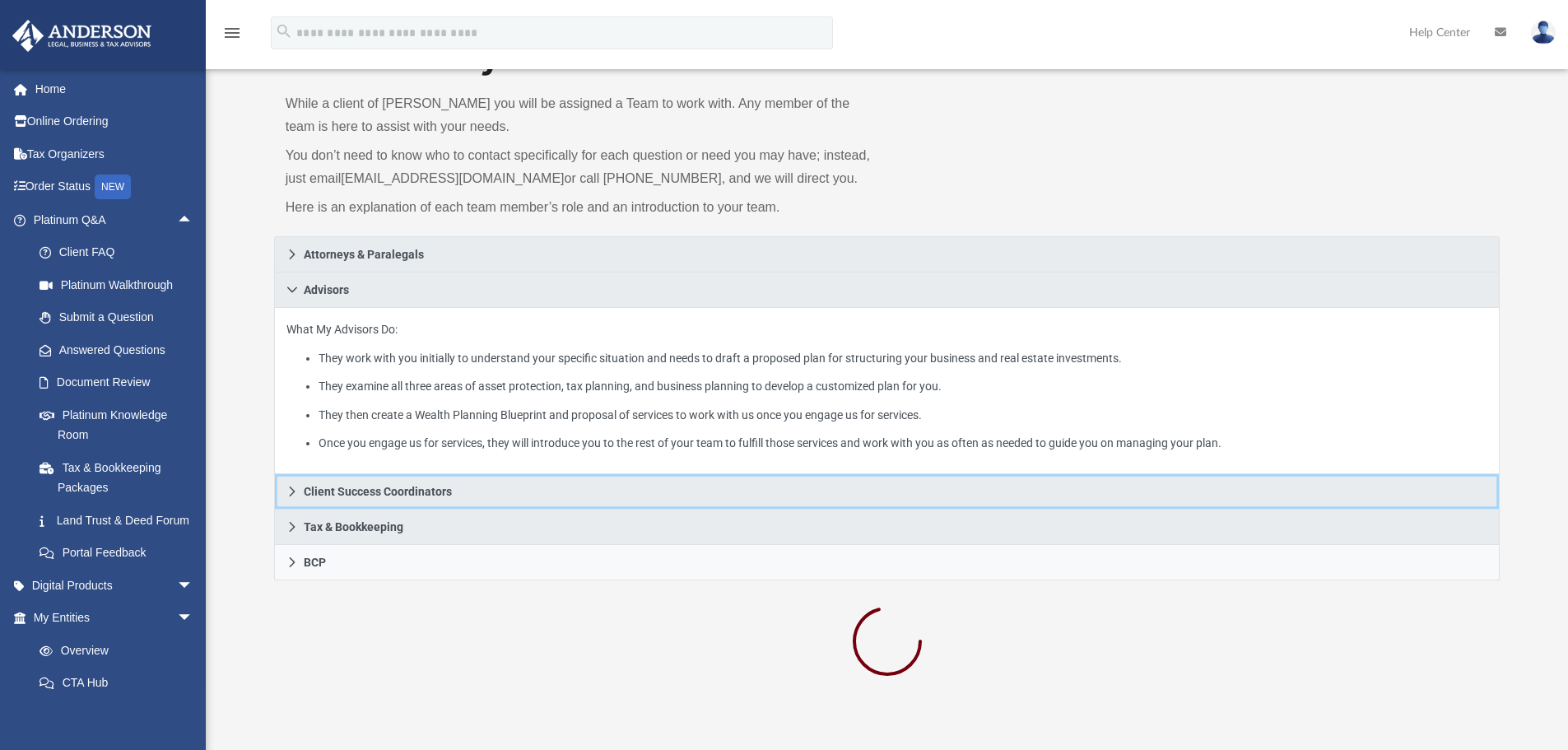
click at [289, 493] on icon at bounding box center [292, 491] width 11 height 11
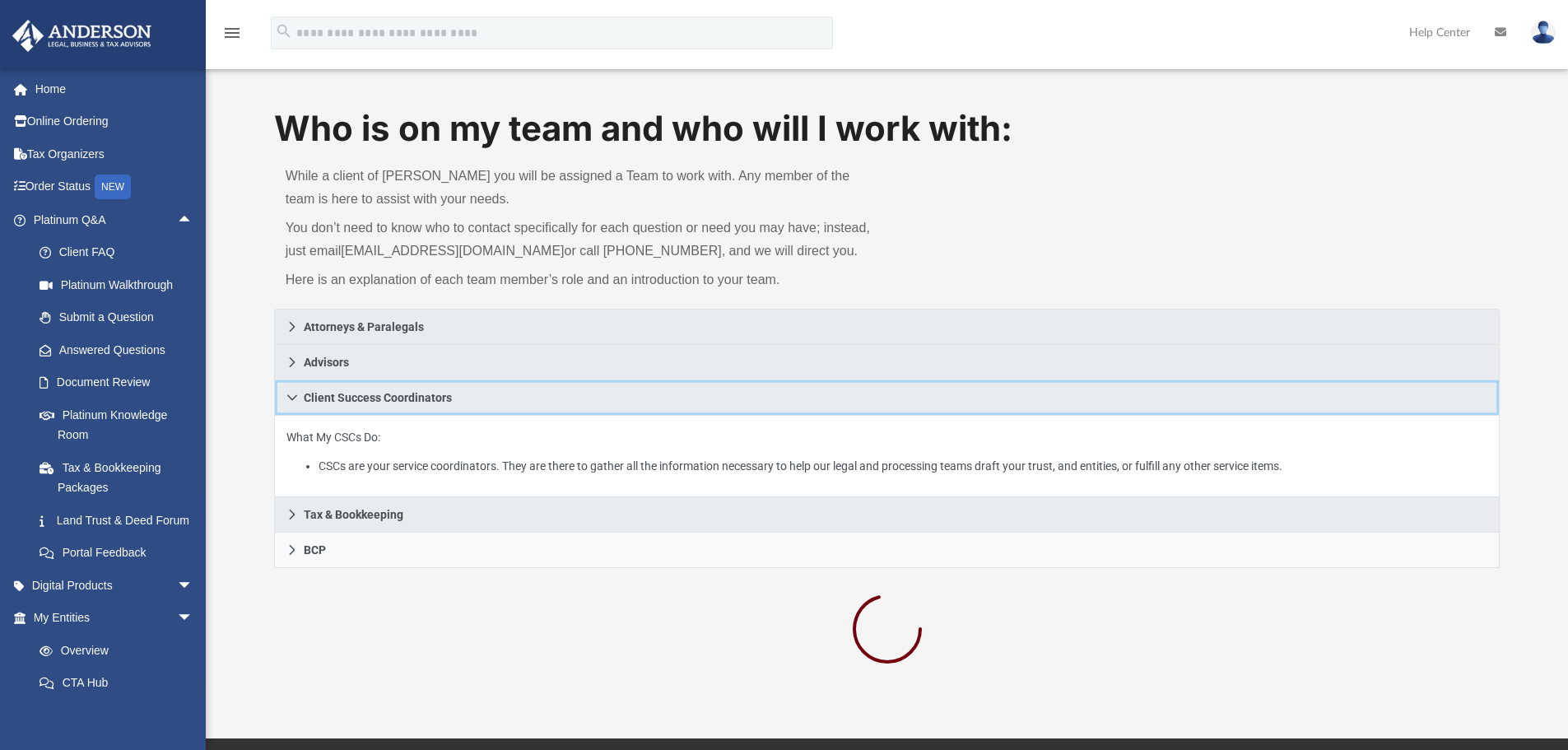
scroll to position [0, 0]
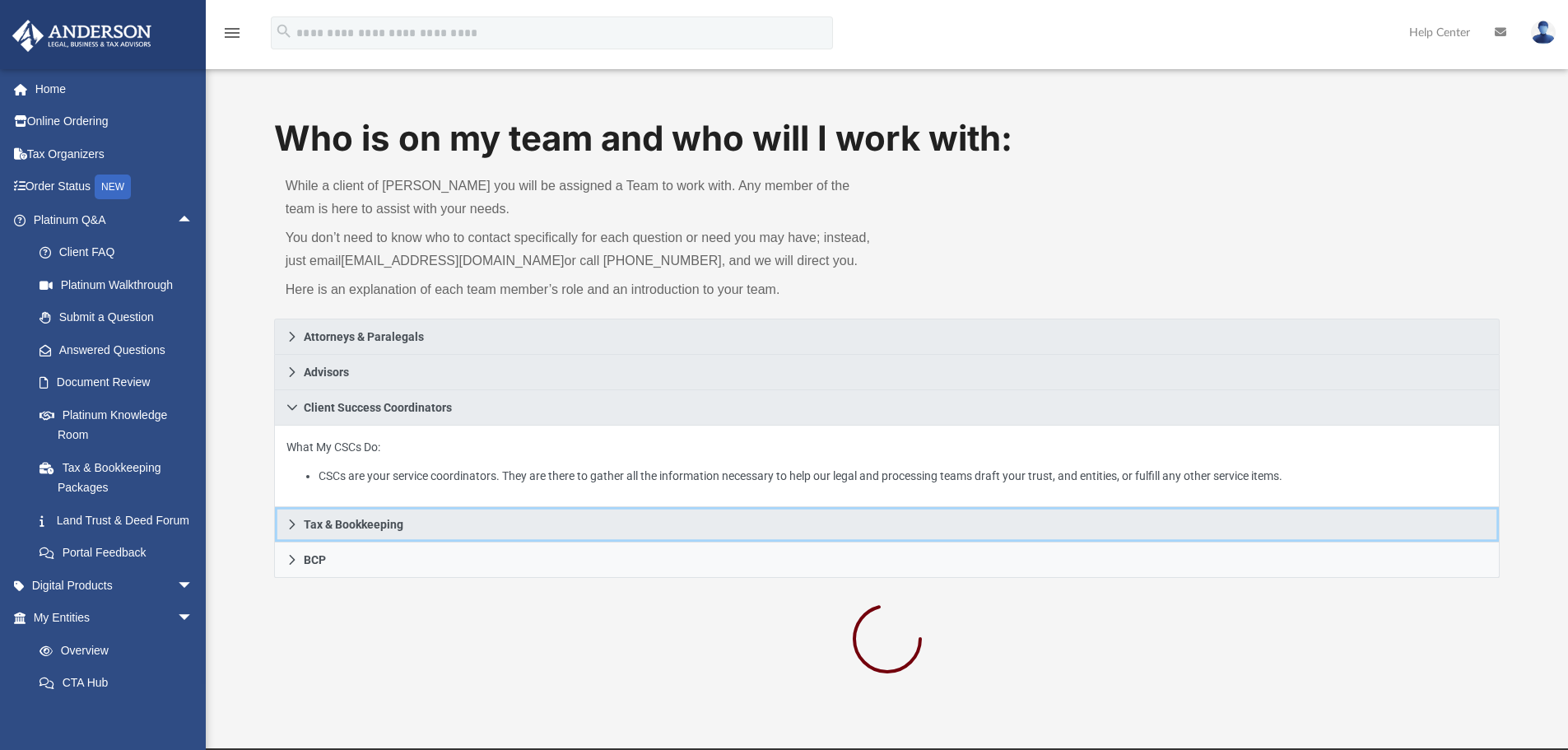
click at [288, 532] on link "Tax & Bookkeeping" at bounding box center [887, 525] width 1226 height 35
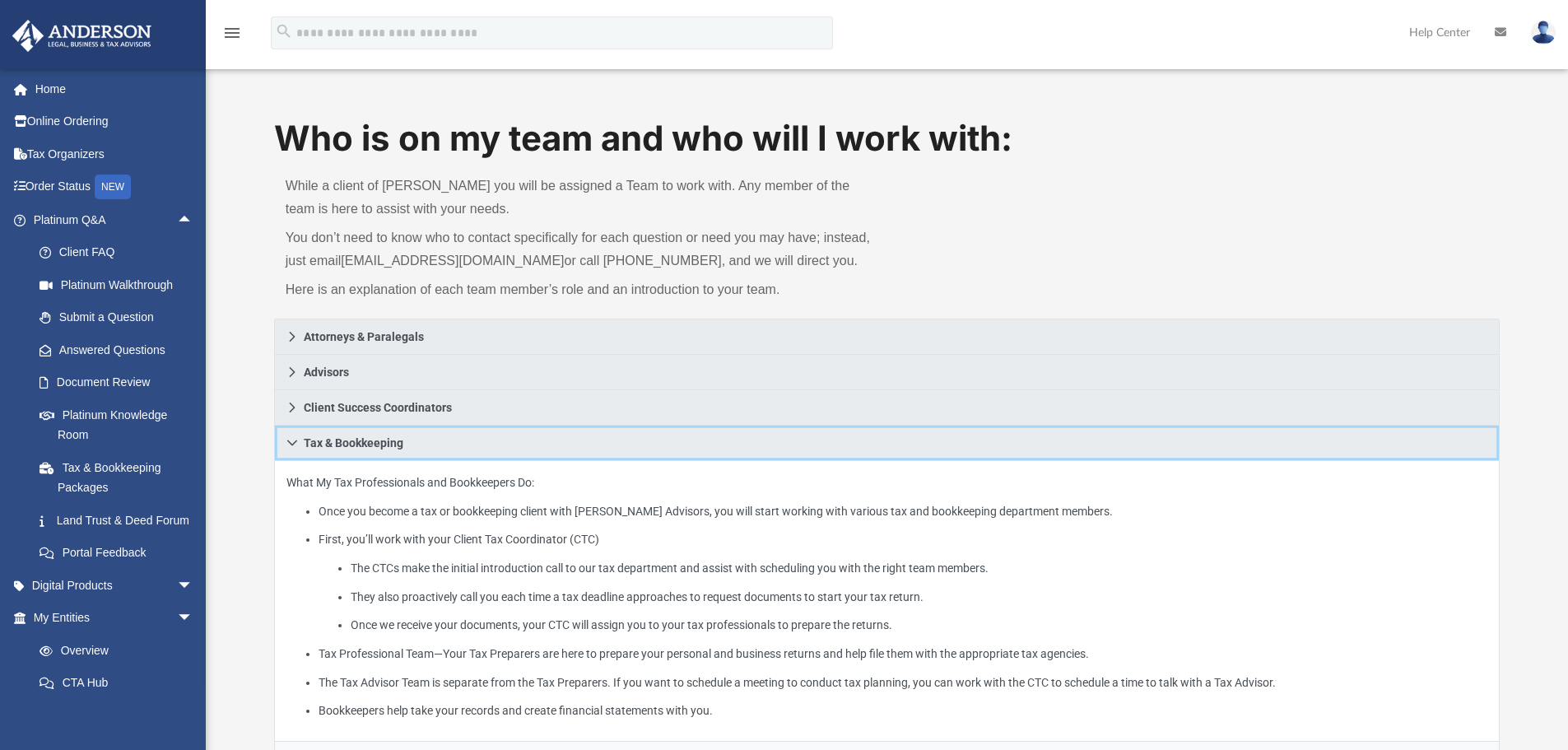
click at [293, 449] on link "Tax & Bookkeeping" at bounding box center [887, 443] width 1226 height 35
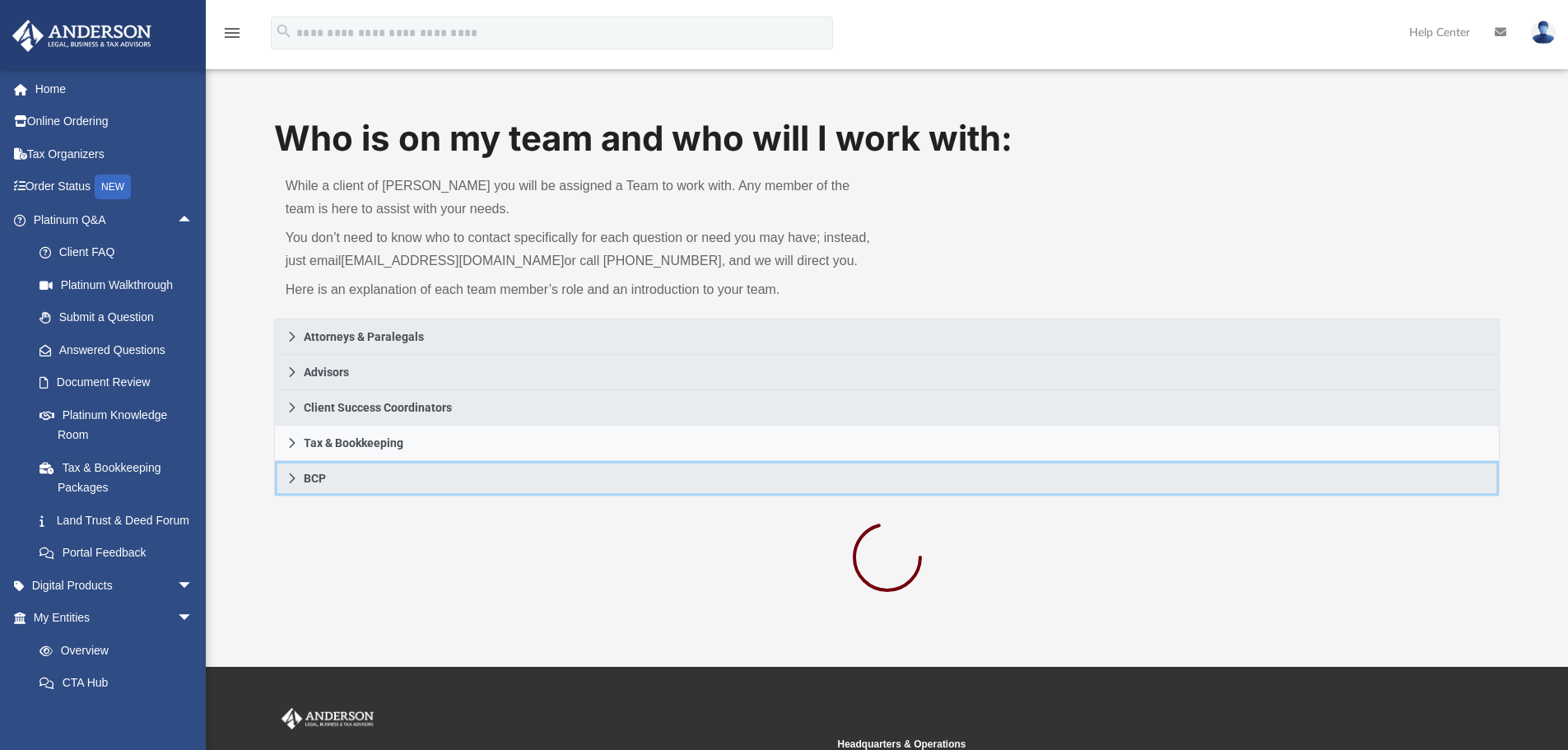
click at [290, 481] on icon at bounding box center [292, 478] width 11 height 11
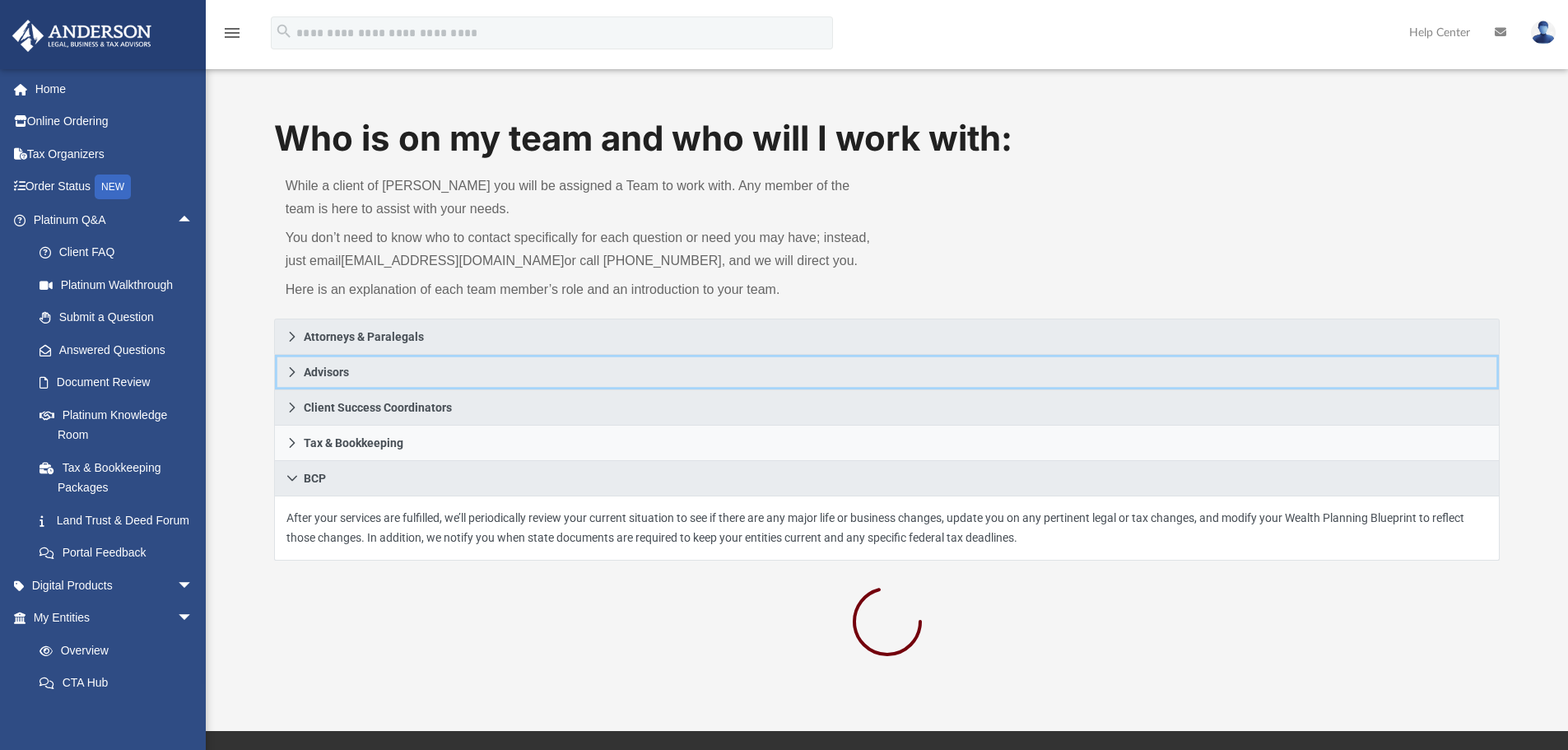
click at [293, 370] on icon at bounding box center [291, 372] width 6 height 10
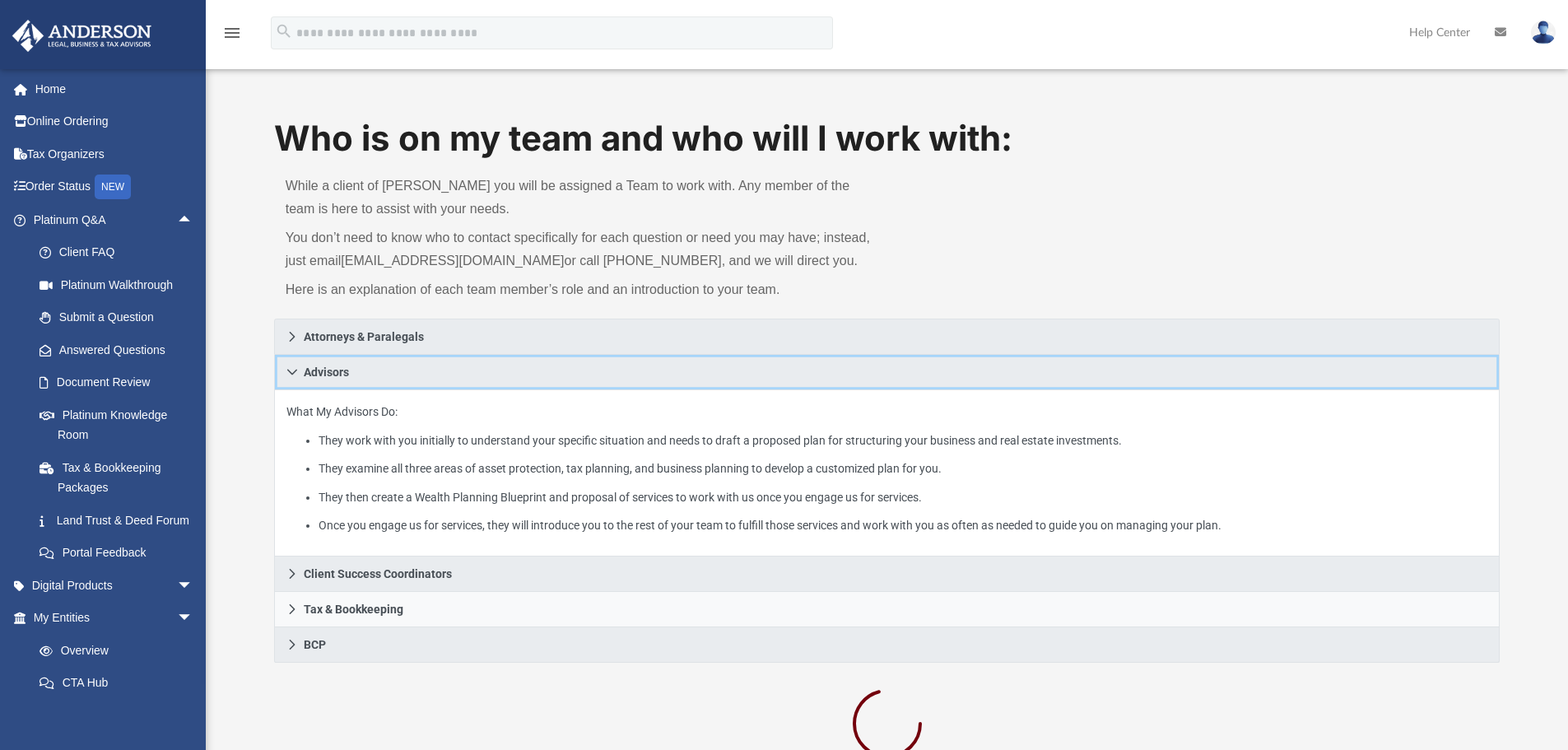
click at [293, 368] on icon at bounding box center [292, 372] width 11 height 11
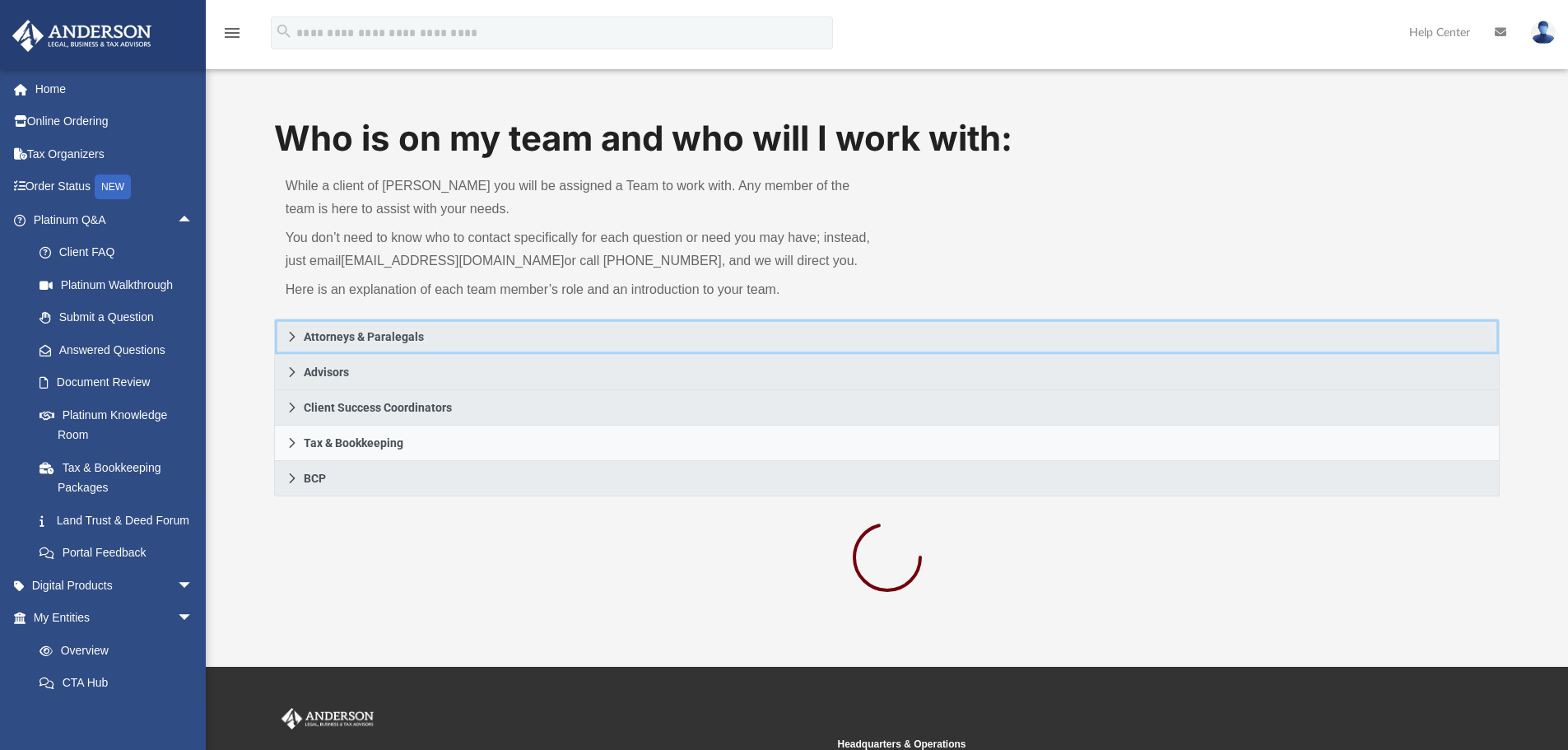
click at [293, 342] on link "Attorneys & Paralegals" at bounding box center [887, 336] width 1226 height 36
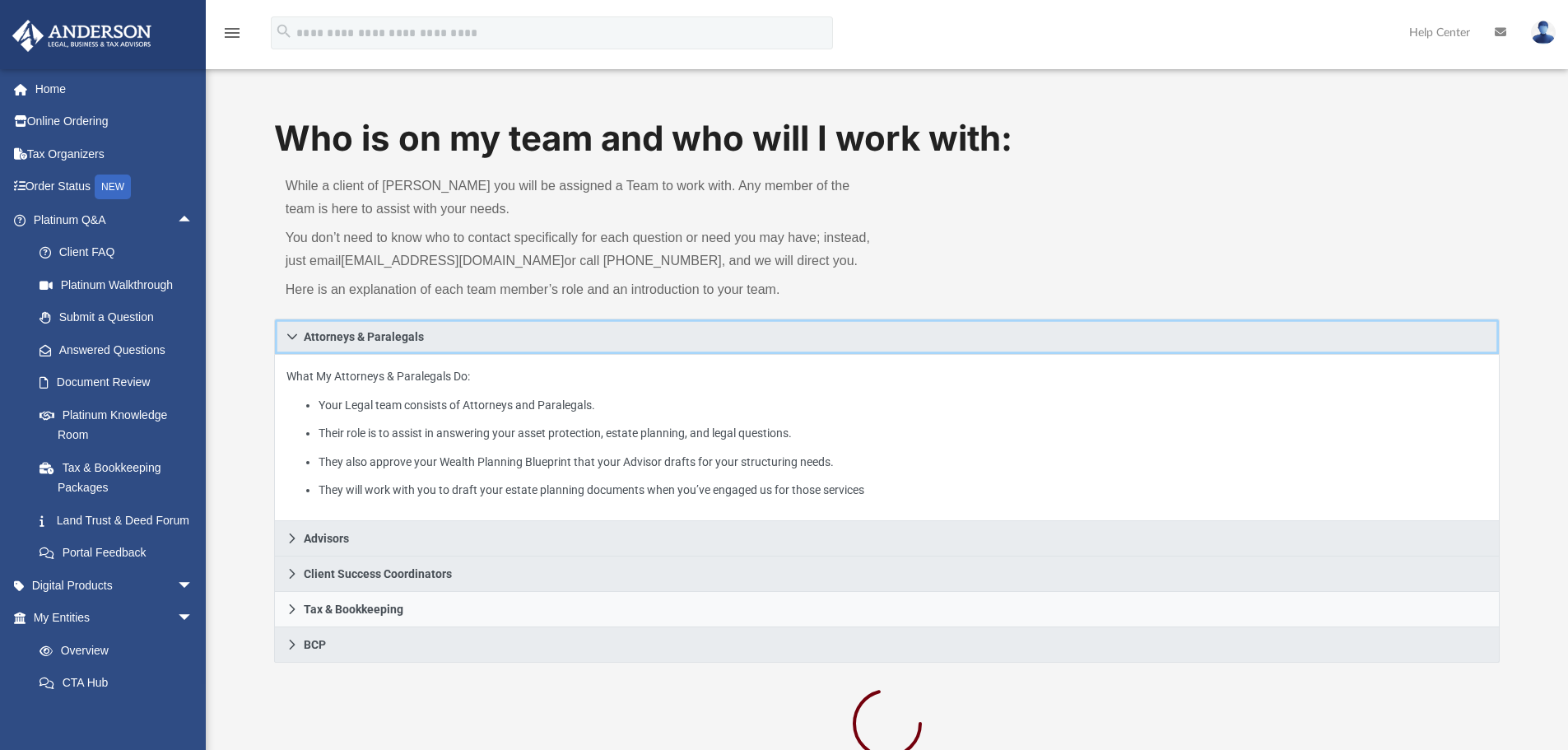
click at [282, 338] on link "Attorneys & Paralegals" at bounding box center [887, 336] width 1226 height 36
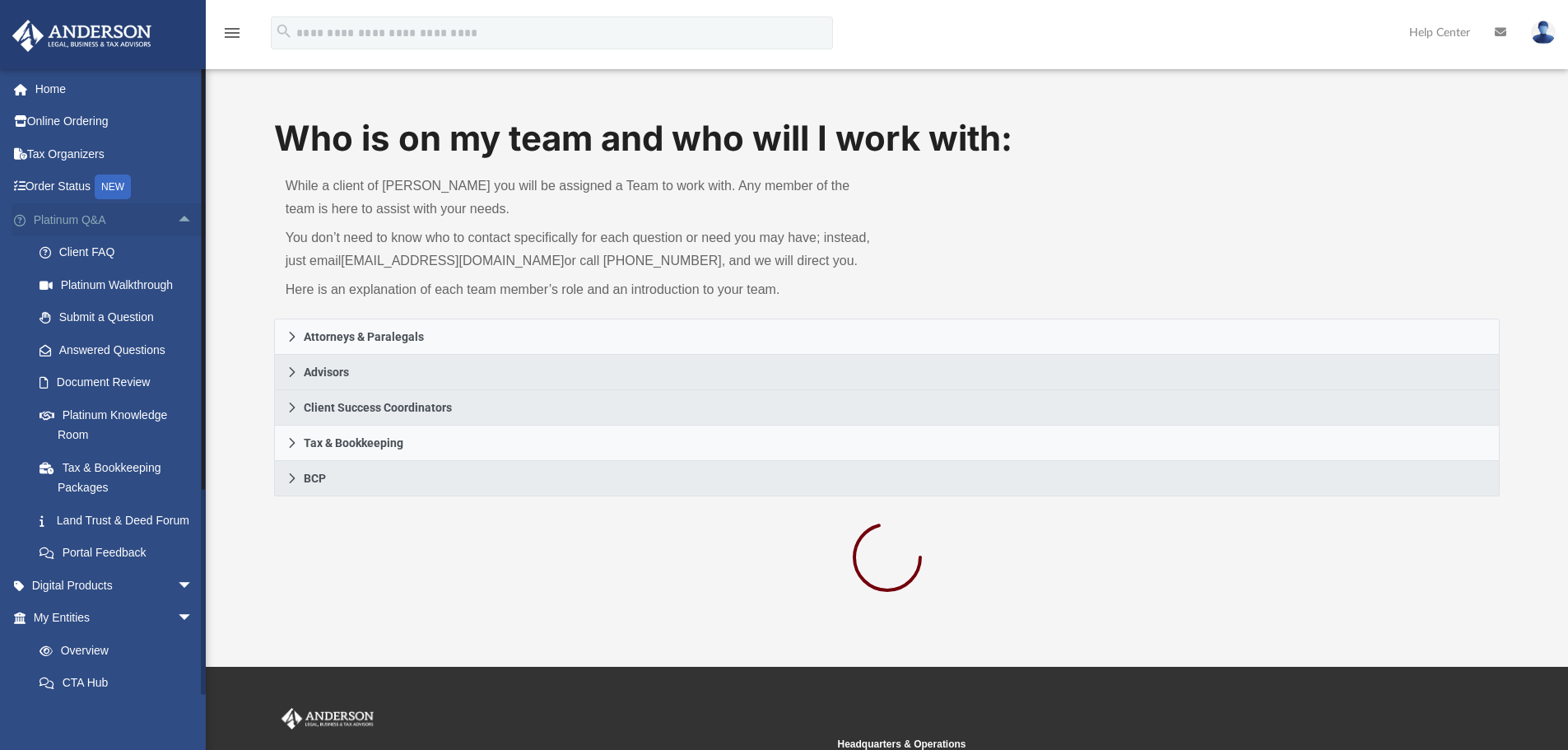
click at [177, 215] on span "arrow_drop_up" at bounding box center [194, 220] width 33 height 33
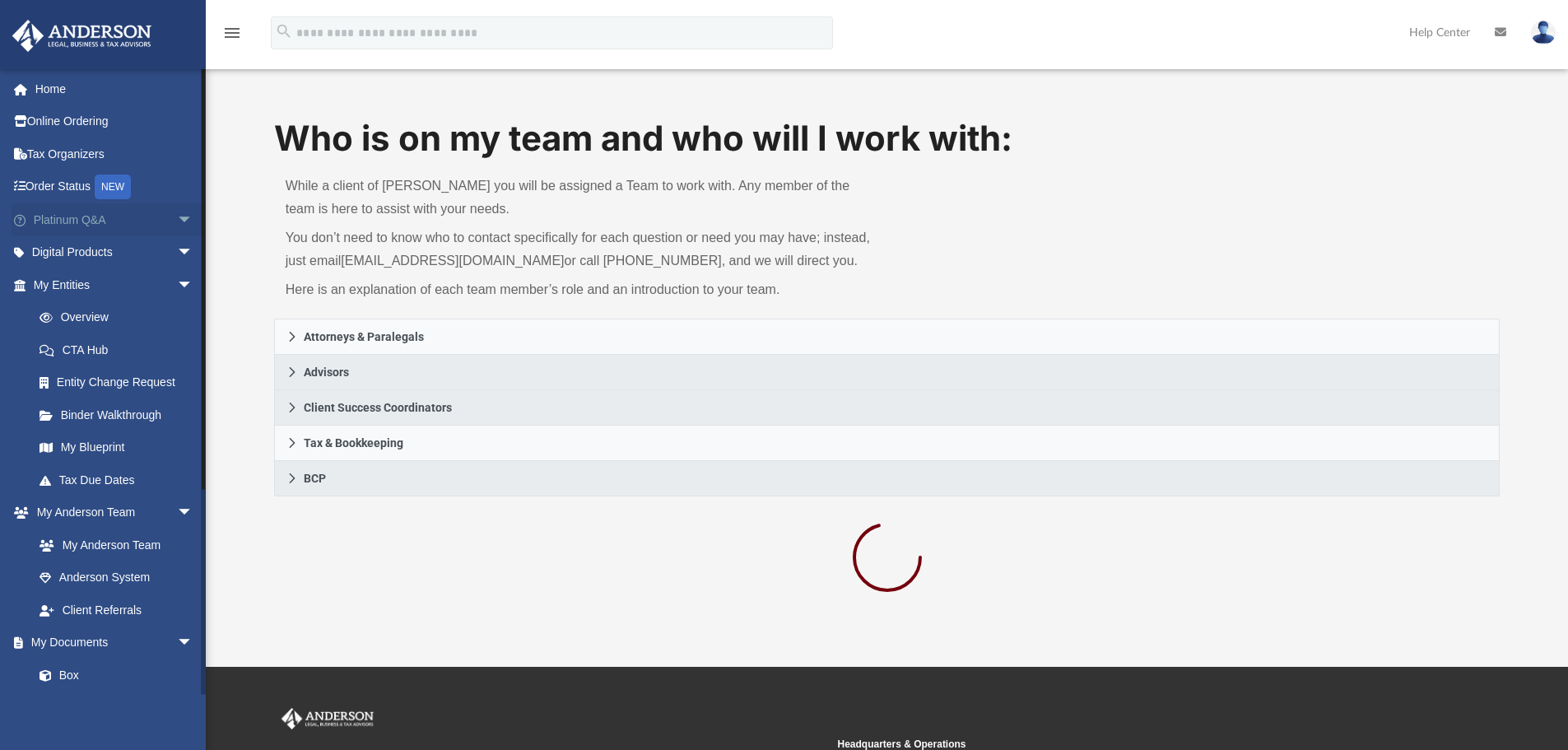
click at [177, 218] on span "arrow_drop_down" at bounding box center [194, 220] width 33 height 33
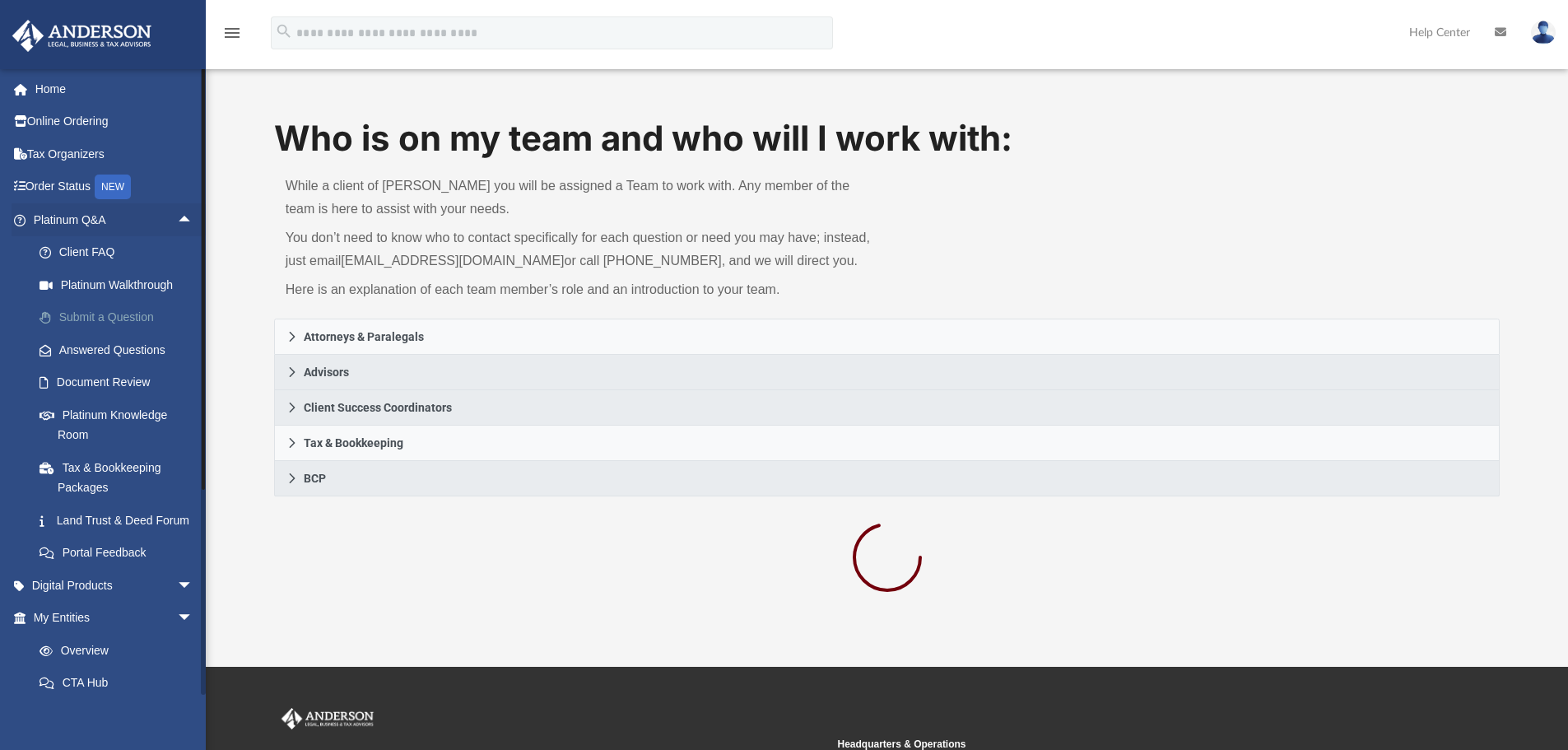
click at [146, 315] on link "Submit a Question" at bounding box center [120, 318] width 195 height 33
click at [105, 314] on link "Submit a Question" at bounding box center [120, 318] width 195 height 33
click at [82, 318] on link "Submit a Question" at bounding box center [120, 318] width 195 height 33
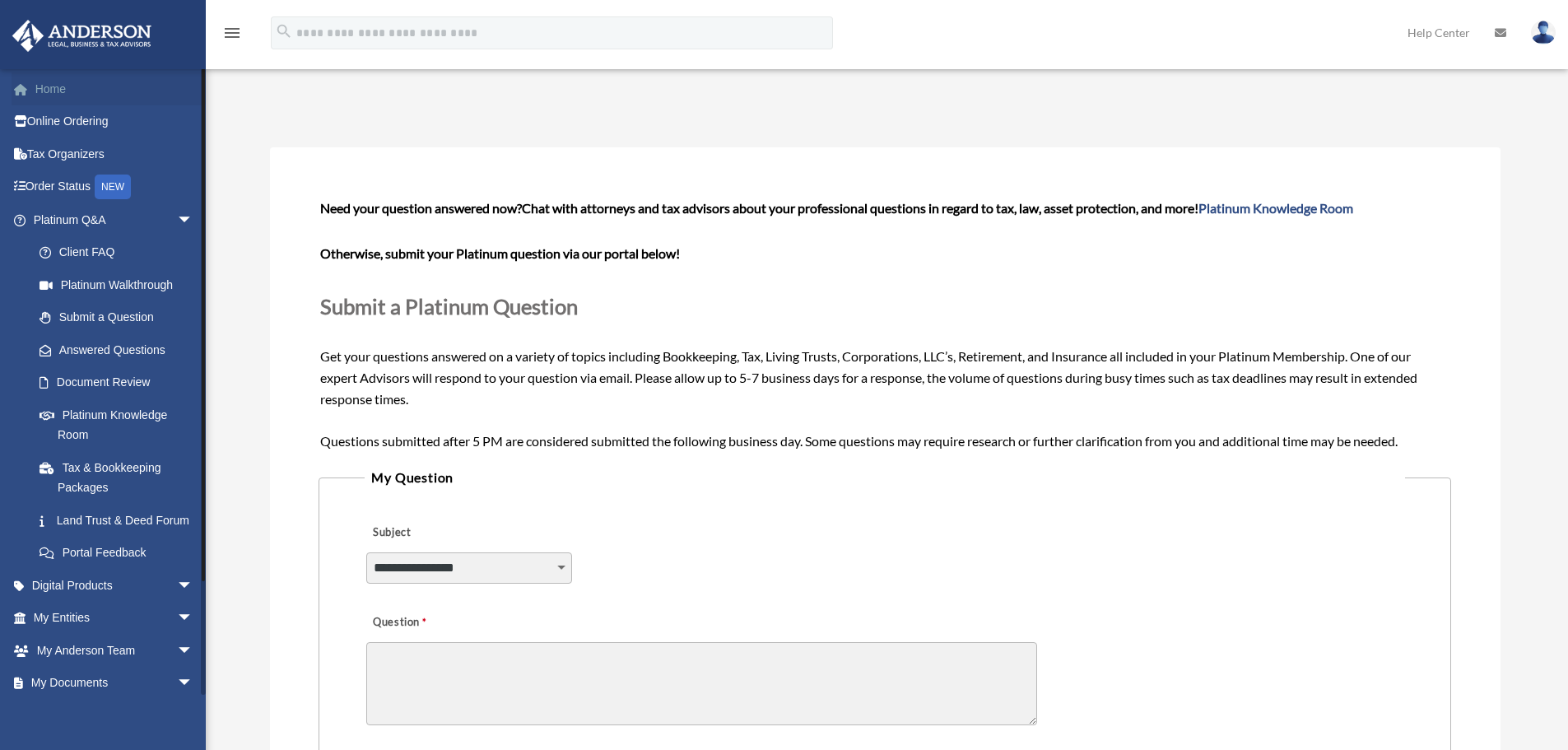
click at [74, 85] on link "Home" at bounding box center [115, 89] width 207 height 33
click at [53, 84] on link "Home" at bounding box center [115, 89] width 207 height 33
click at [35, 96] on link "Home" at bounding box center [115, 89] width 207 height 33
click at [32, 89] on span at bounding box center [29, 89] width 12 height 11
click at [60, 78] on link "Home" at bounding box center [115, 89] width 207 height 33
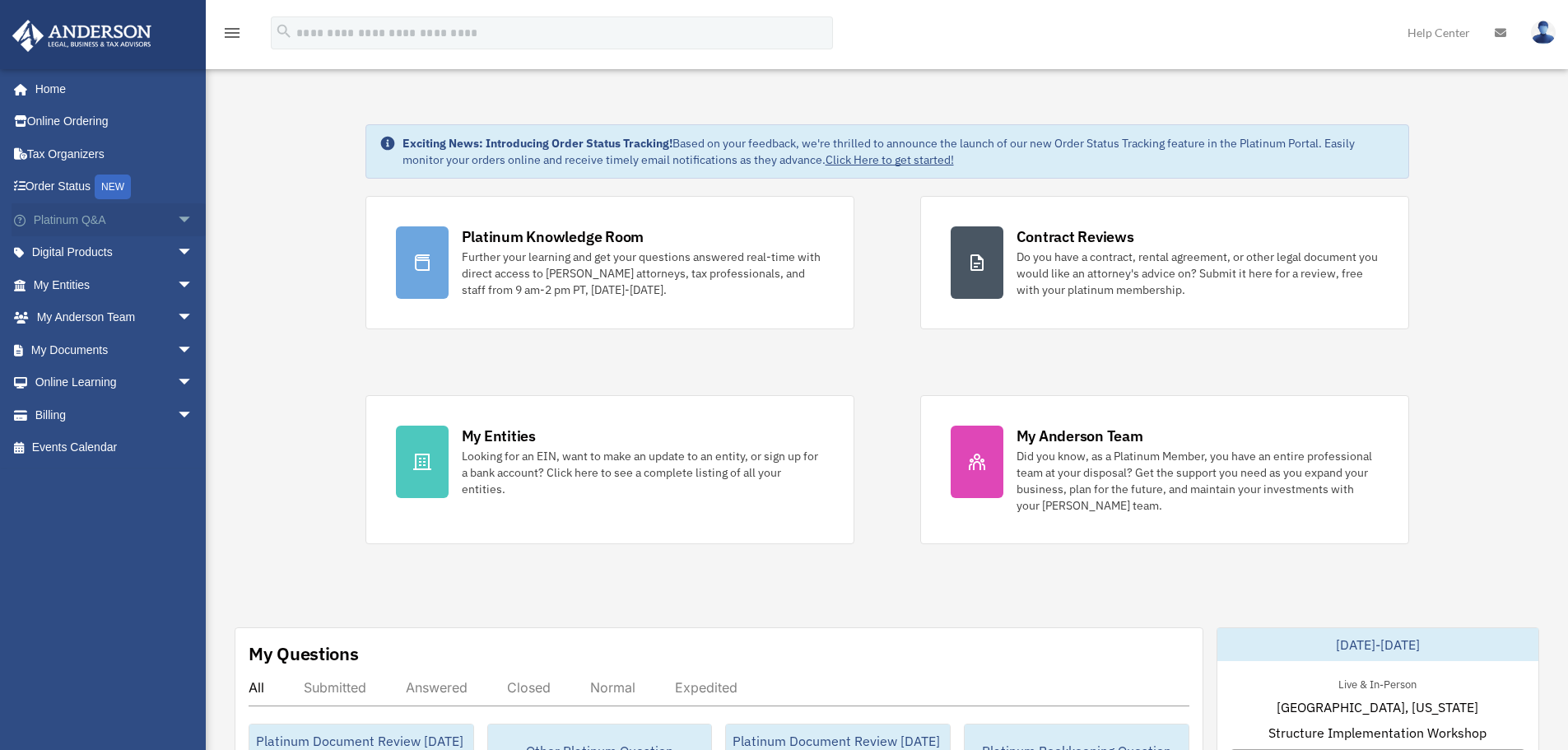
click at [177, 216] on span "arrow_drop_down" at bounding box center [194, 220] width 33 height 33
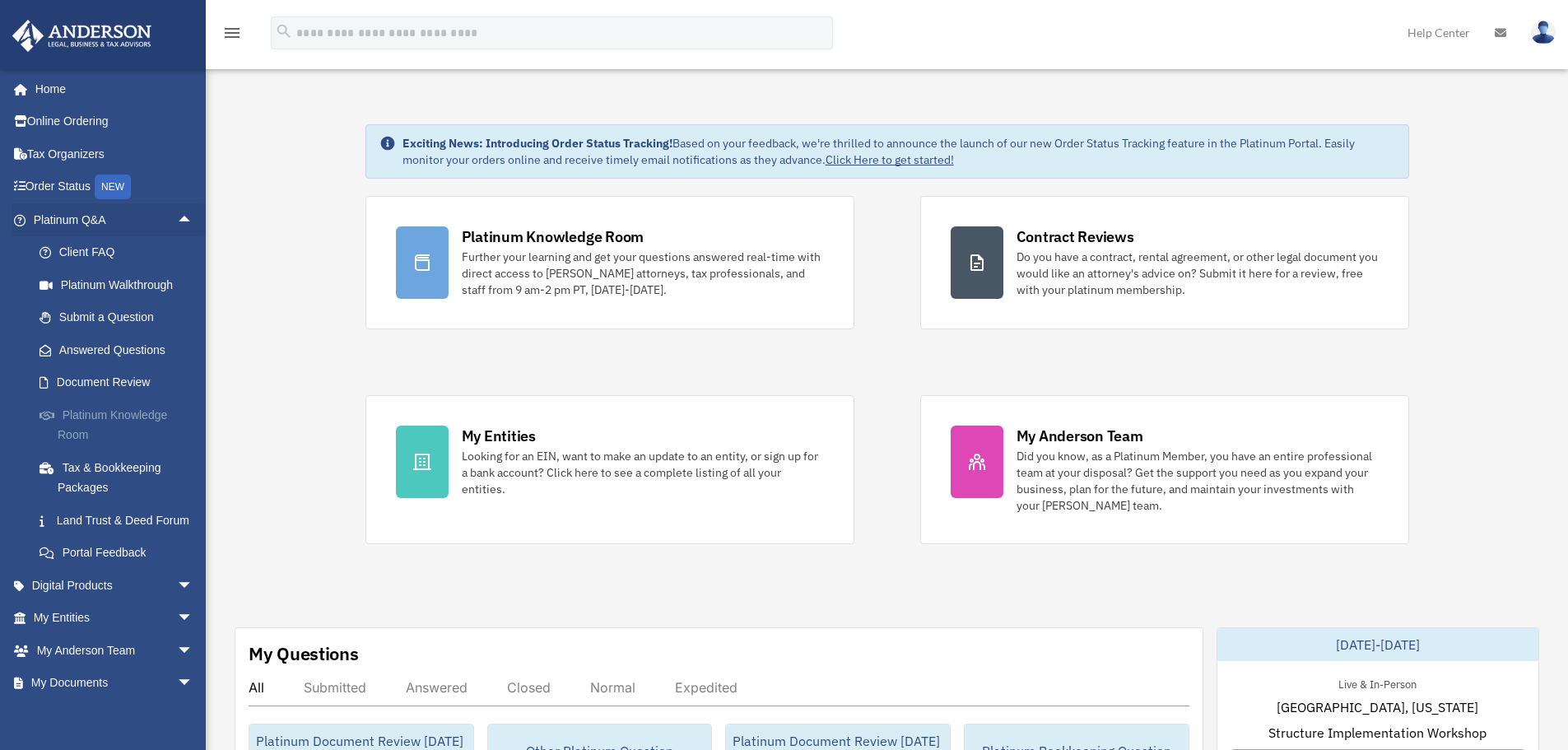
click at [120, 418] on link "Platinum Knowledge Room" at bounding box center [120, 425] width 195 height 53
click at [82, 437] on link "Platinum Knowledge Room" at bounding box center [120, 425] width 195 height 53
click at [139, 419] on link "Platinum Knowledge Room" at bounding box center [120, 425] width 195 height 53
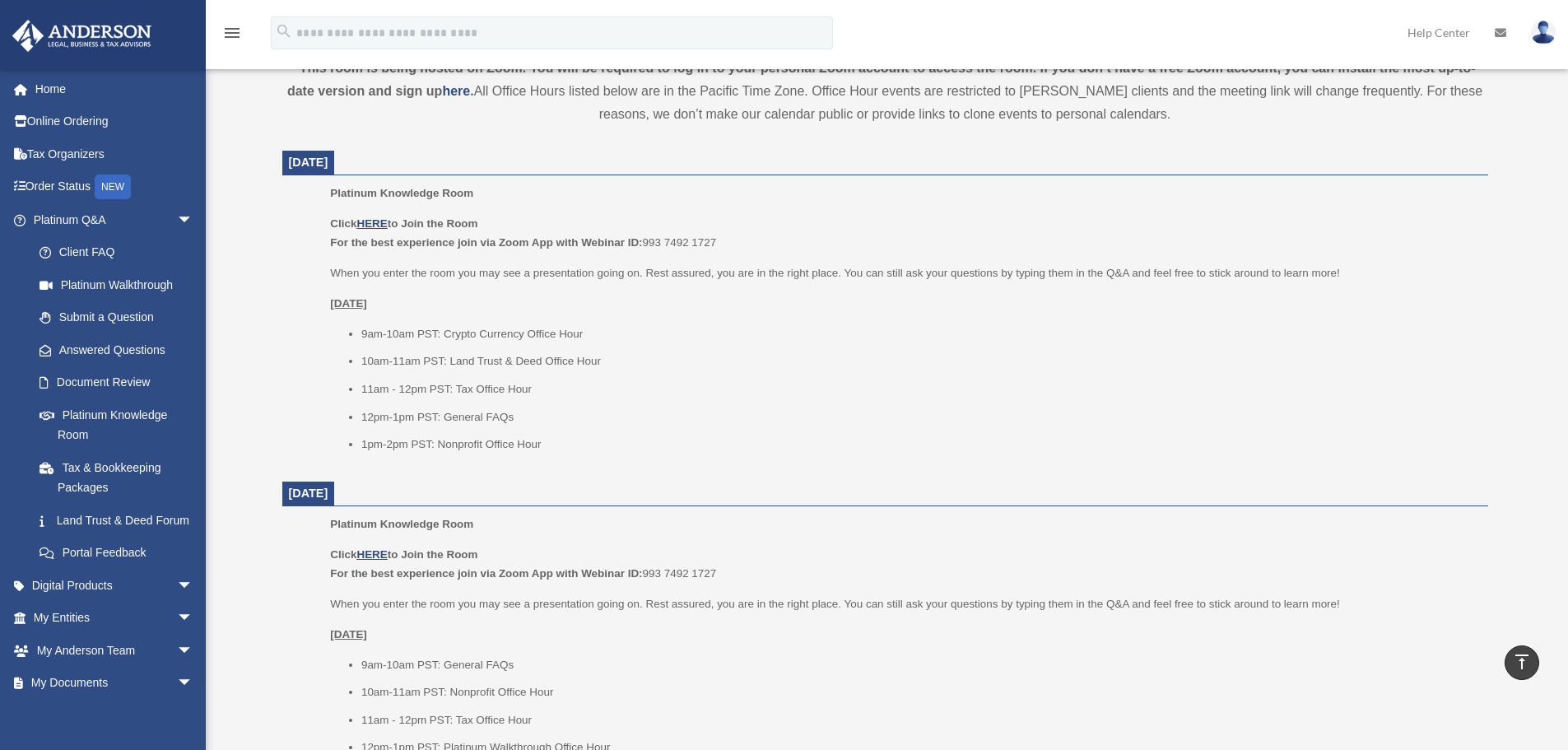
scroll to position [576, 0]
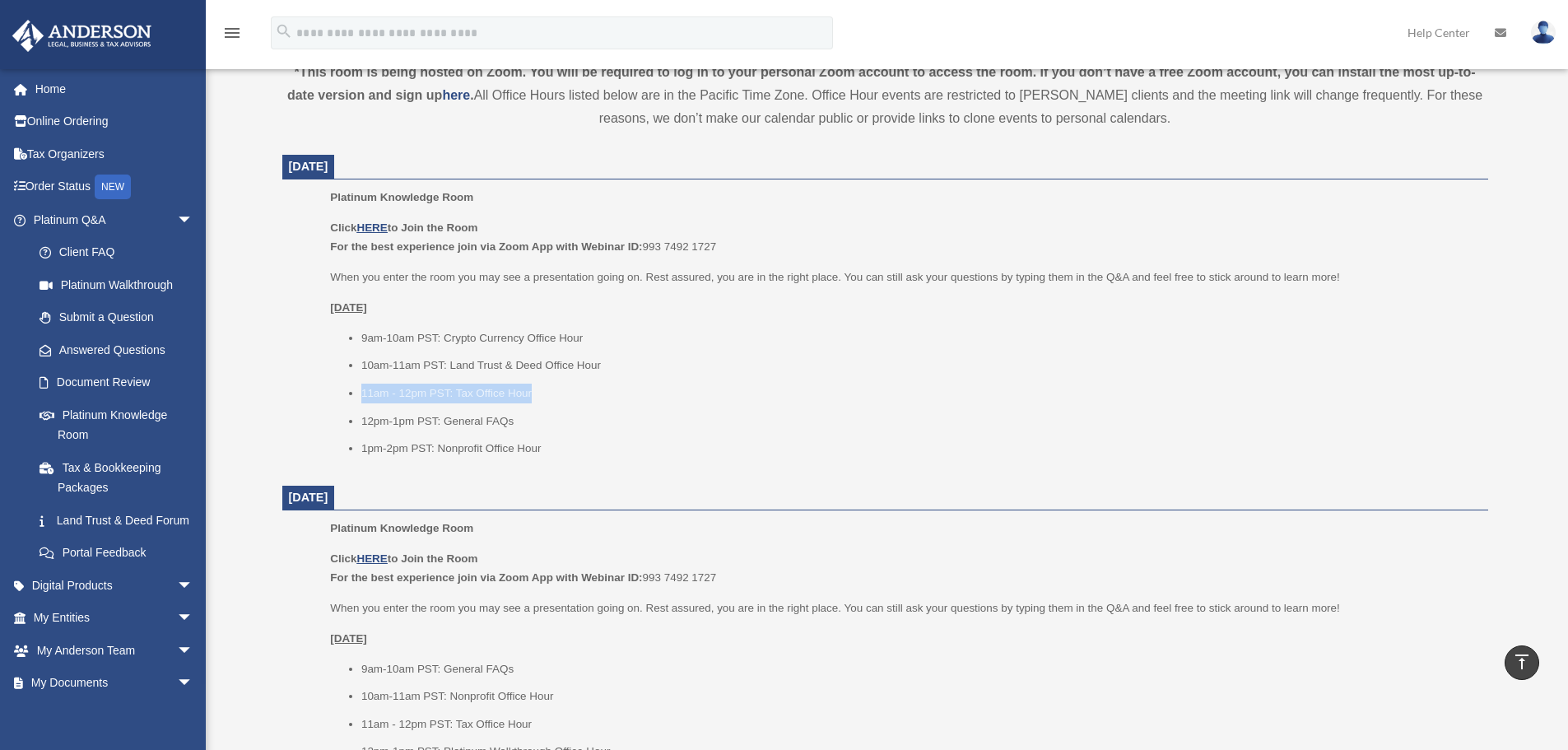
drag, startPoint x: 361, startPoint y: 395, endPoint x: 538, endPoint y: 383, distance: 177.4
click at [538, 383] on li "11am - 12pm PST: Tax Office Hour" at bounding box center [919, 393] width 1115 height 20
click at [554, 468] on div "Platinum Knowledge Room Click HERE to Join the Room For the best experience joi…" at bounding box center [902, 328] width 1145 height 282
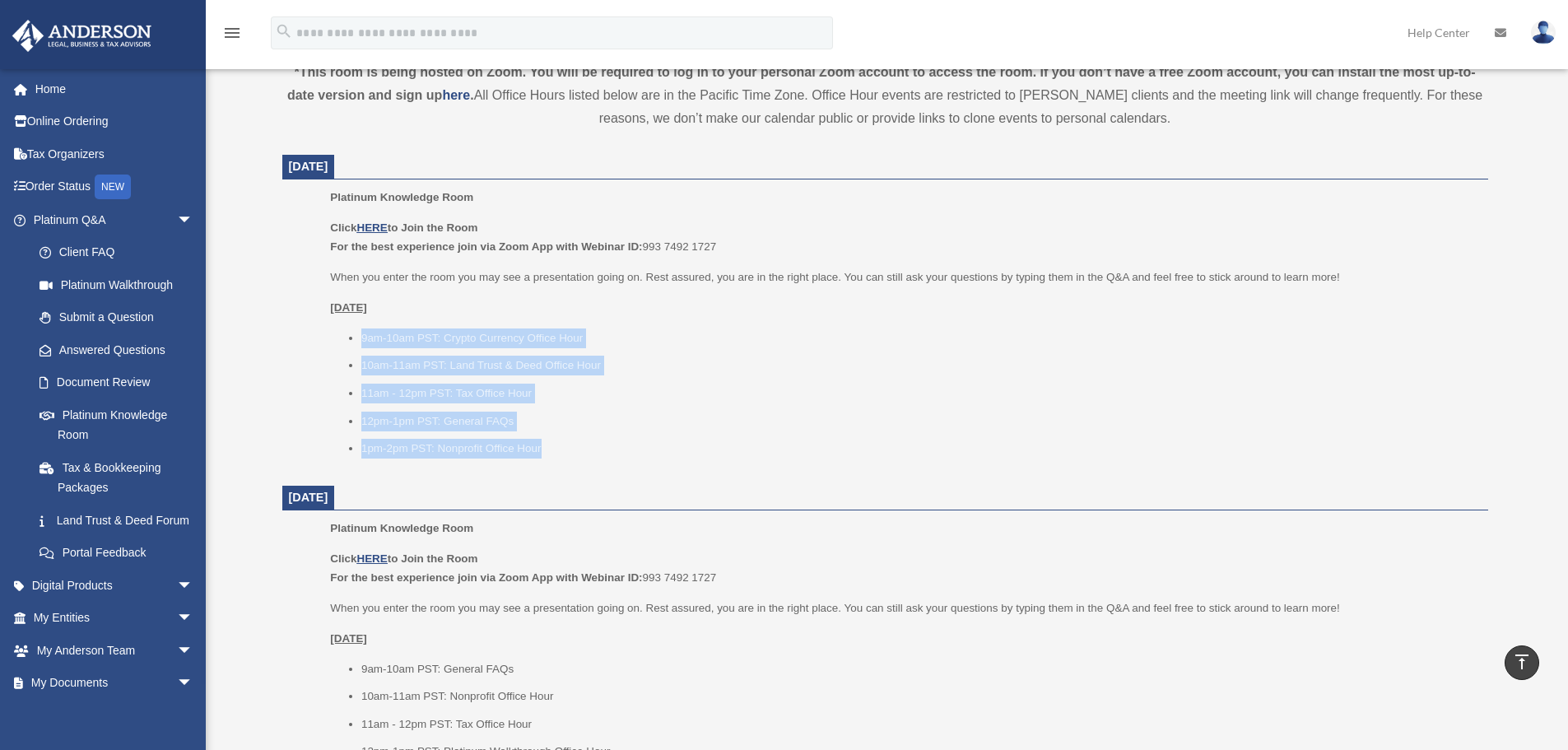
drag, startPoint x: 541, startPoint y: 450, endPoint x: 354, endPoint y: 335, distance: 219.5
click at [354, 335] on ul "9am-10am PST: Crypto Currency Office Hour 10am-11am PST: Land Trust & Deed Offi…" at bounding box center [902, 393] width 1145 height 130
click at [538, 389] on li "11am - 12pm PST: Tax Office Hour" at bounding box center [919, 393] width 1115 height 20
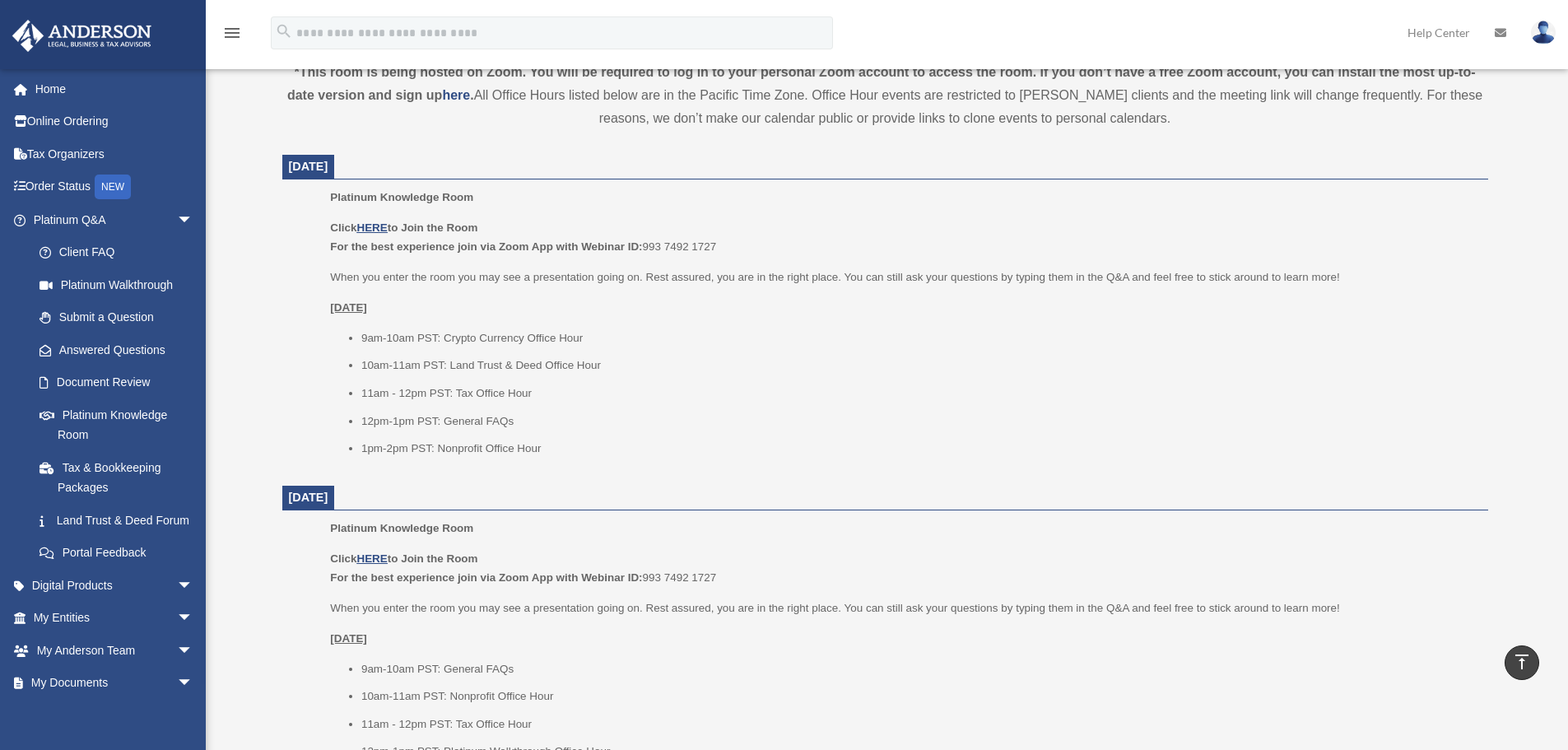
click at [541, 400] on li "11am - 12pm PST: Tax Office Hour" at bounding box center [919, 393] width 1115 height 20
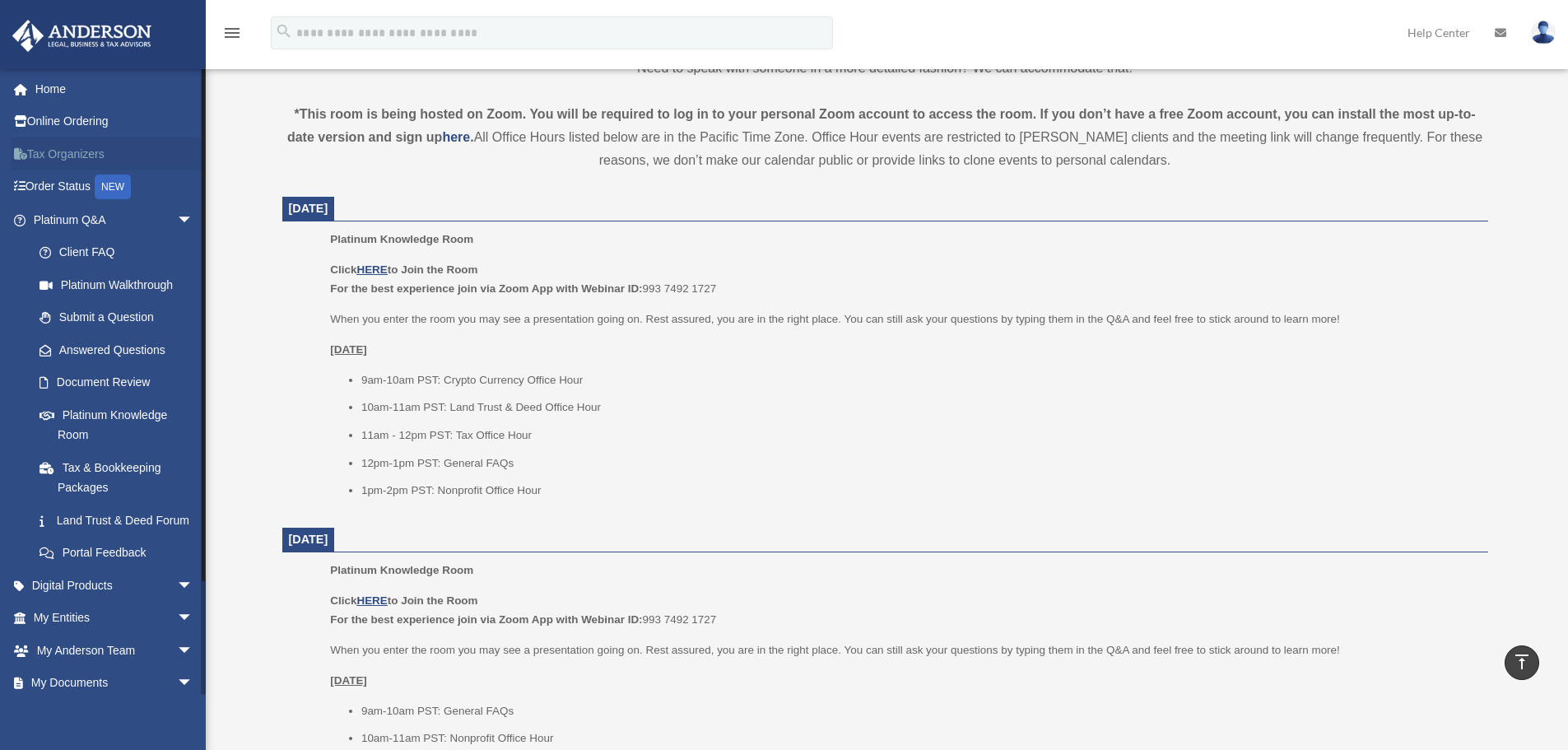
scroll to position [329, 0]
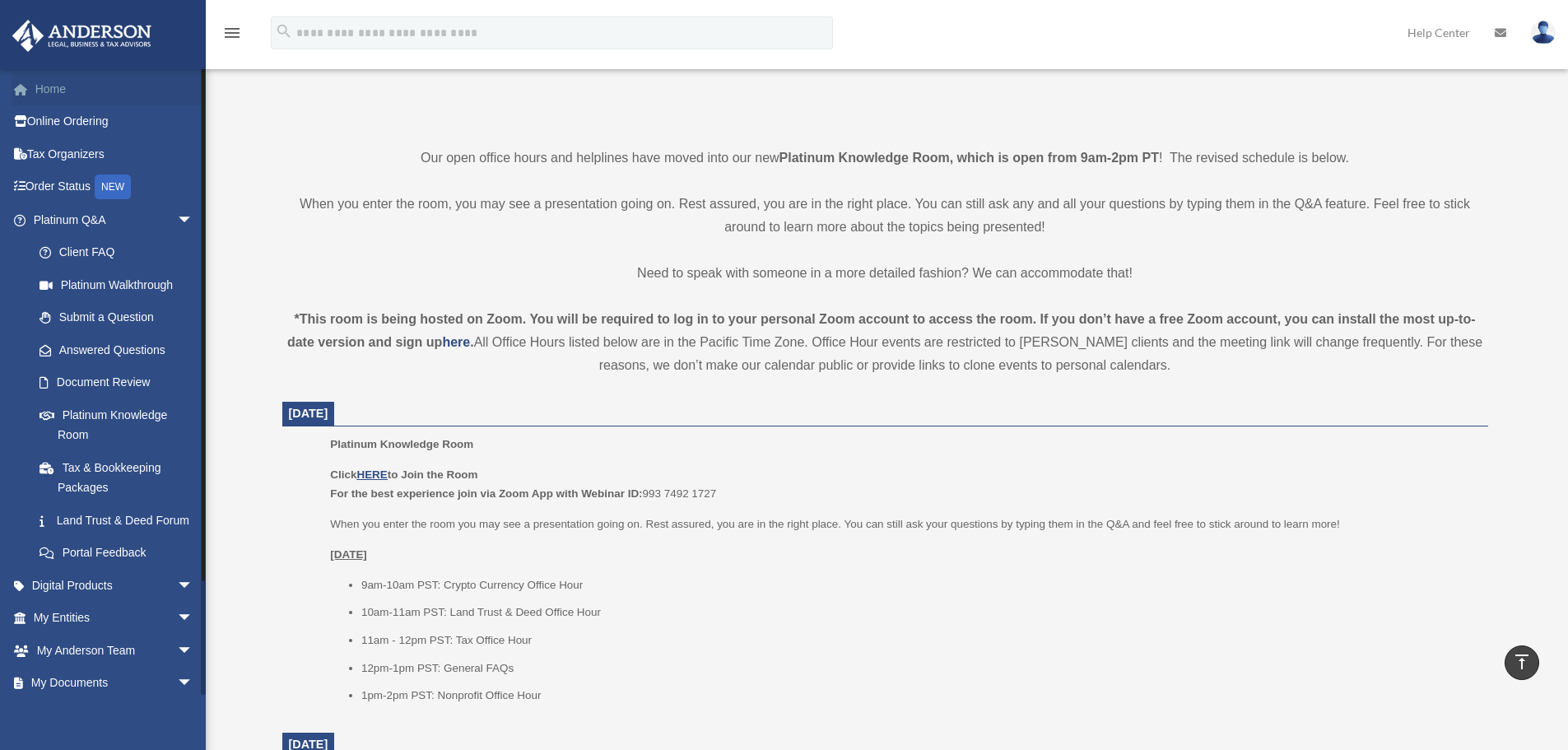
click at [61, 86] on link "Home" at bounding box center [115, 89] width 207 height 33
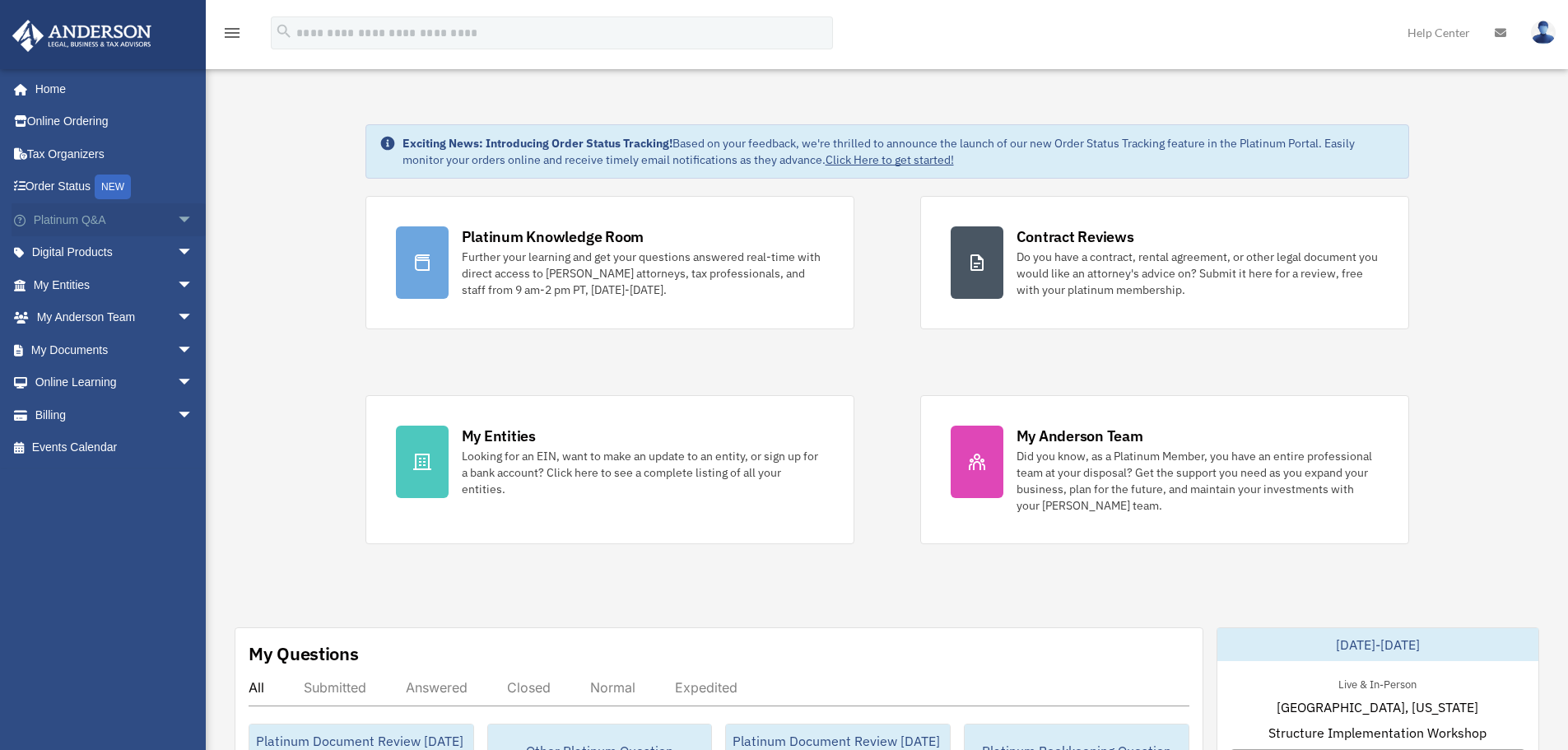
click at [177, 220] on span "arrow_drop_down" at bounding box center [194, 220] width 33 height 33
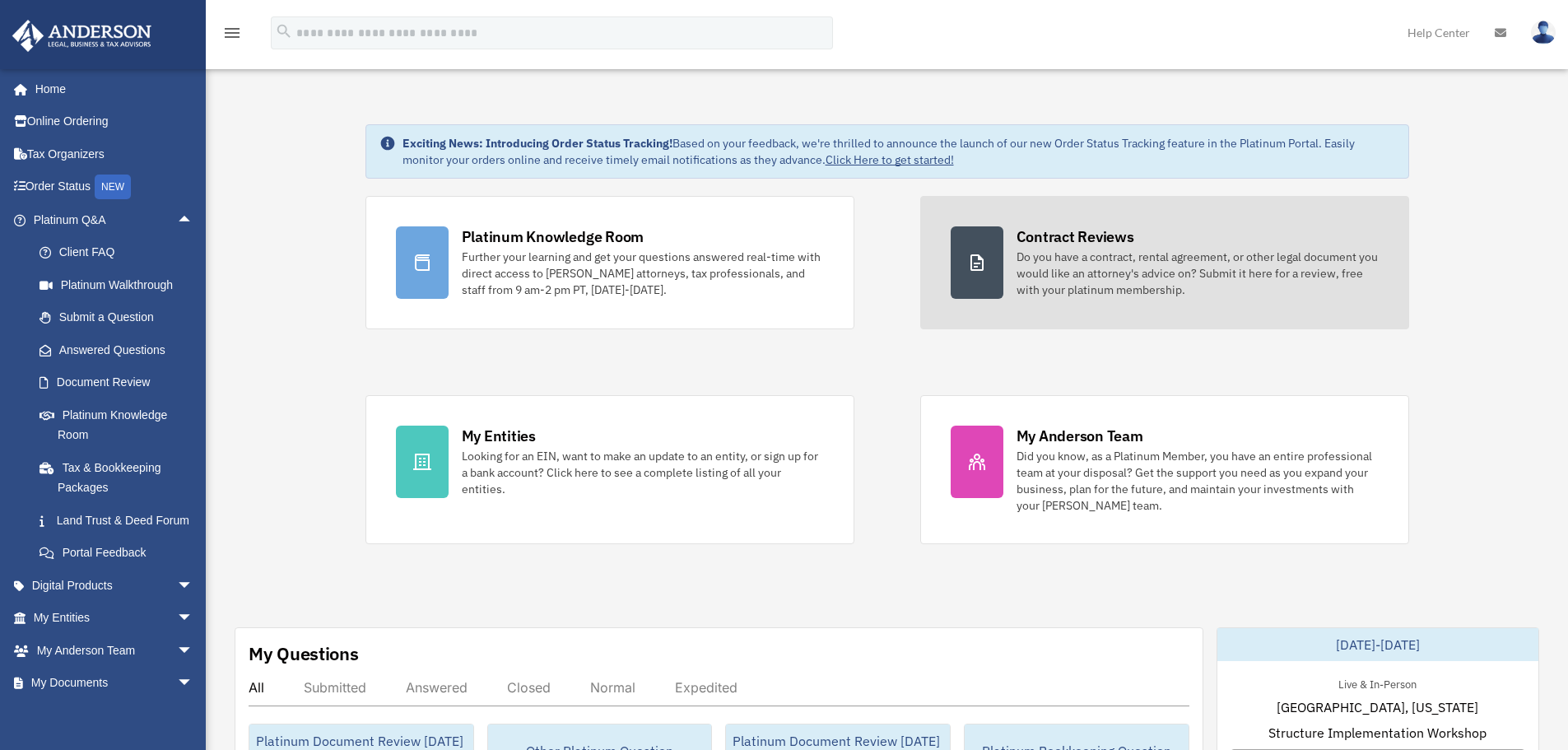
click at [1052, 251] on div "Do you have a contract, rental agreement, or other legal document you would lik…" at bounding box center [1197, 273] width 362 height 49
click at [1220, 311] on link "Contract Reviews Do you have a contract, rental agreement, or other legal docum…" at bounding box center [1164, 262] width 488 height 133
click at [1130, 297] on div "Do you have a contract, rental agreement, or other legal document you would lik…" at bounding box center [1197, 273] width 362 height 49
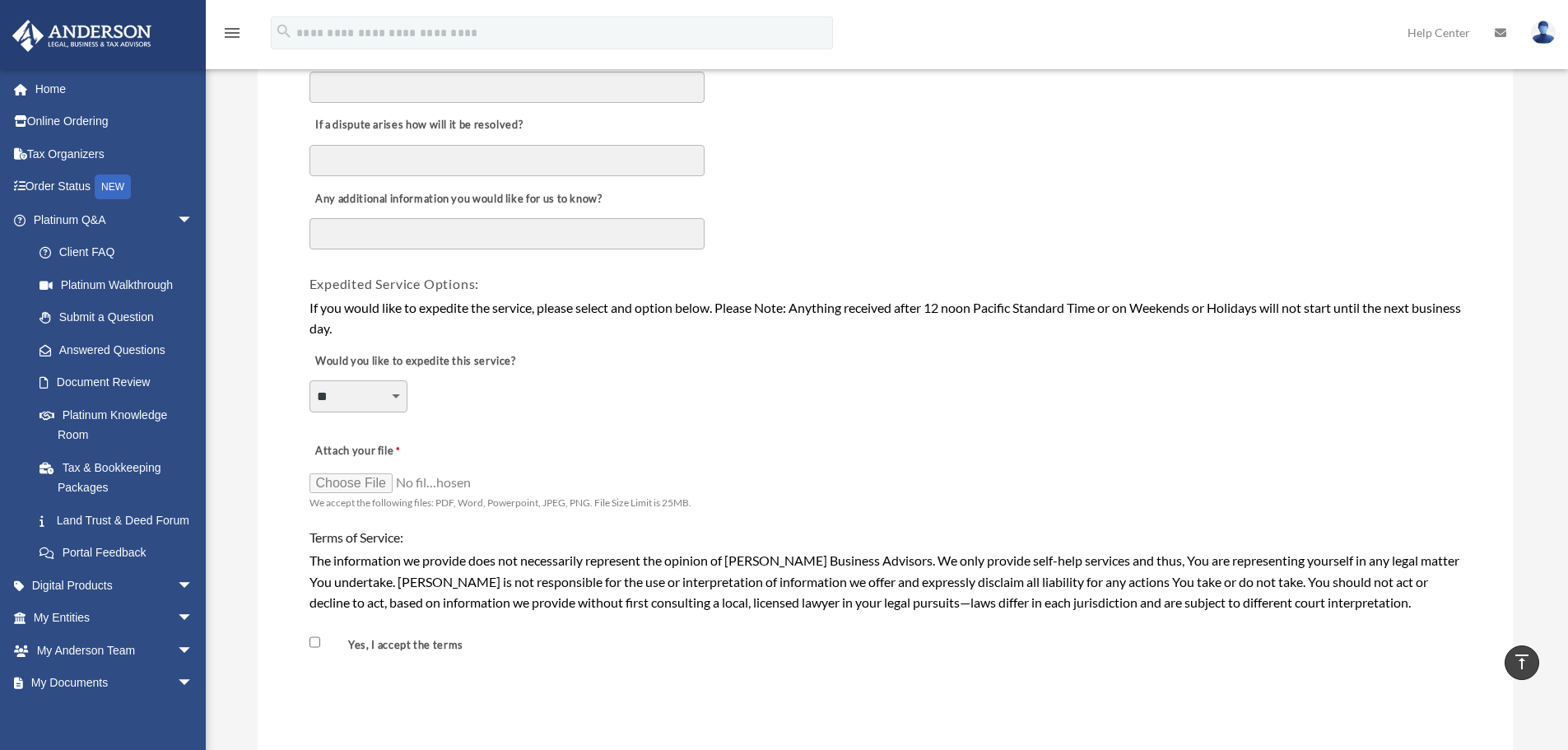
scroll to position [905, 0]
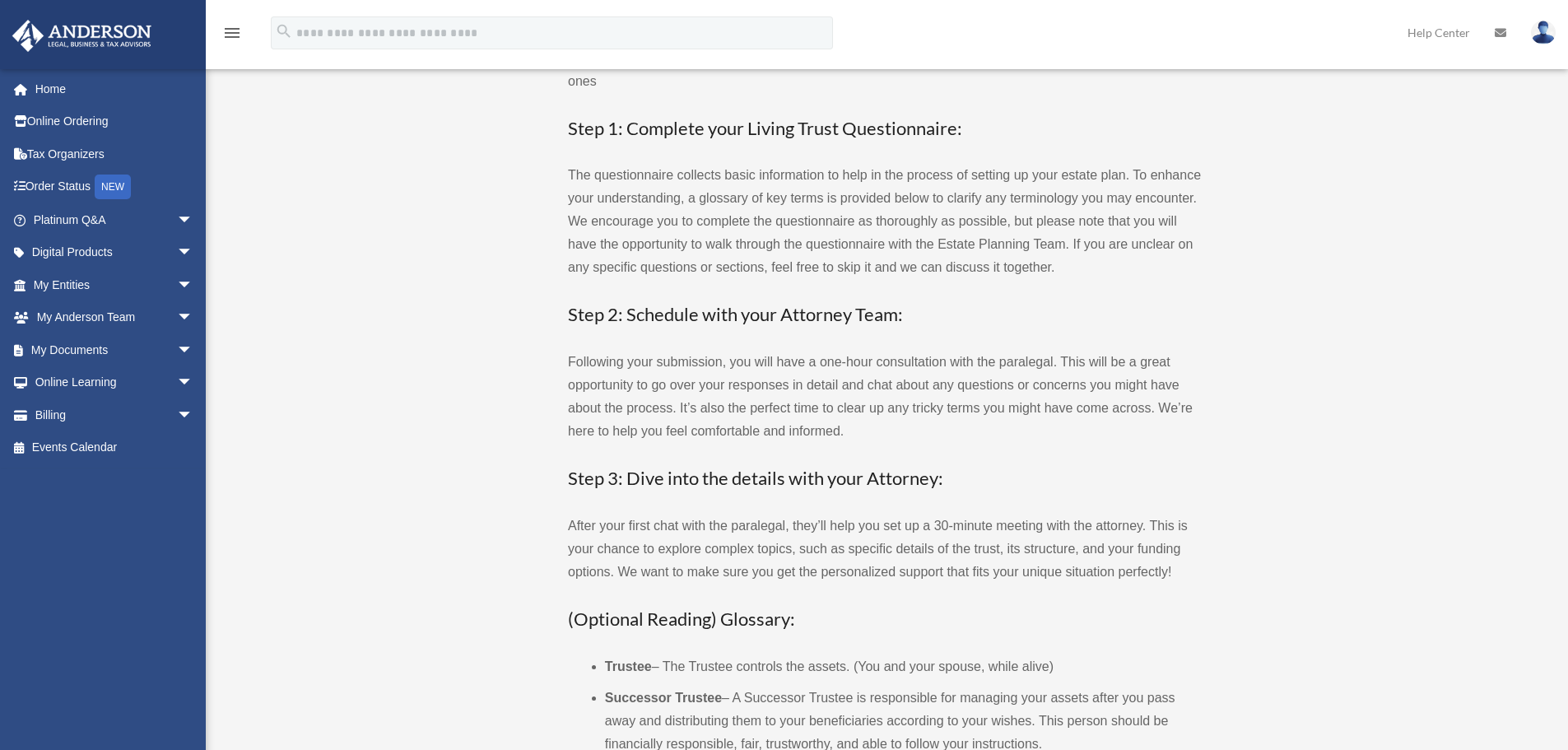
scroll to position [329, 0]
